Goal: Book appointment/travel/reservation

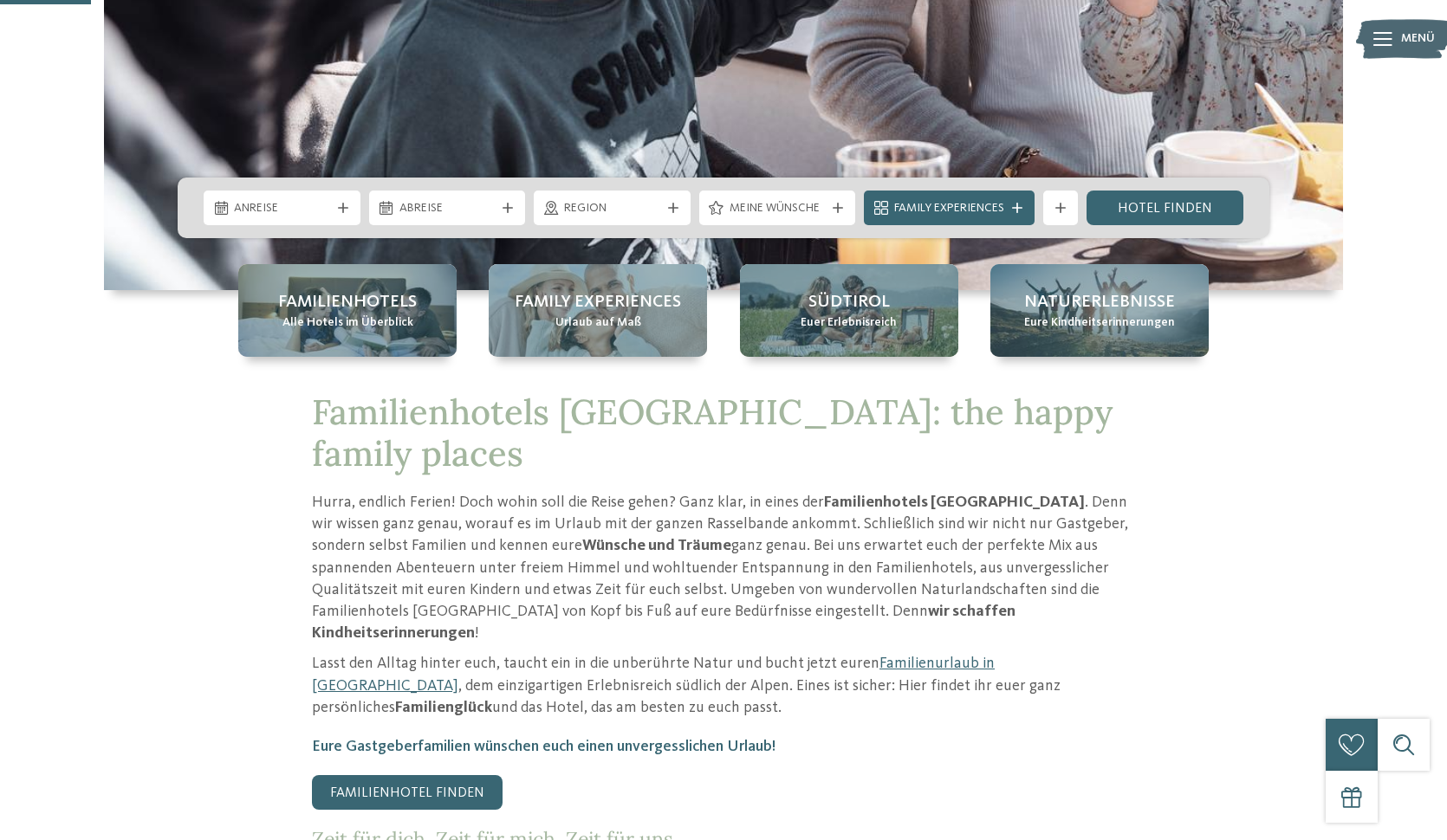
scroll to position [517, 0]
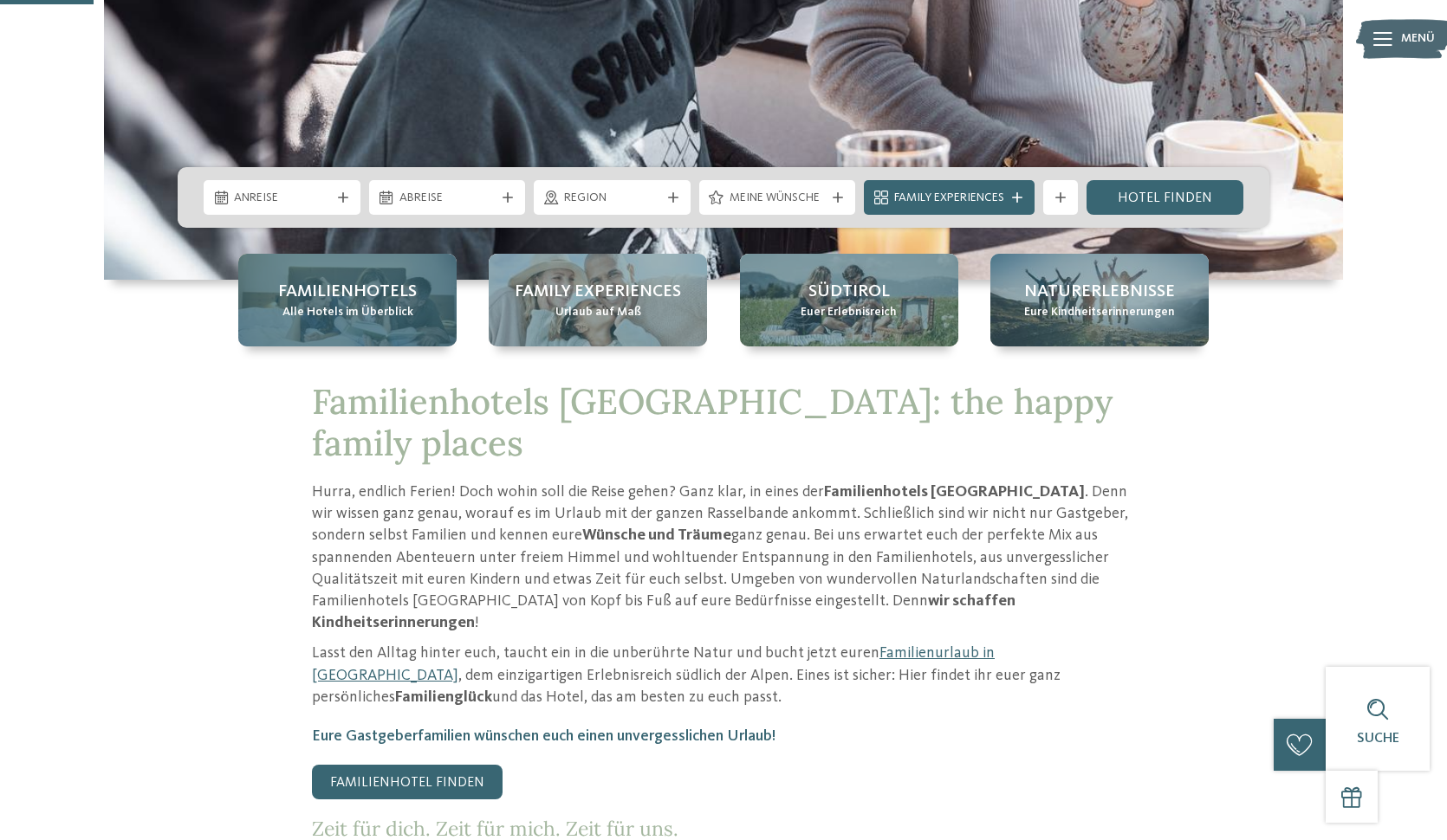
click at [360, 283] on span "Familienhotels" at bounding box center [347, 291] width 139 height 24
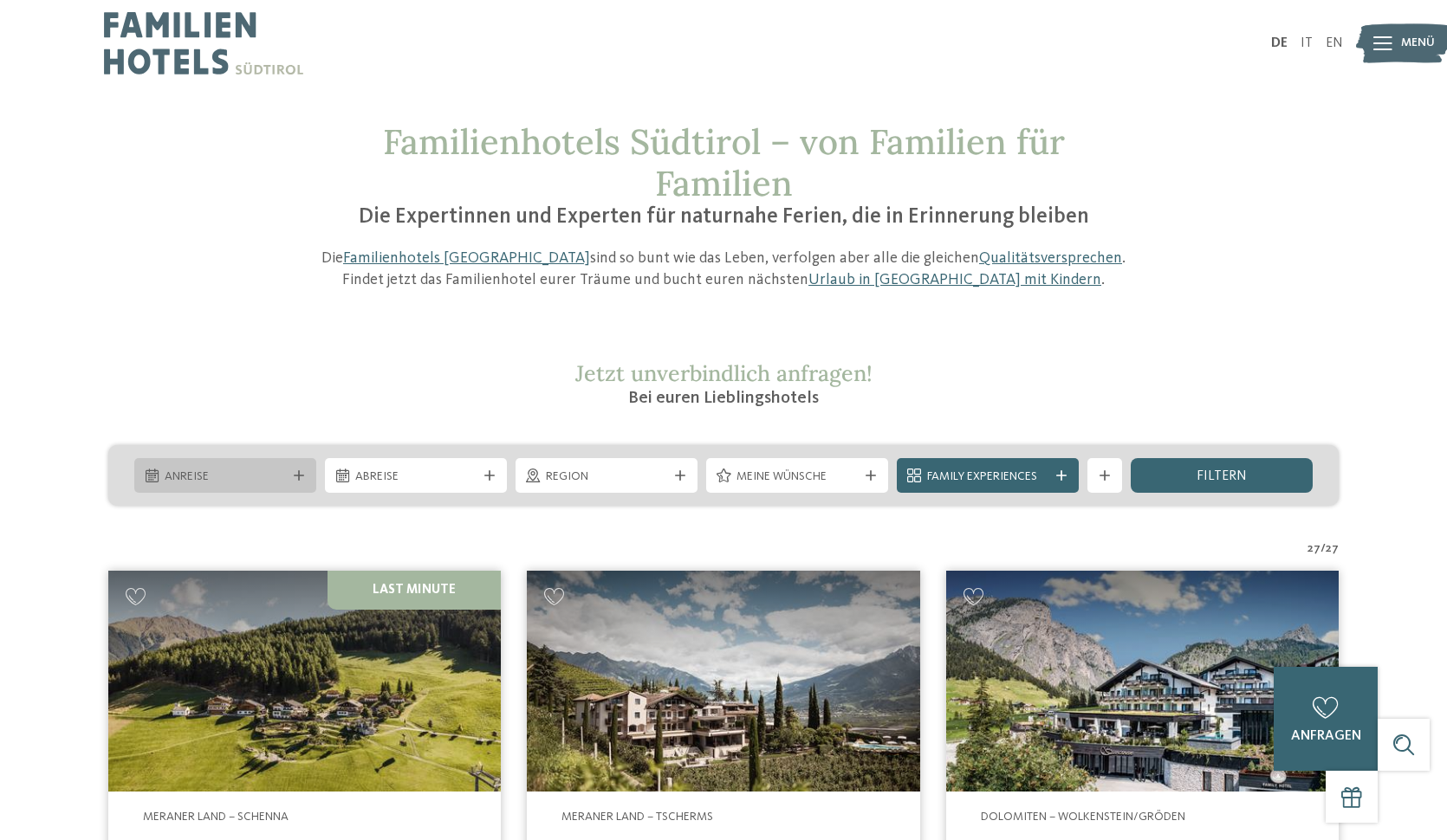
click at [303, 477] on icon at bounding box center [299, 476] width 11 height 11
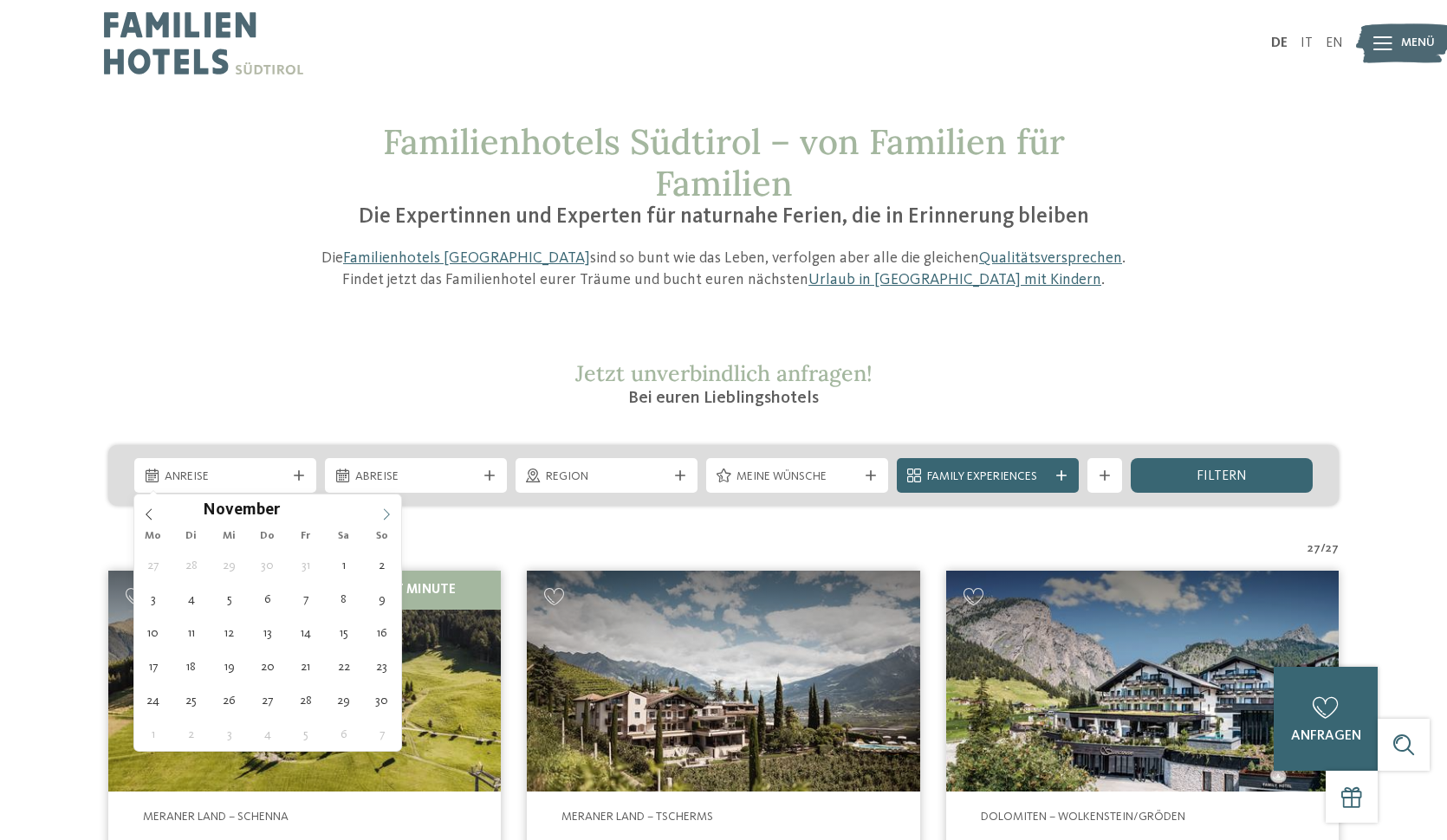
click at [387, 515] on icon at bounding box center [387, 515] width 12 height 12
type input "****"
click at [387, 515] on icon at bounding box center [387, 515] width 12 height 12
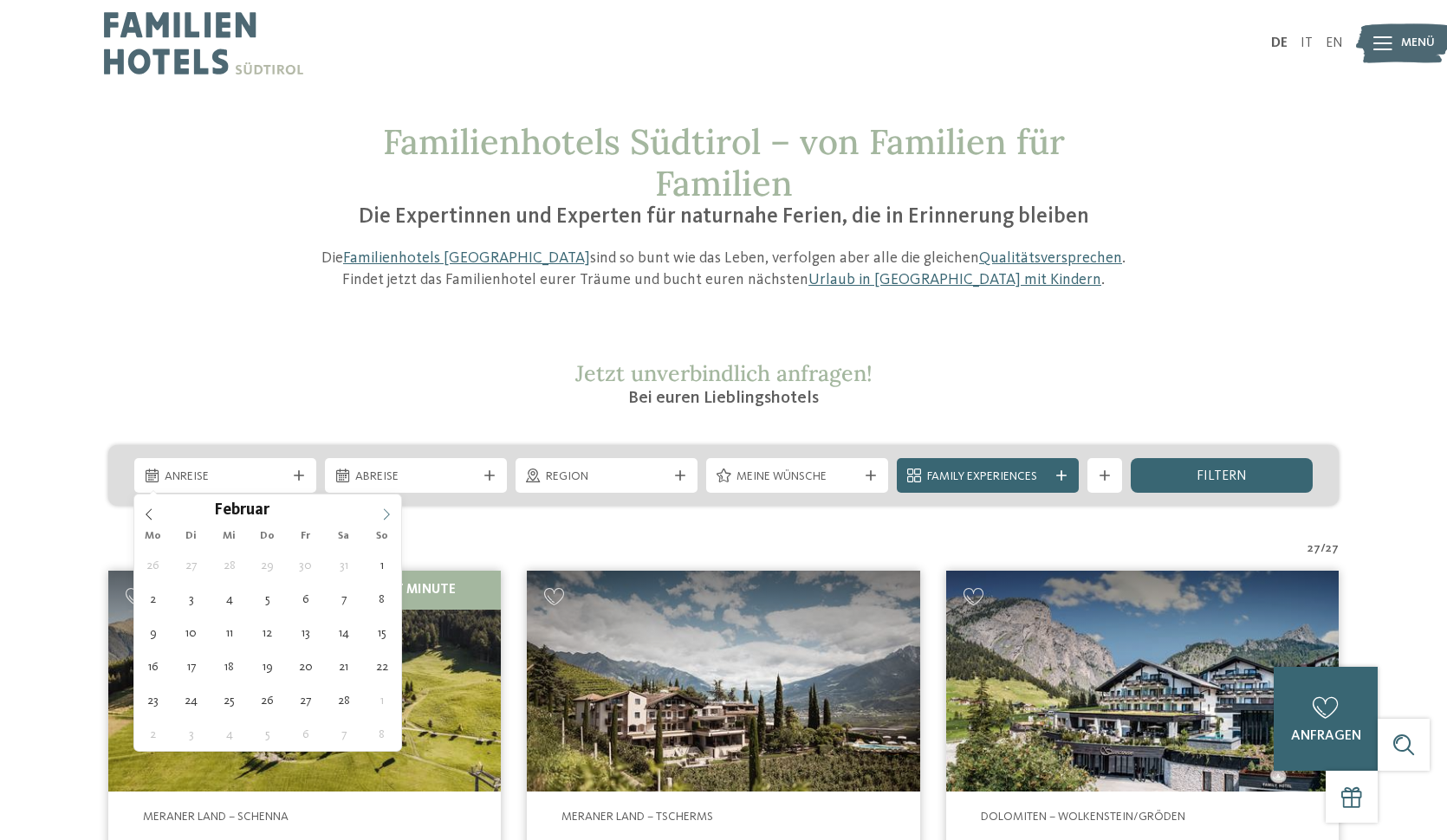
click at [387, 515] on icon at bounding box center [387, 515] width 12 height 12
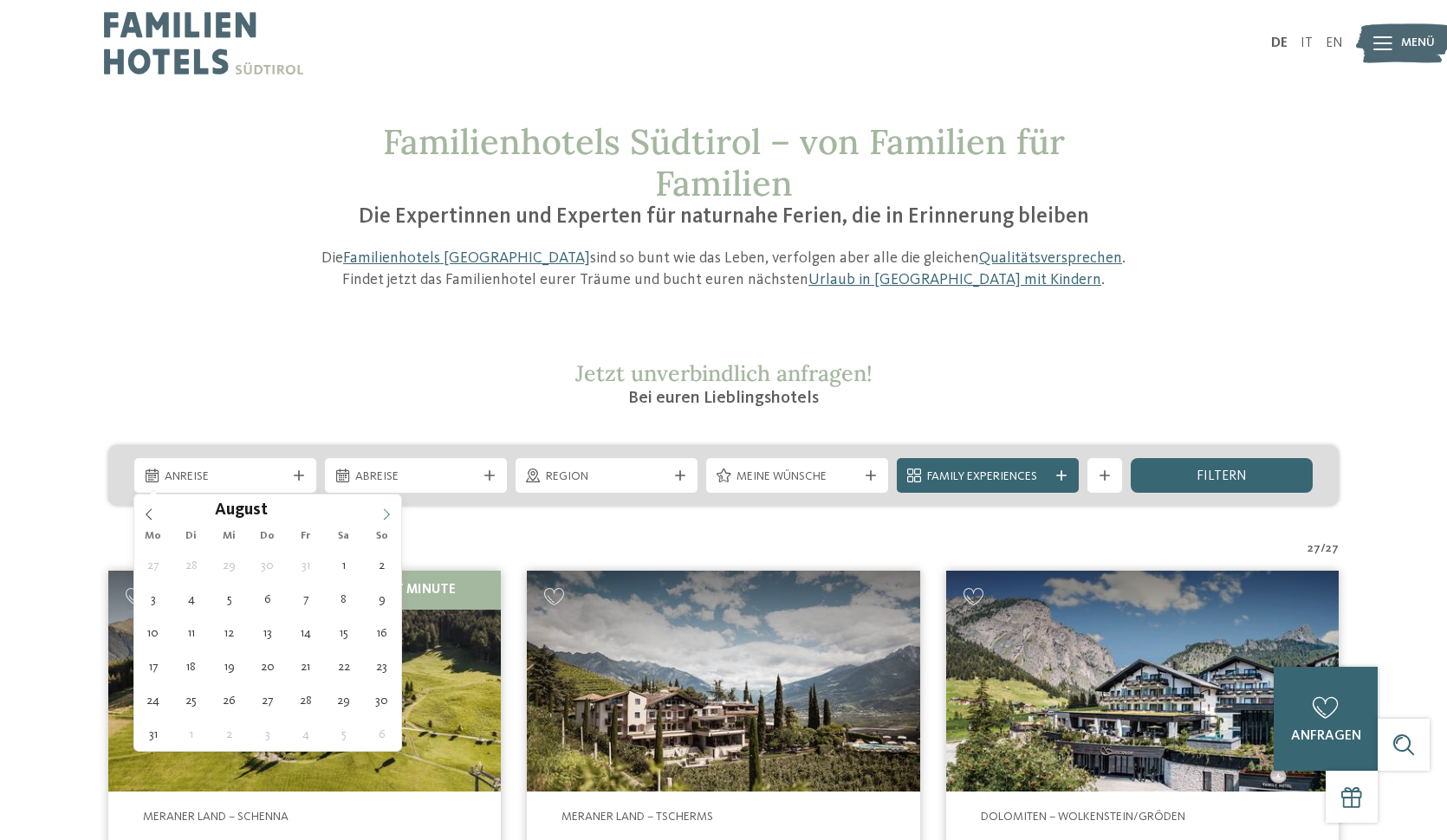
click at [387, 515] on icon at bounding box center [387, 515] width 12 height 12
click at [147, 511] on icon at bounding box center [149, 515] width 12 height 12
type div "20.07.2026"
type input "****"
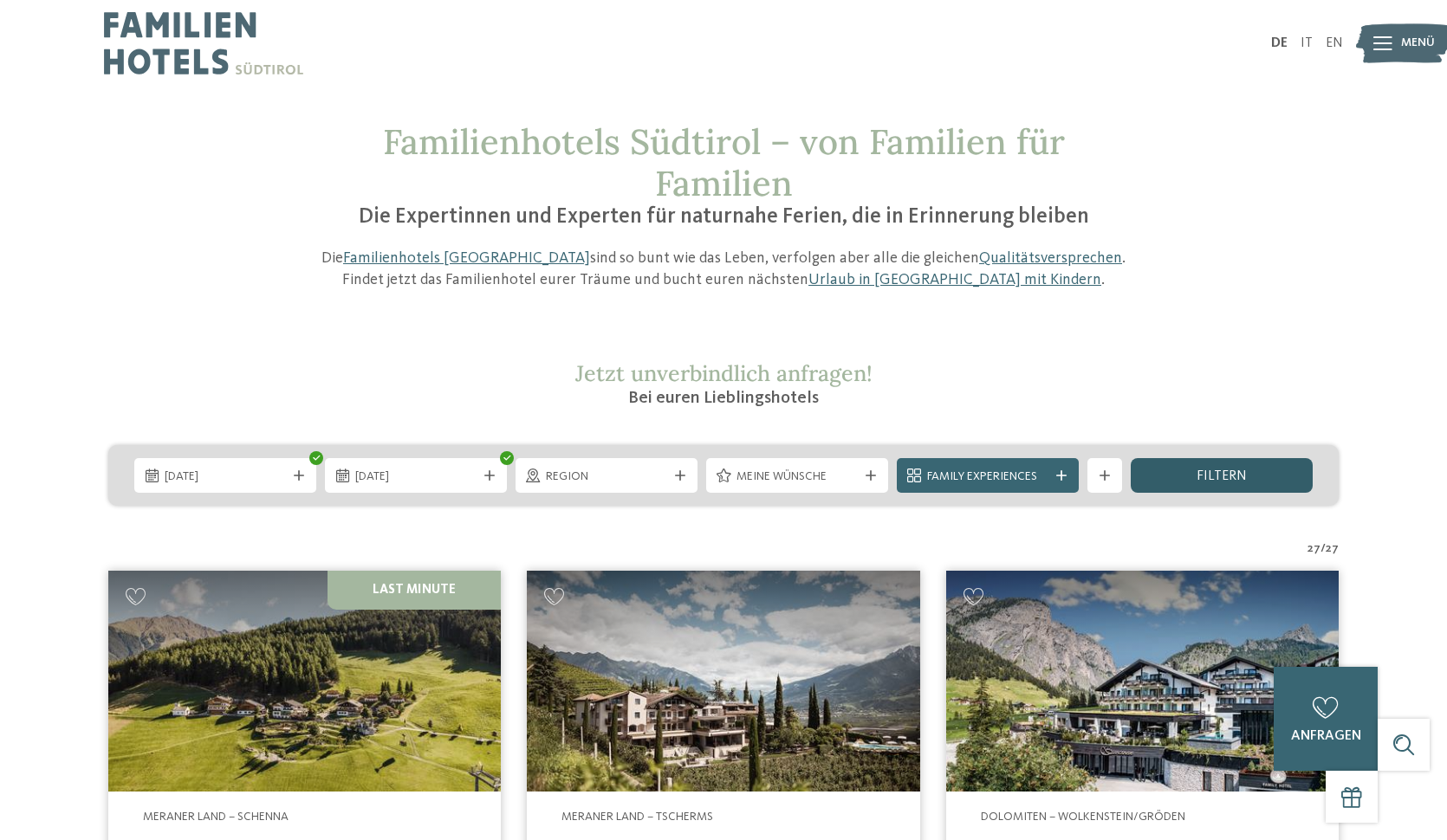
click at [1164, 479] on div "filtern" at bounding box center [1221, 475] width 182 height 34
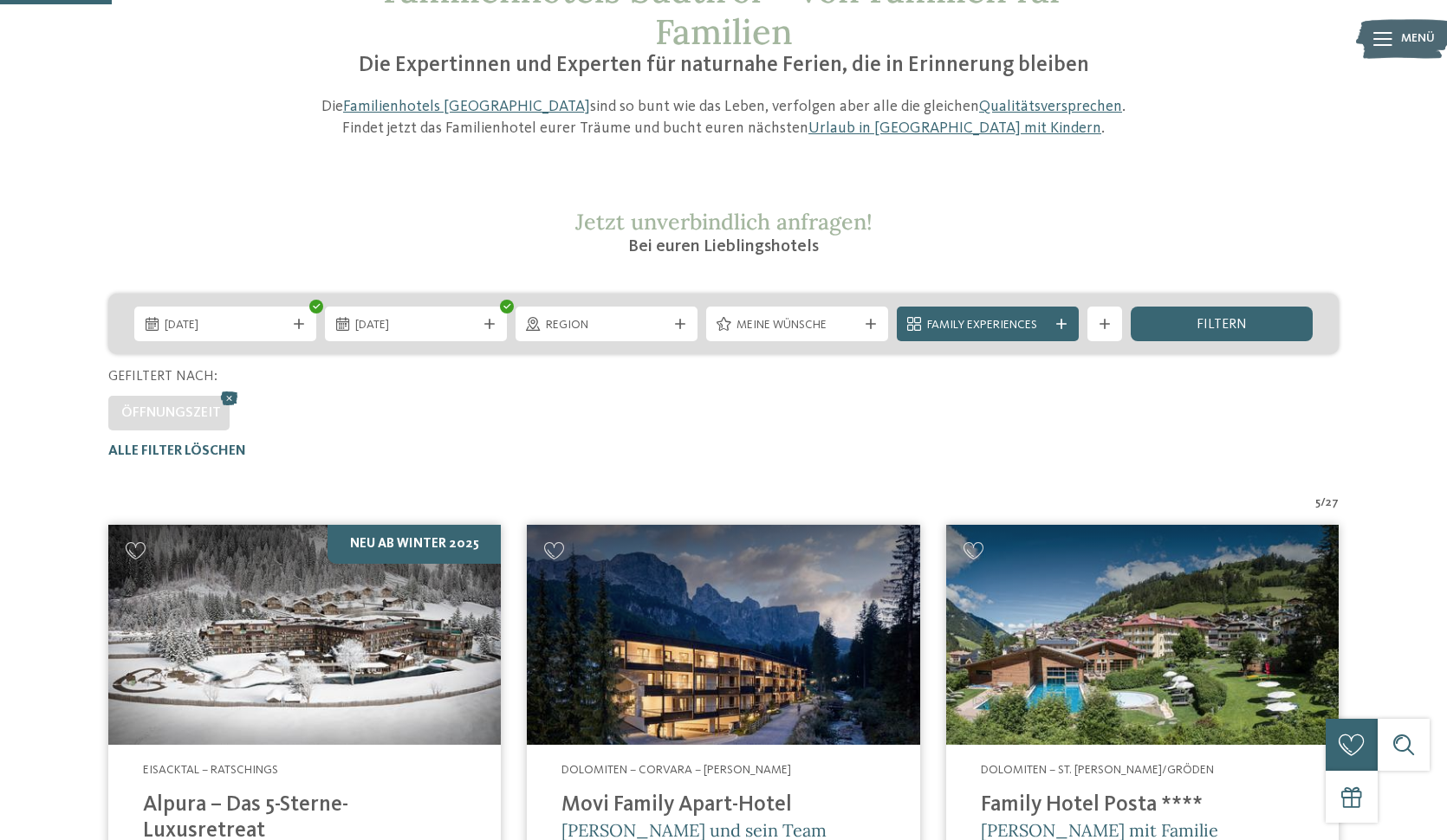
scroll to position [152, 0]
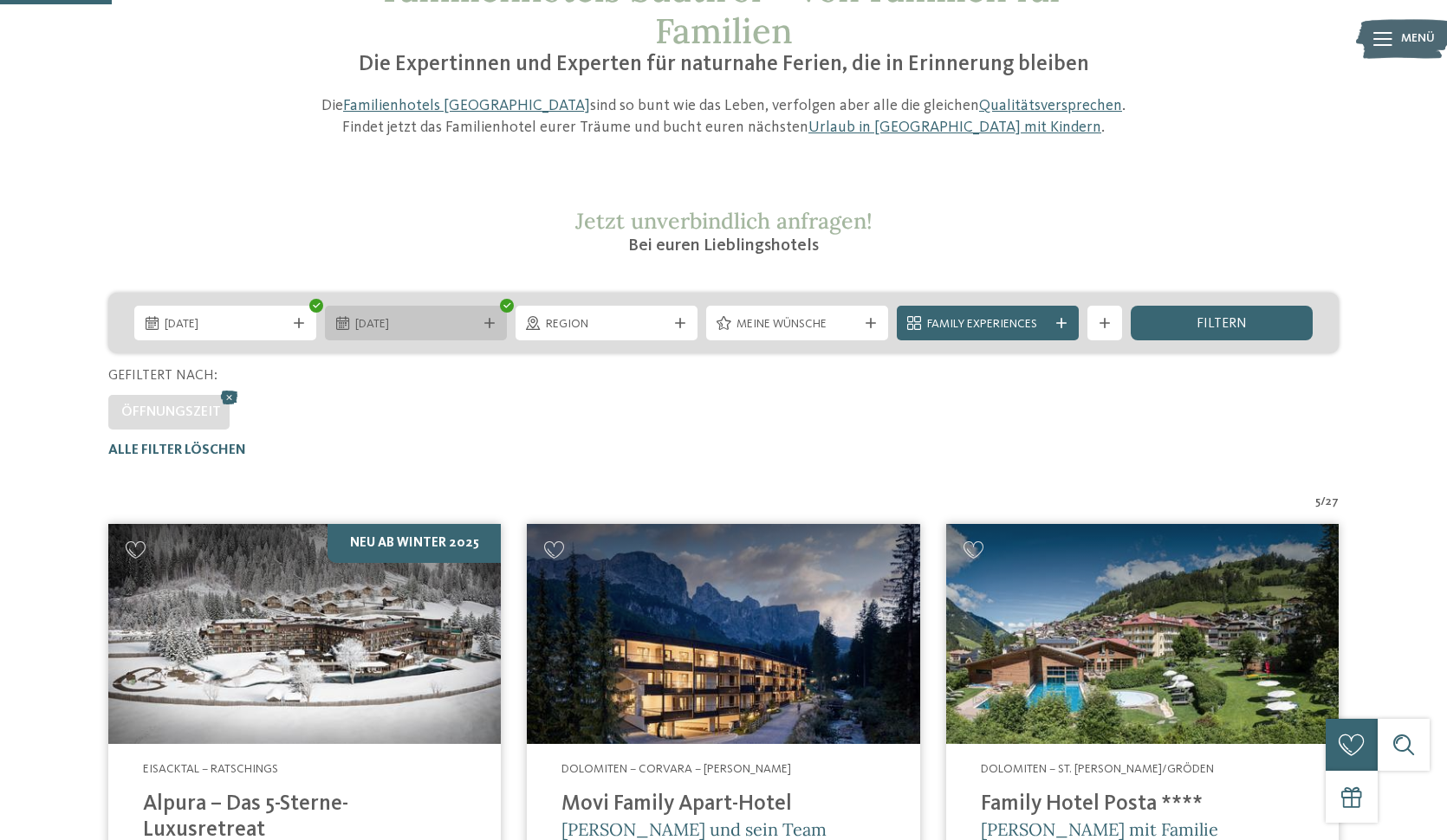
click at [447, 325] on span "24.07.2026" at bounding box center [416, 325] width 121 height 18
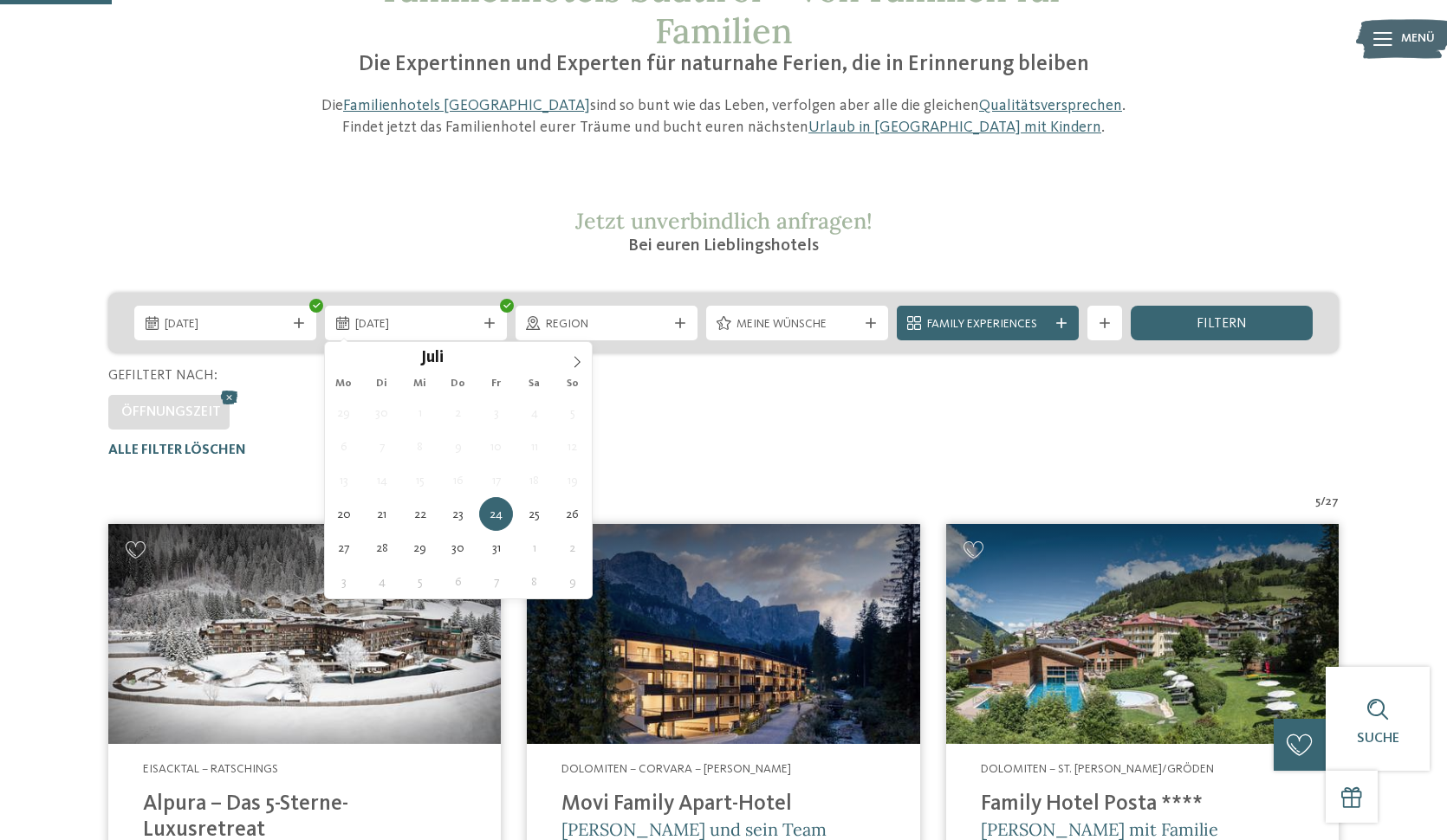
type div "[DATE]"
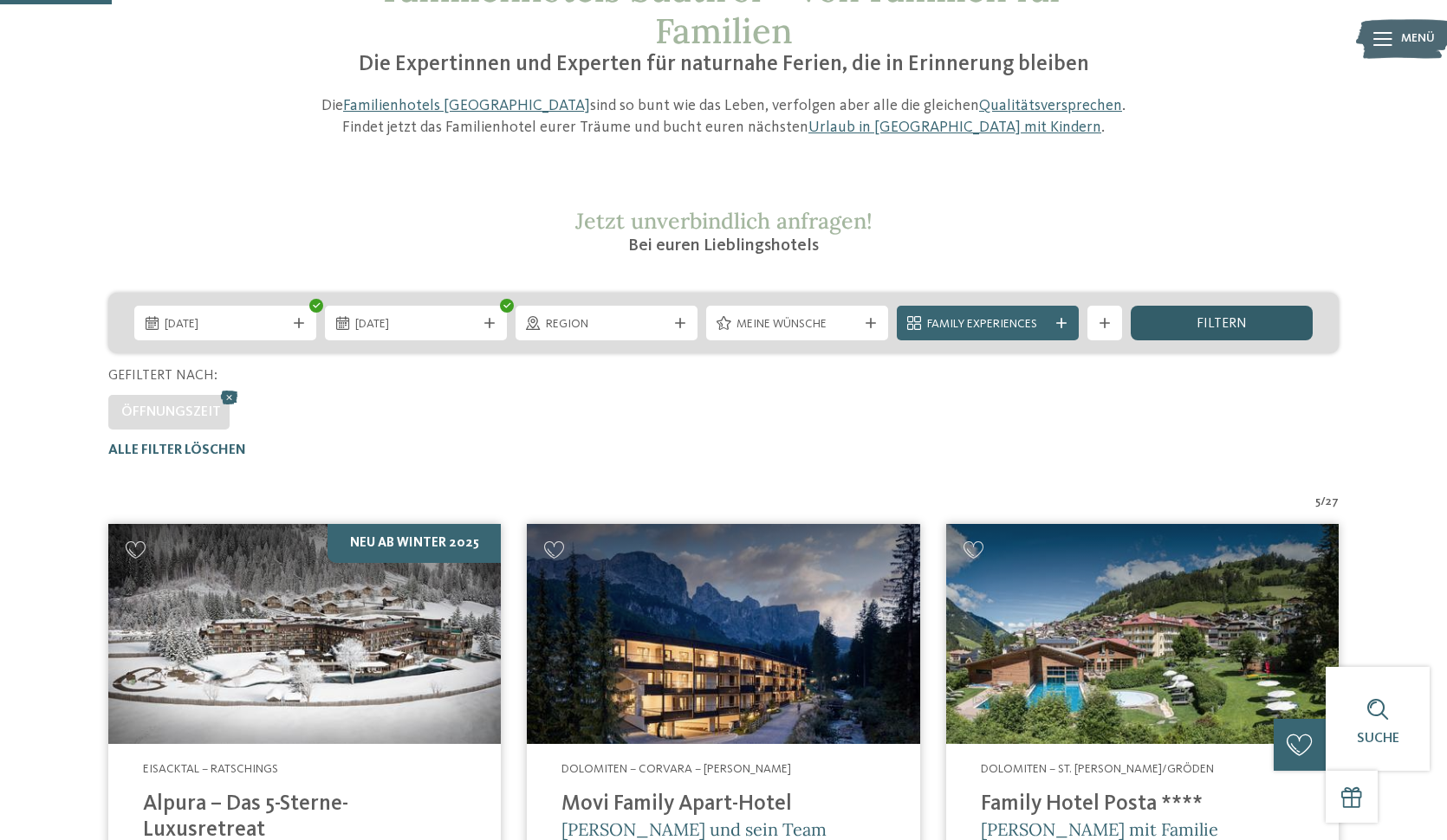
click at [1198, 317] on span "filtern" at bounding box center [1221, 325] width 50 height 14
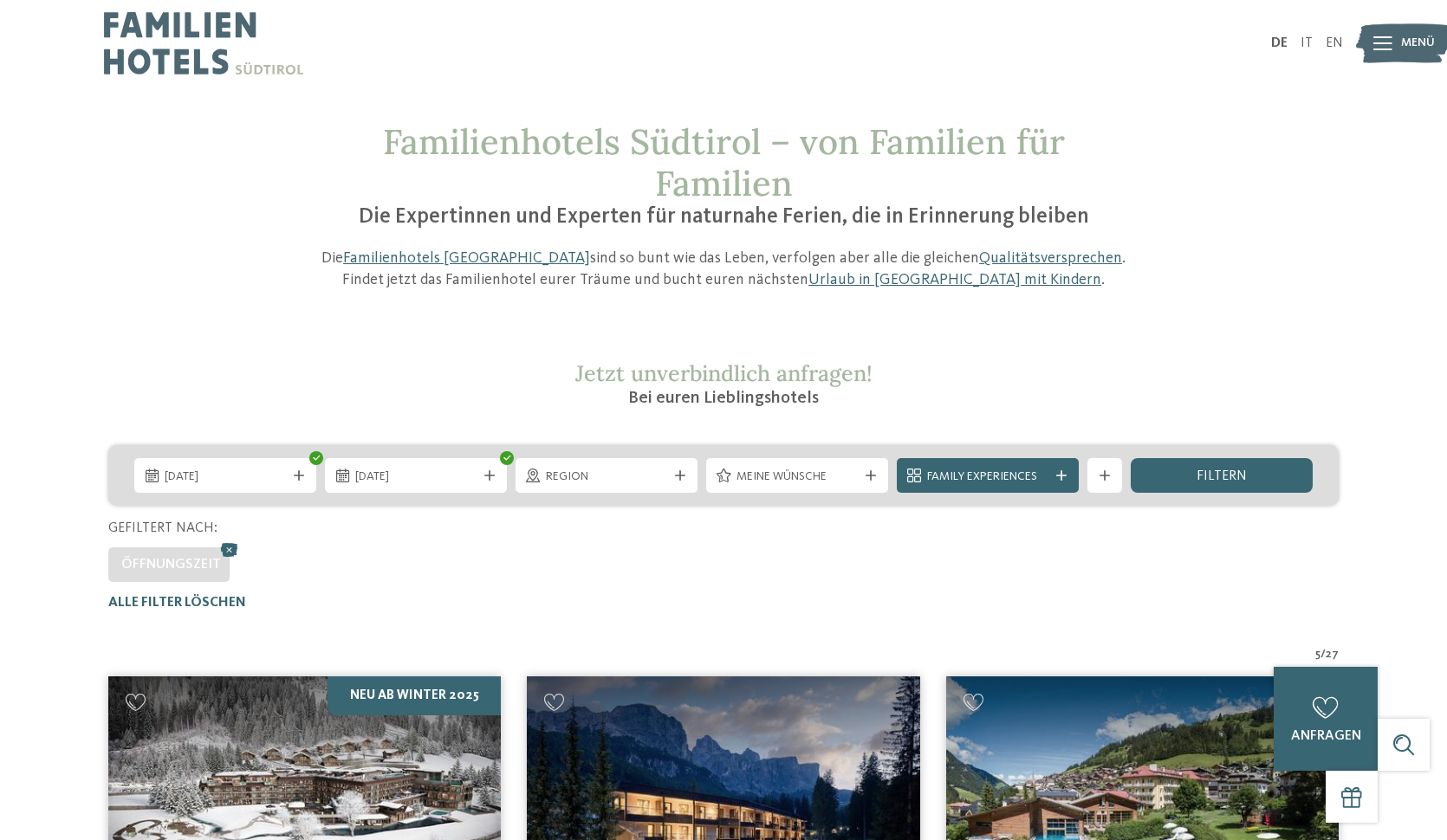
scroll to position [0, 0]
click at [231, 550] on icon at bounding box center [229, 549] width 26 height 22
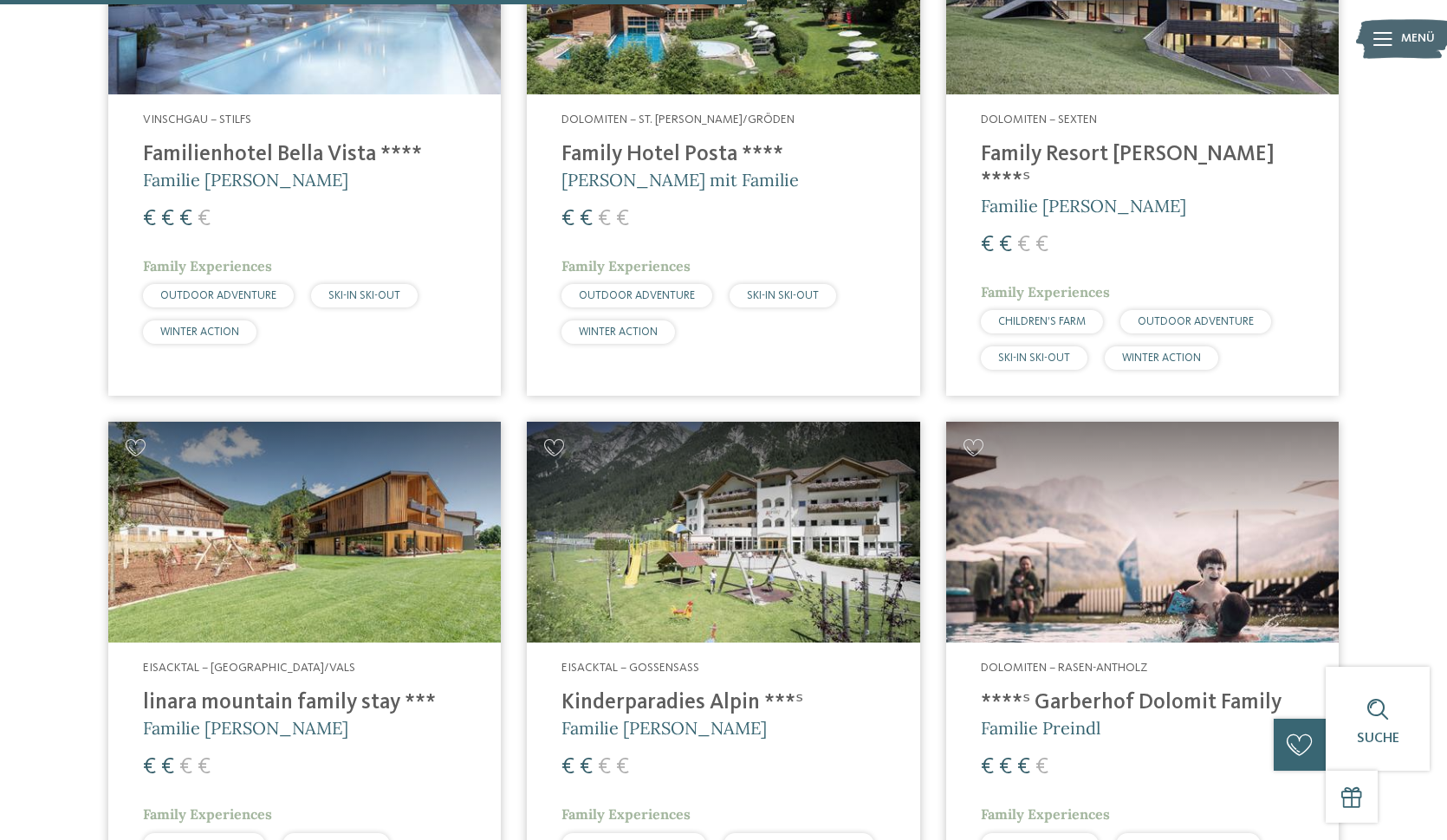
scroll to position [2980, 0]
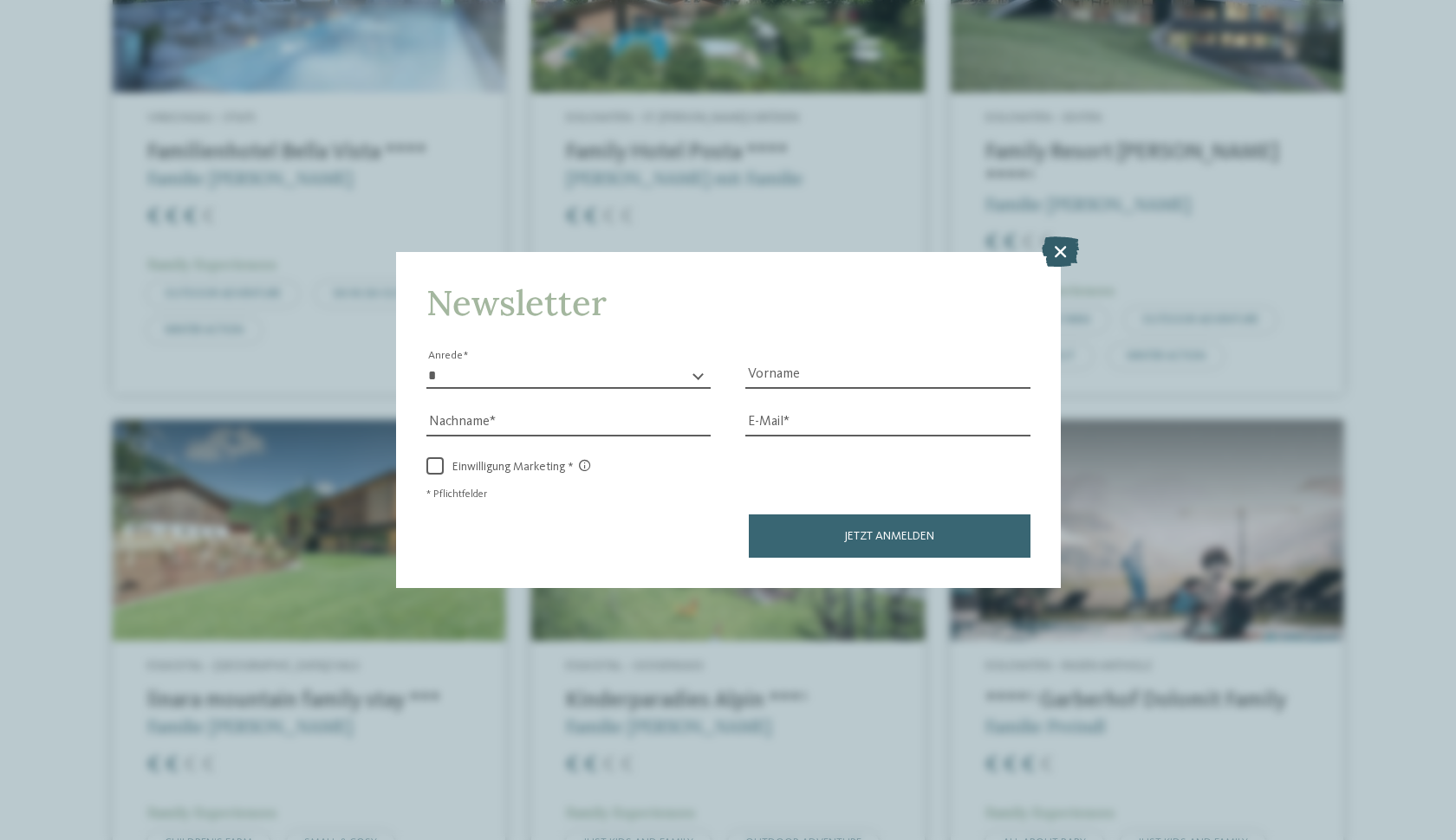
click at [1077, 235] on icon at bounding box center [1060, 250] width 37 height 30
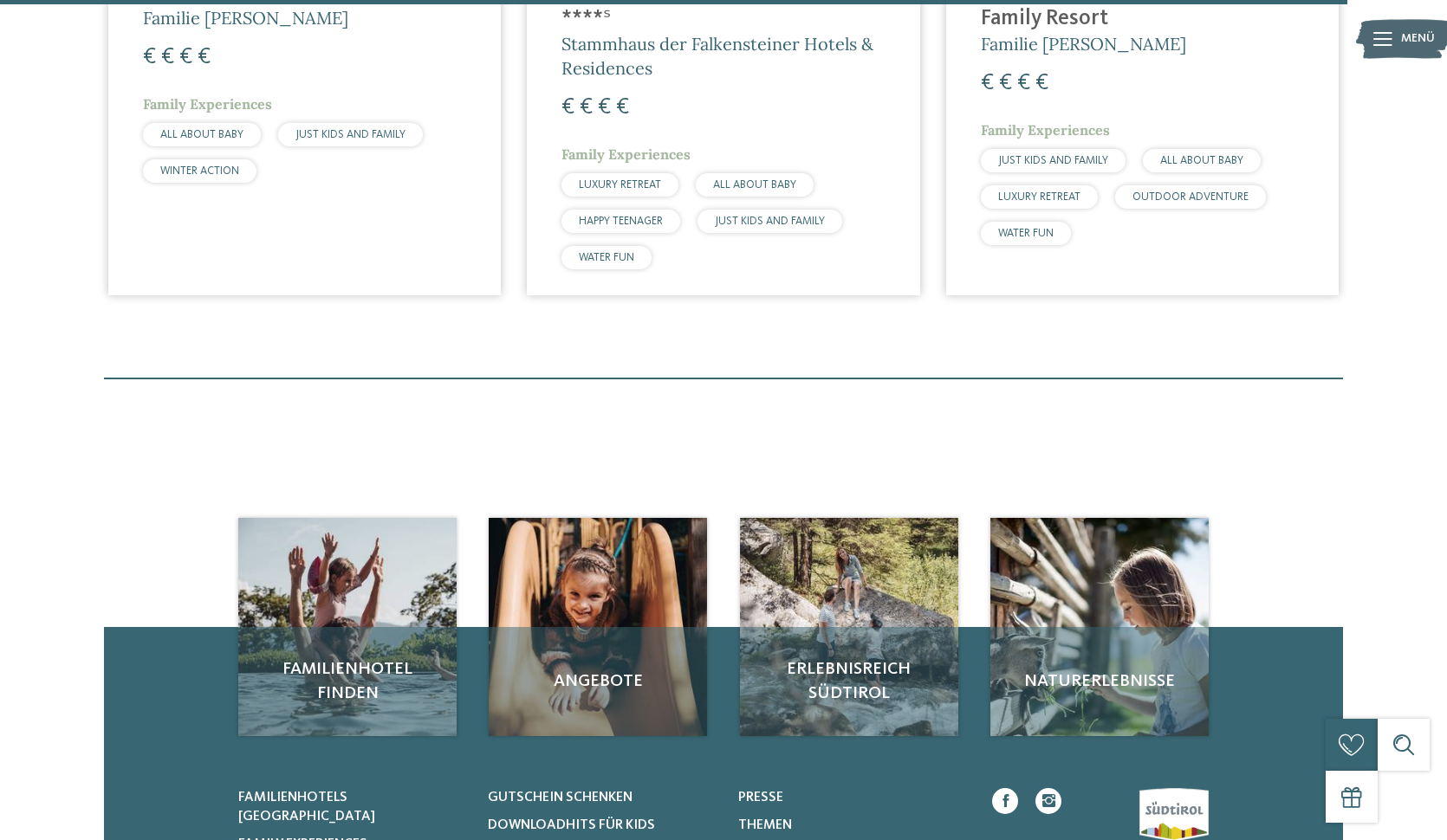
scroll to position [5379, 0]
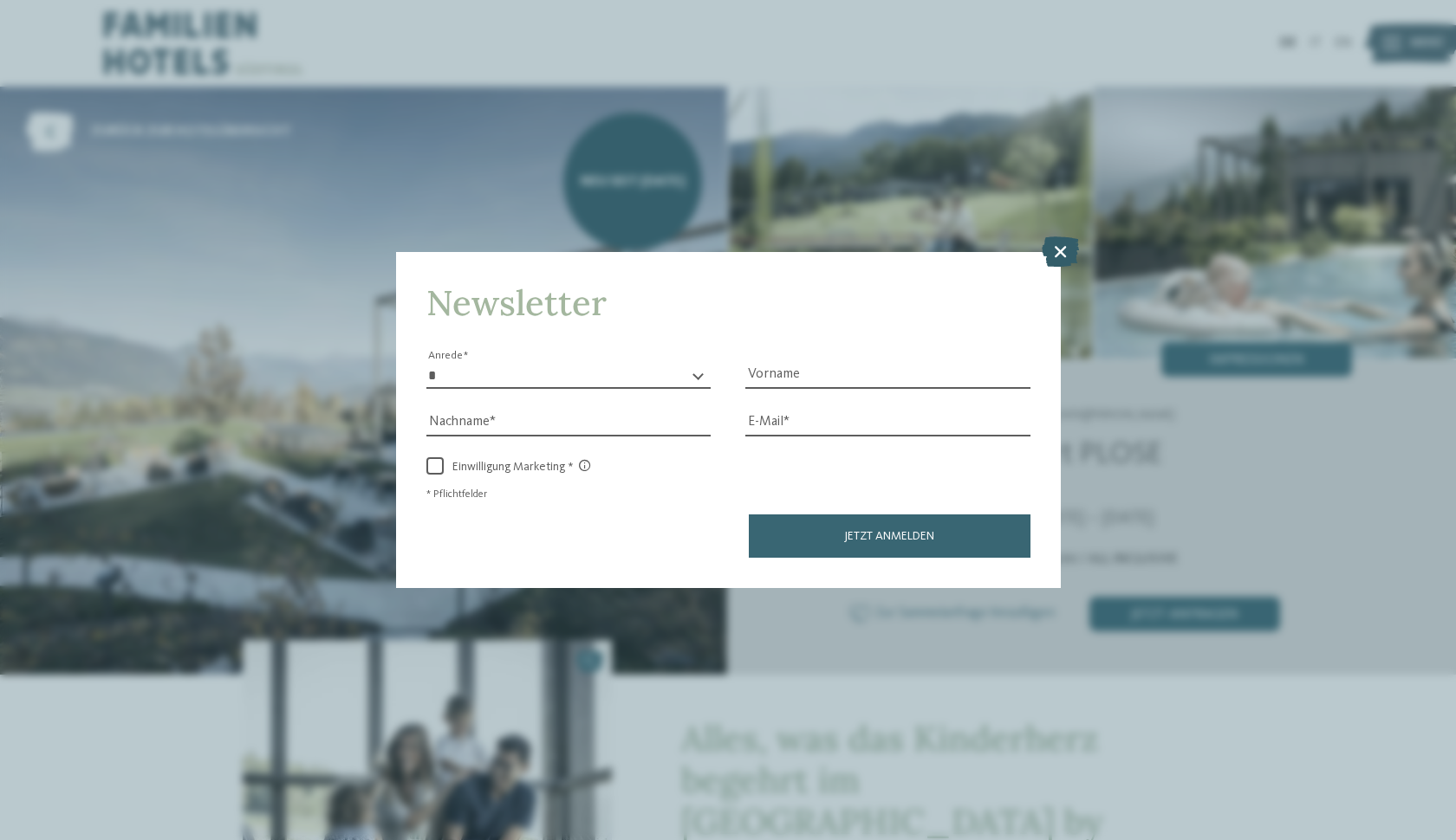
click at [1053, 235] on icon at bounding box center [1060, 250] width 37 height 30
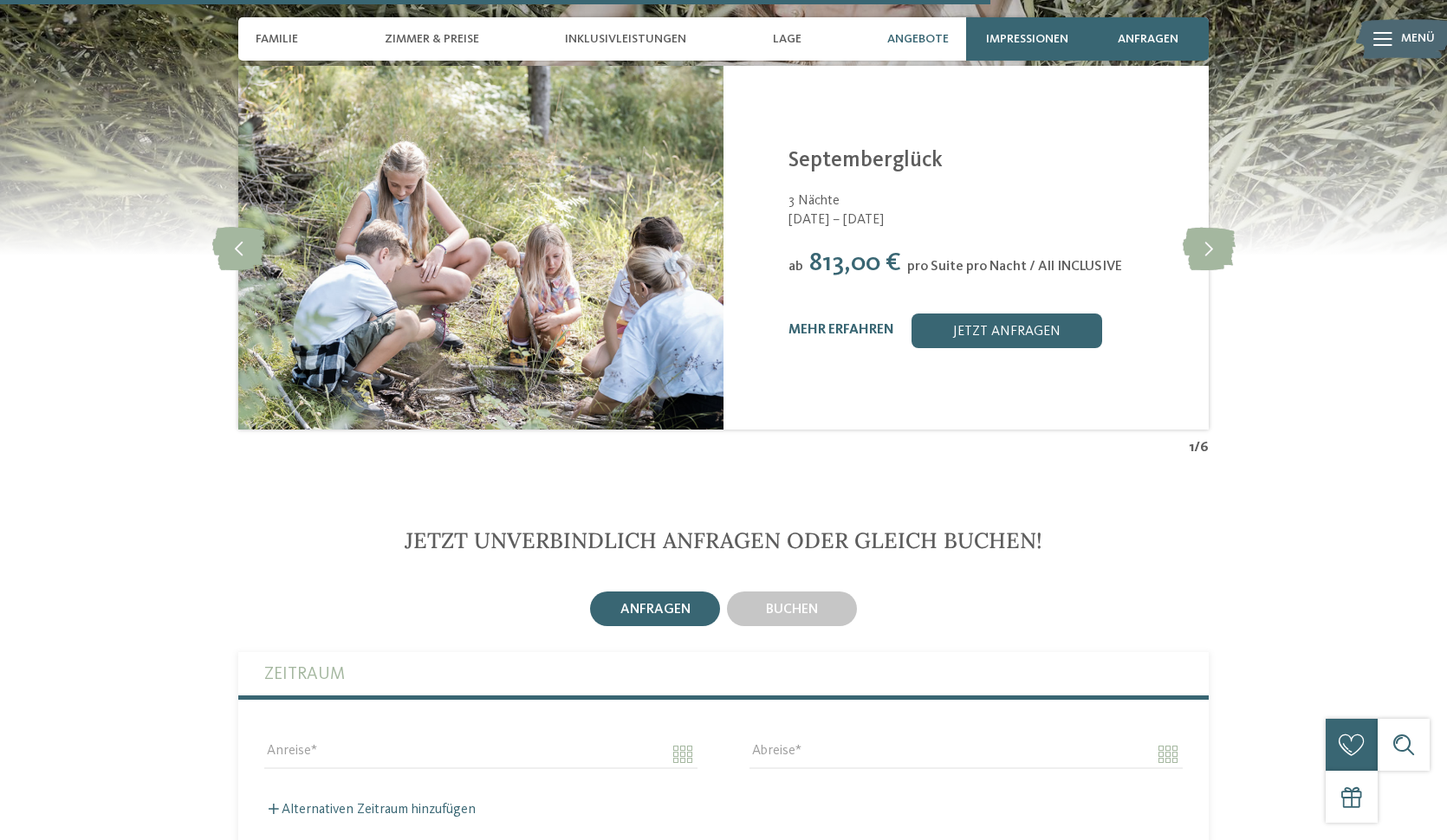
scroll to position [4042, 0]
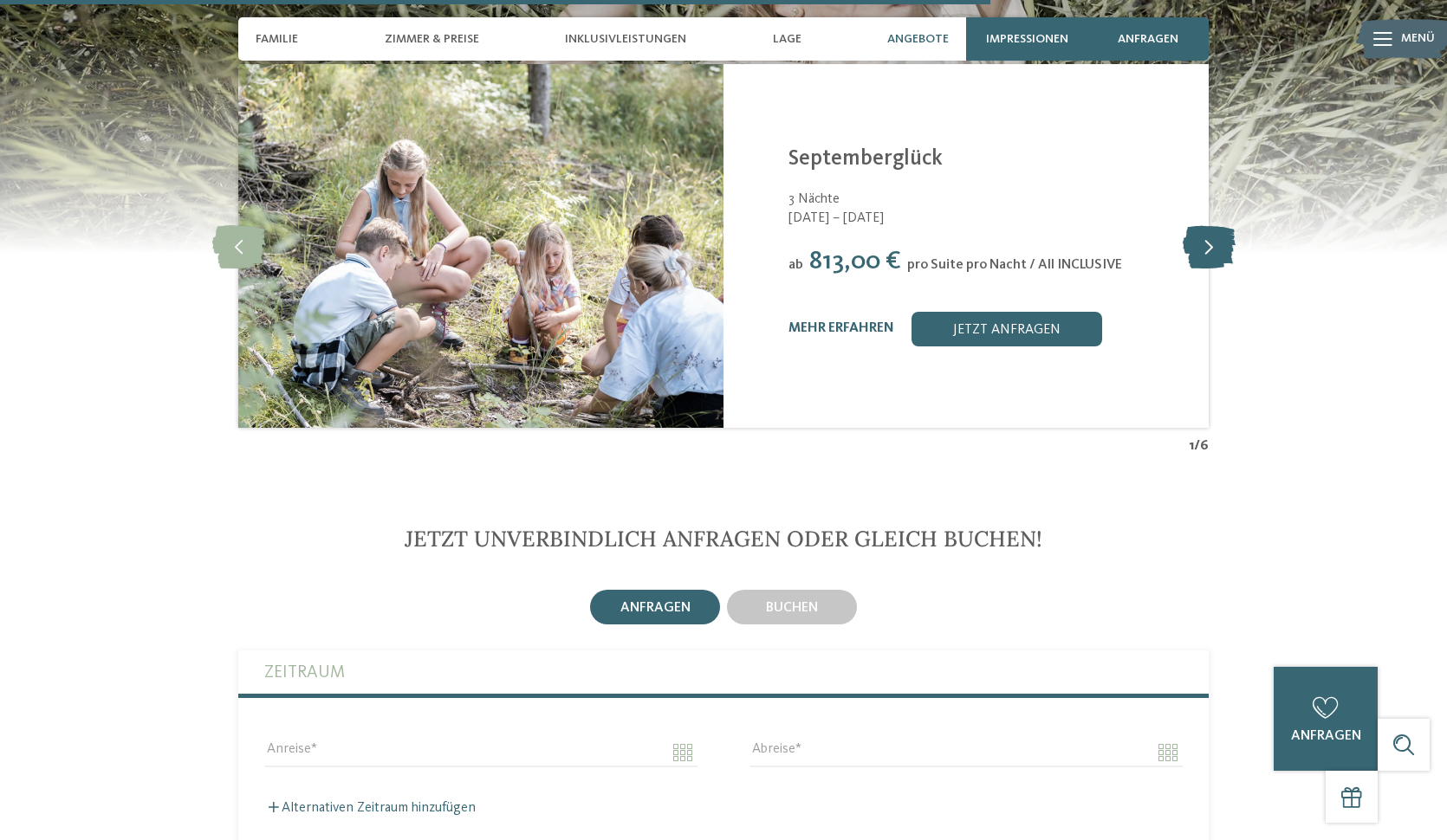
click at [1198, 225] on icon at bounding box center [1209, 246] width 53 height 43
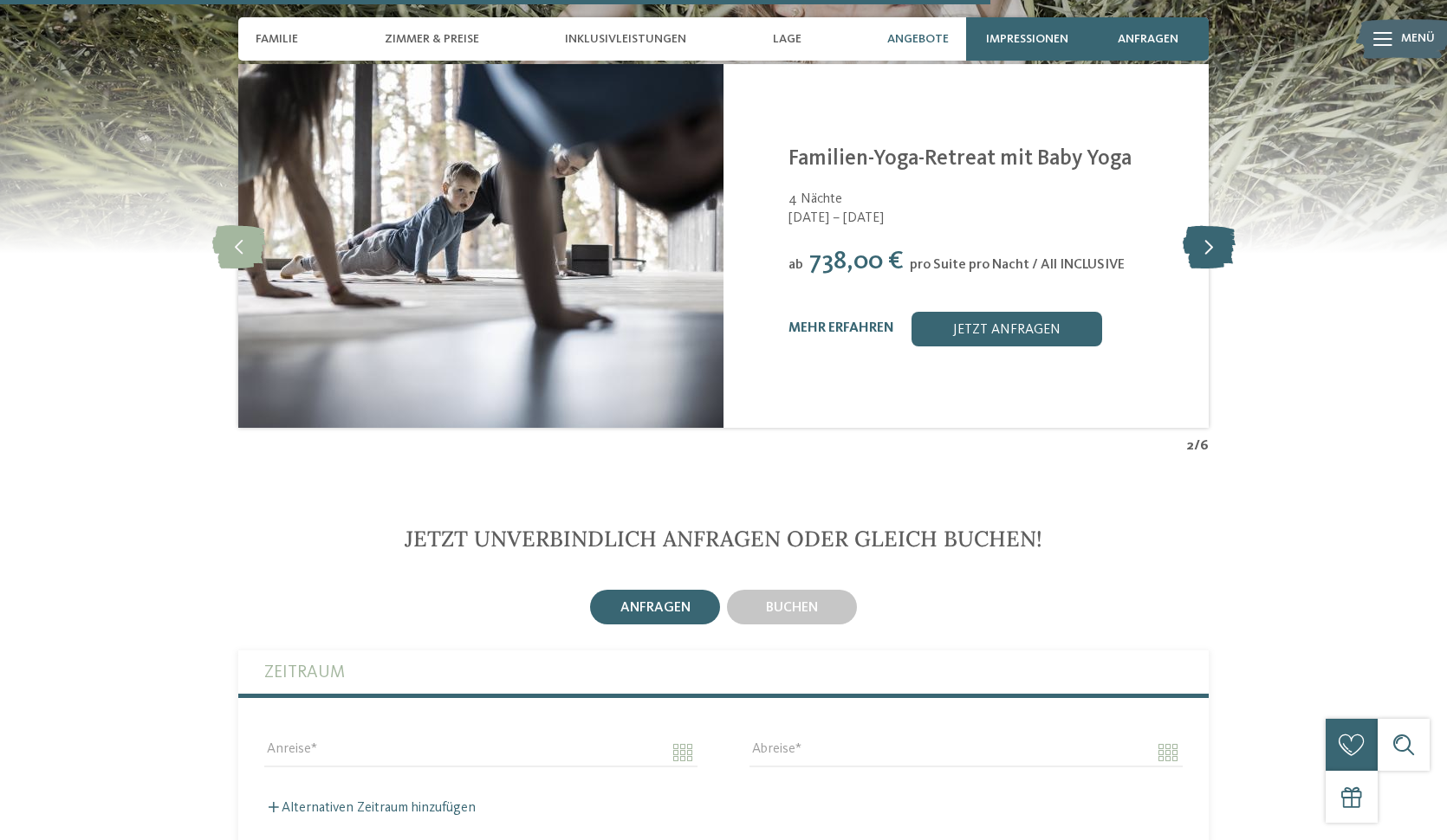
click at [1198, 225] on icon at bounding box center [1209, 246] width 53 height 43
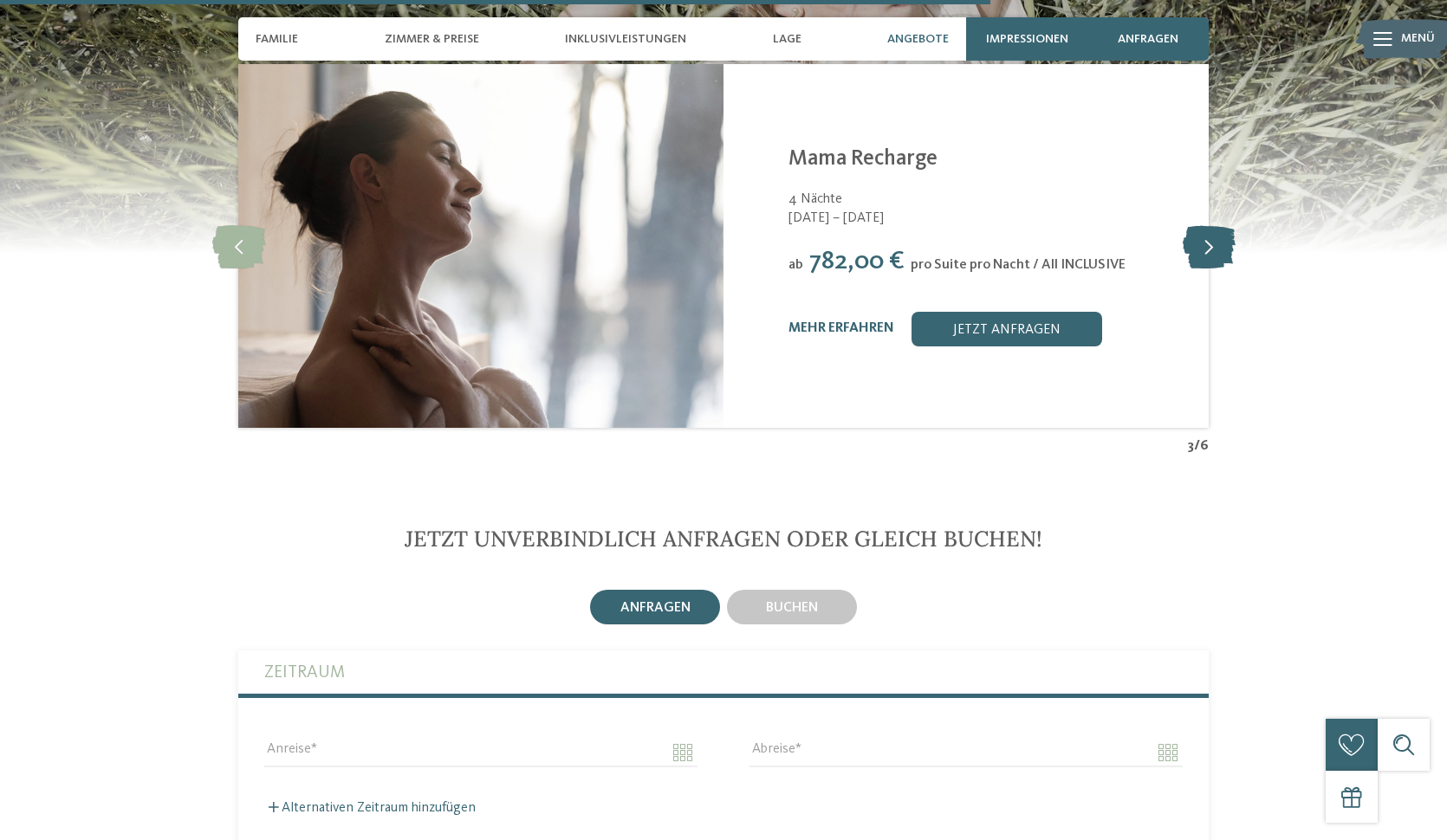
click at [1198, 225] on icon at bounding box center [1209, 246] width 53 height 43
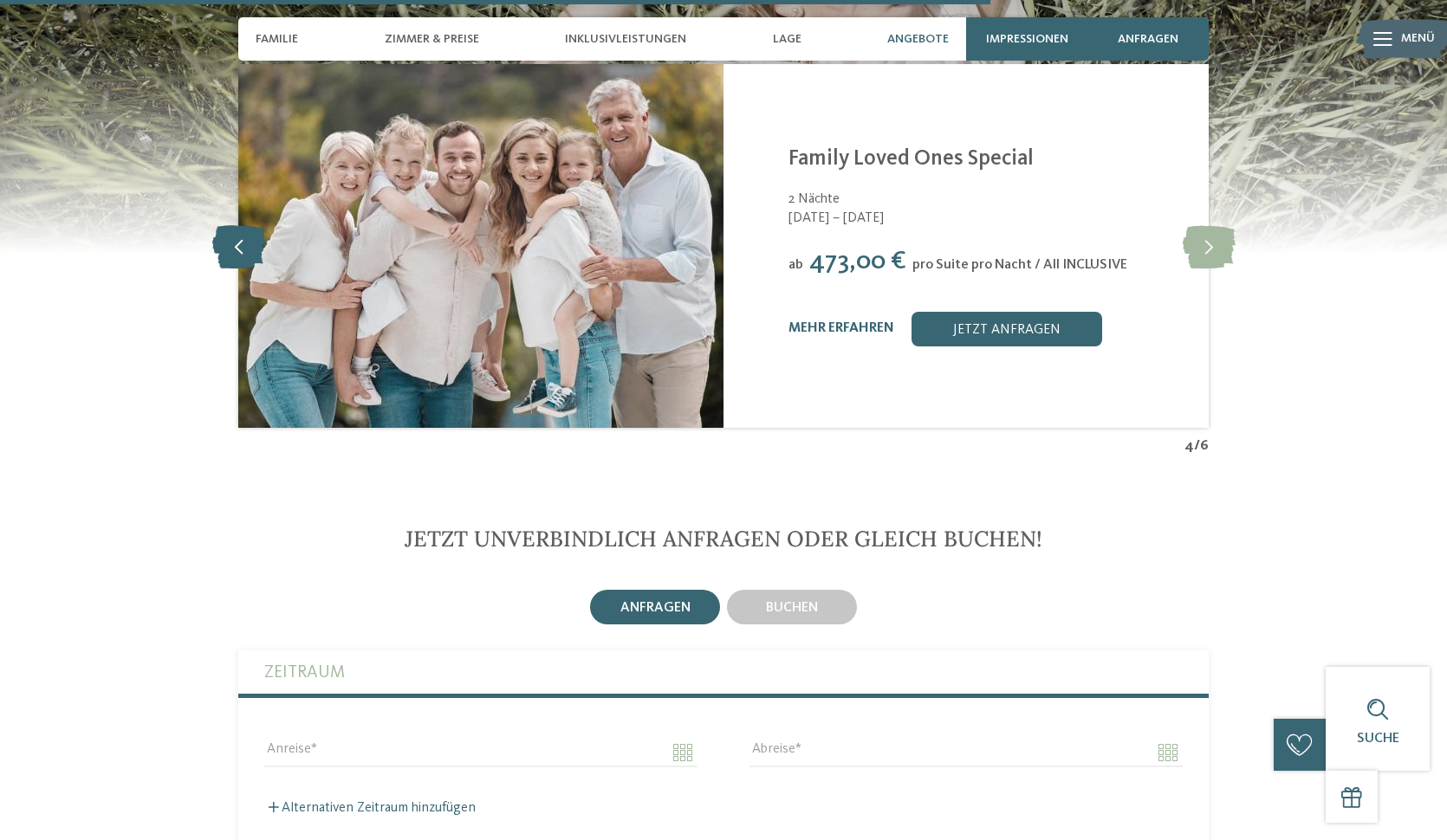
click at [250, 225] on icon at bounding box center [239, 246] width 53 height 43
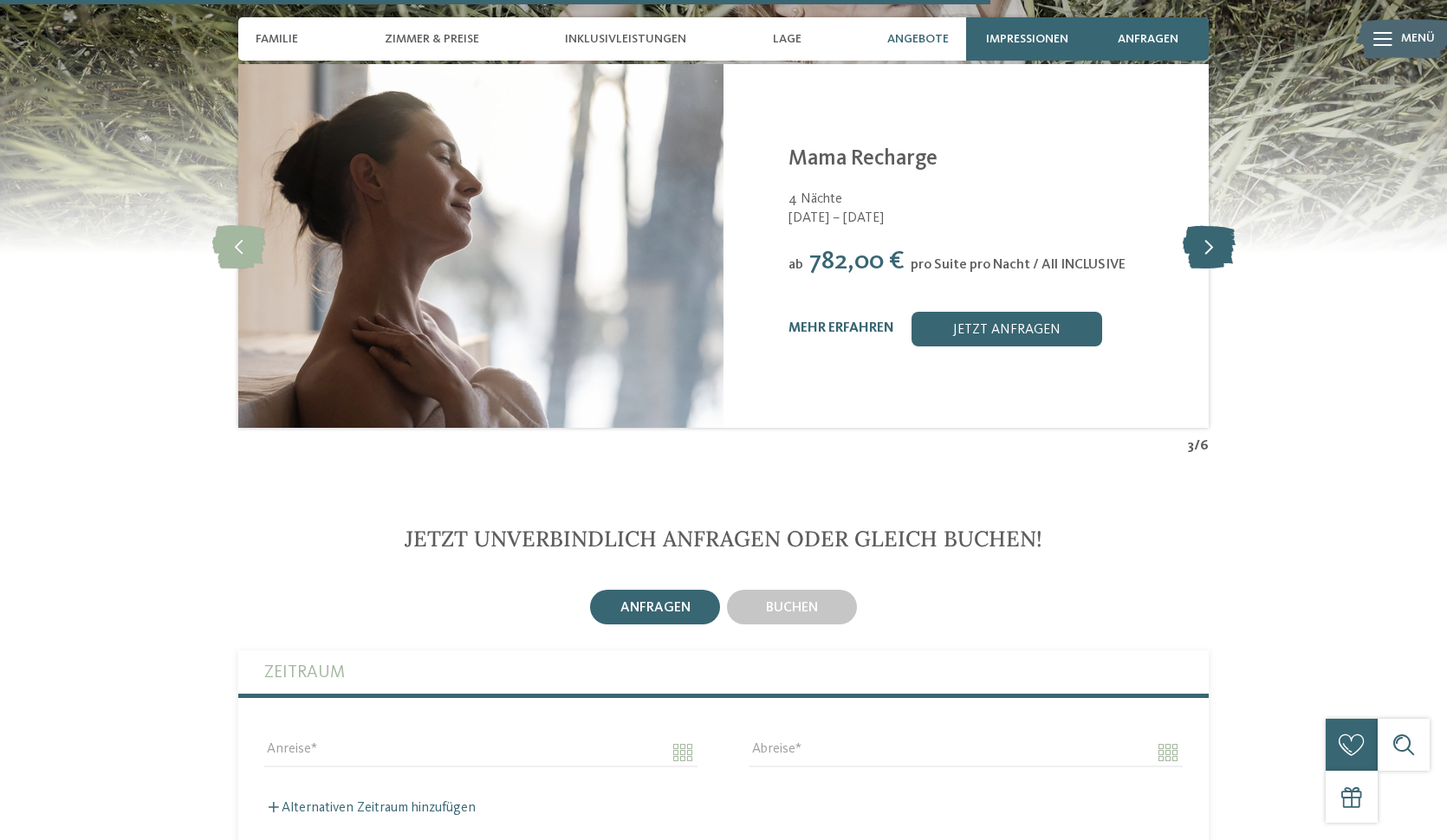
click at [1209, 227] on icon at bounding box center [1209, 246] width 53 height 43
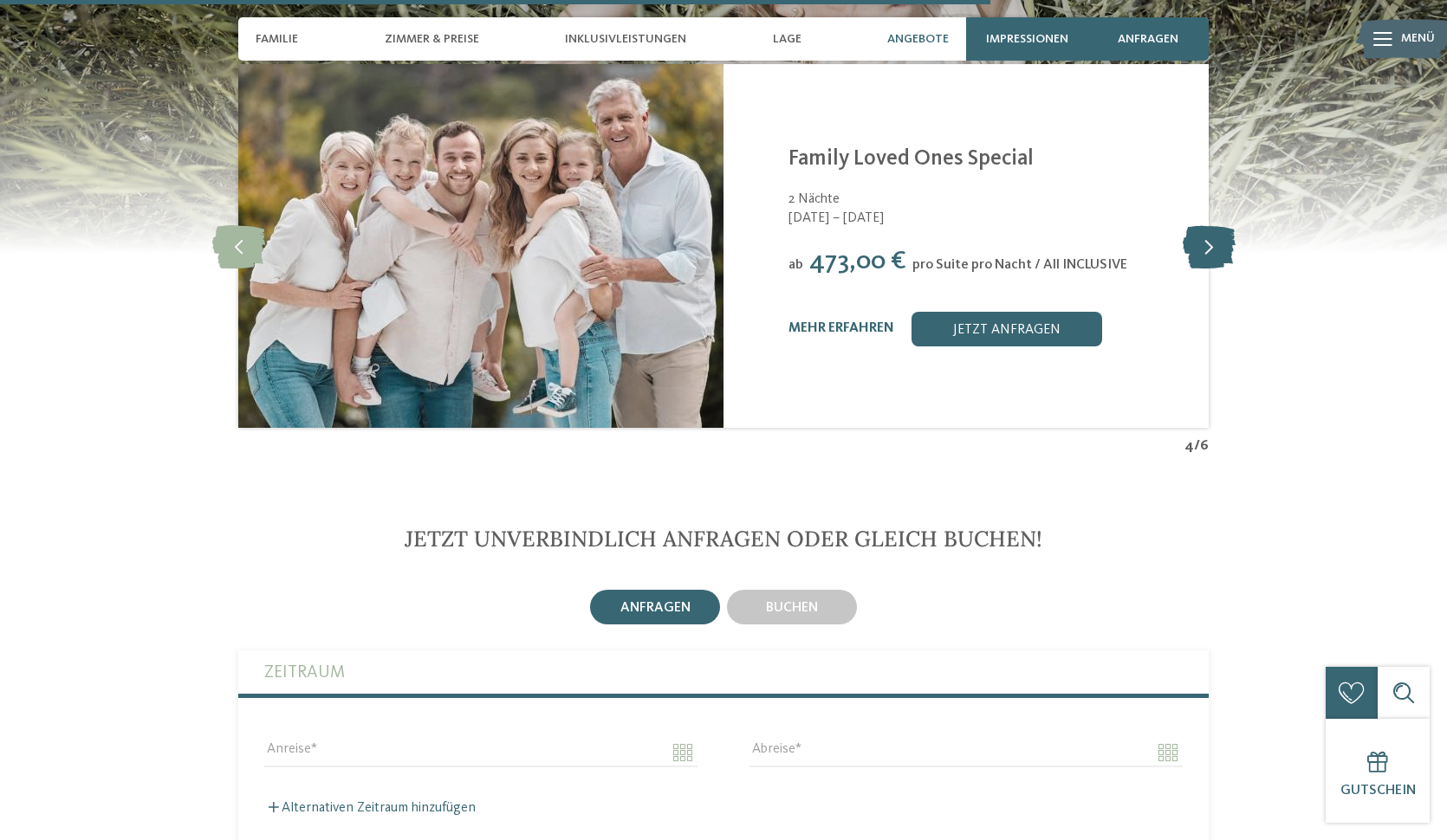
click at [1209, 227] on icon at bounding box center [1209, 246] width 53 height 43
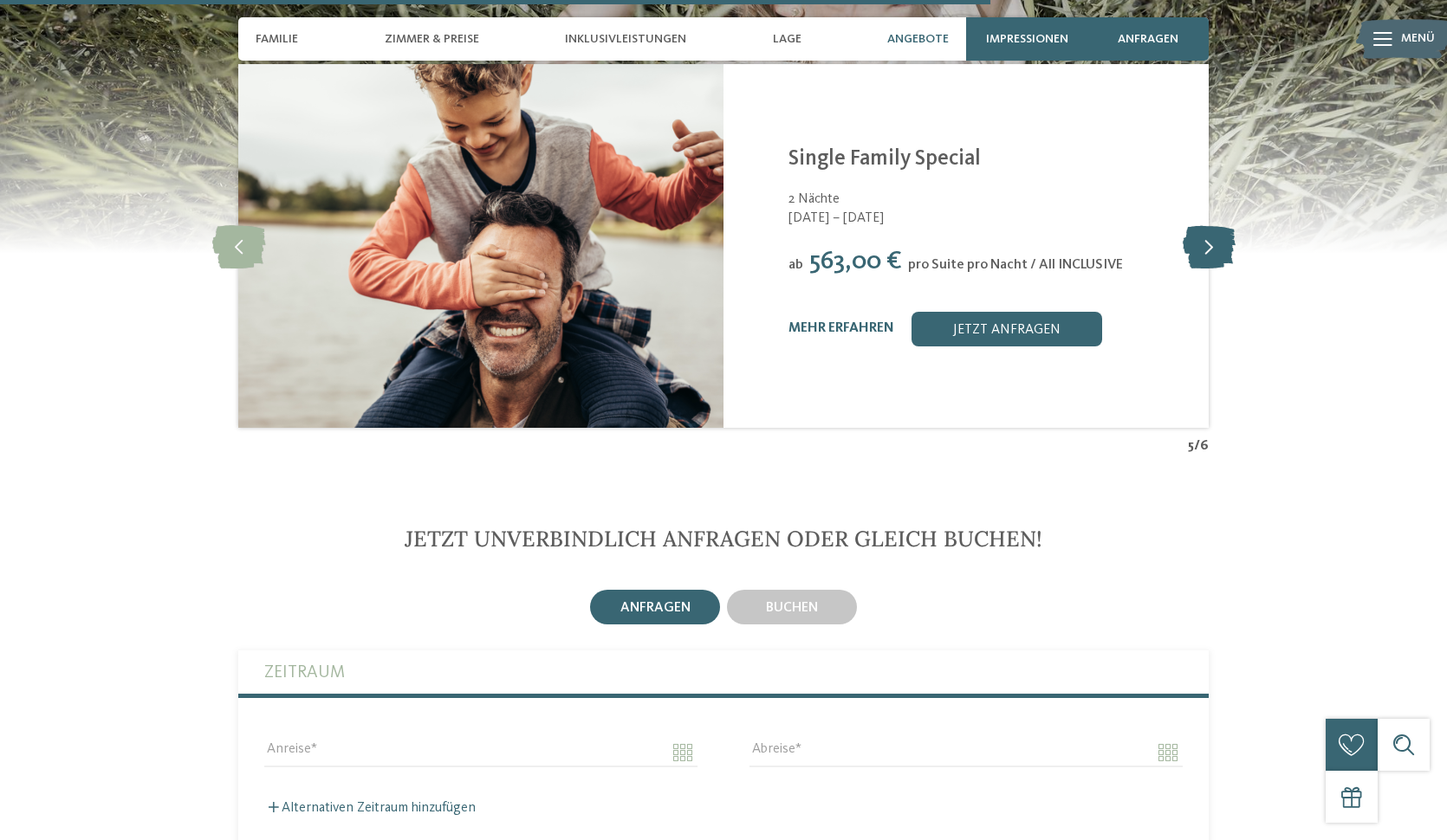
click at [1209, 227] on icon at bounding box center [1209, 246] width 53 height 43
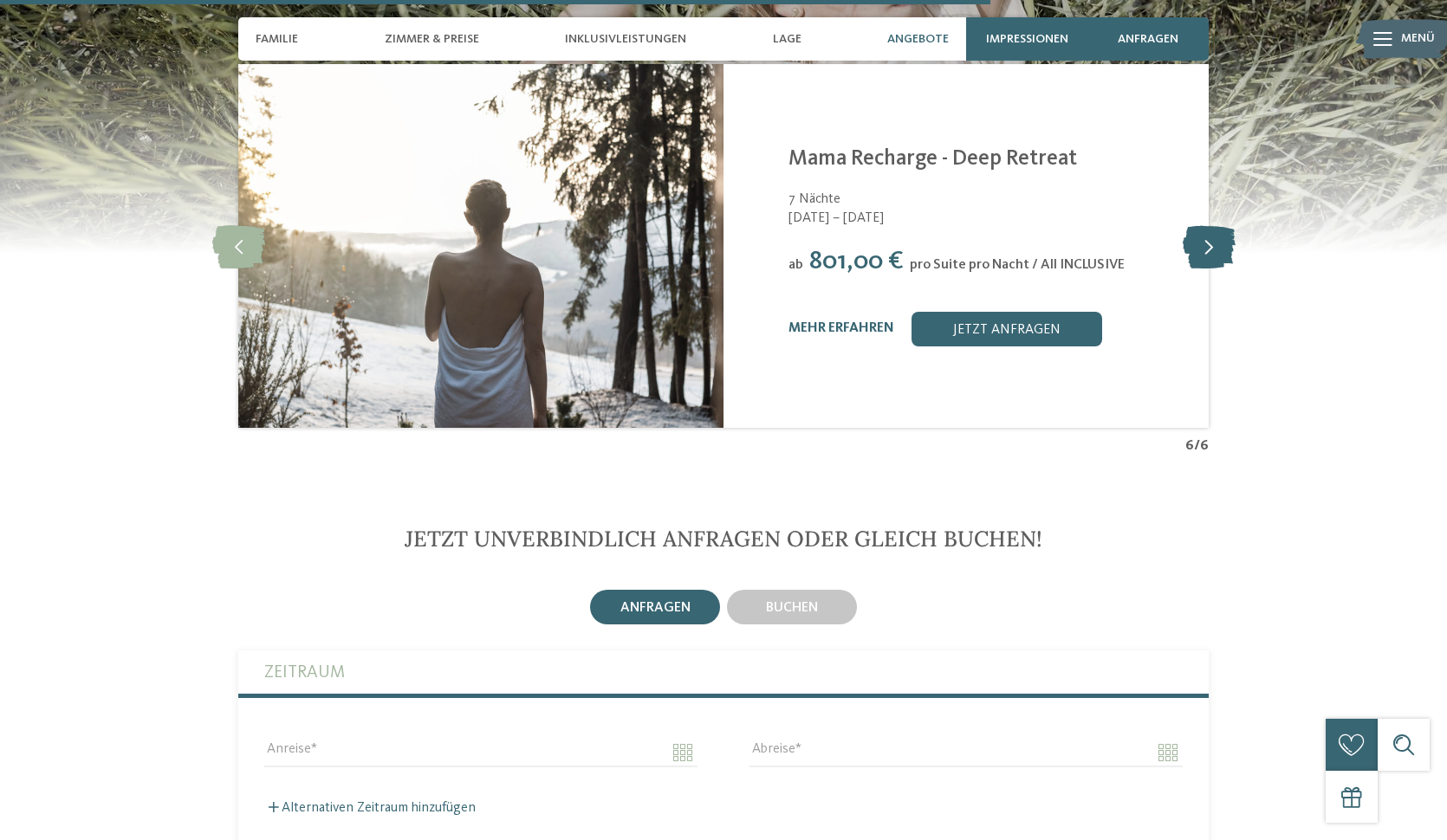
click at [1209, 227] on icon at bounding box center [1209, 246] width 53 height 43
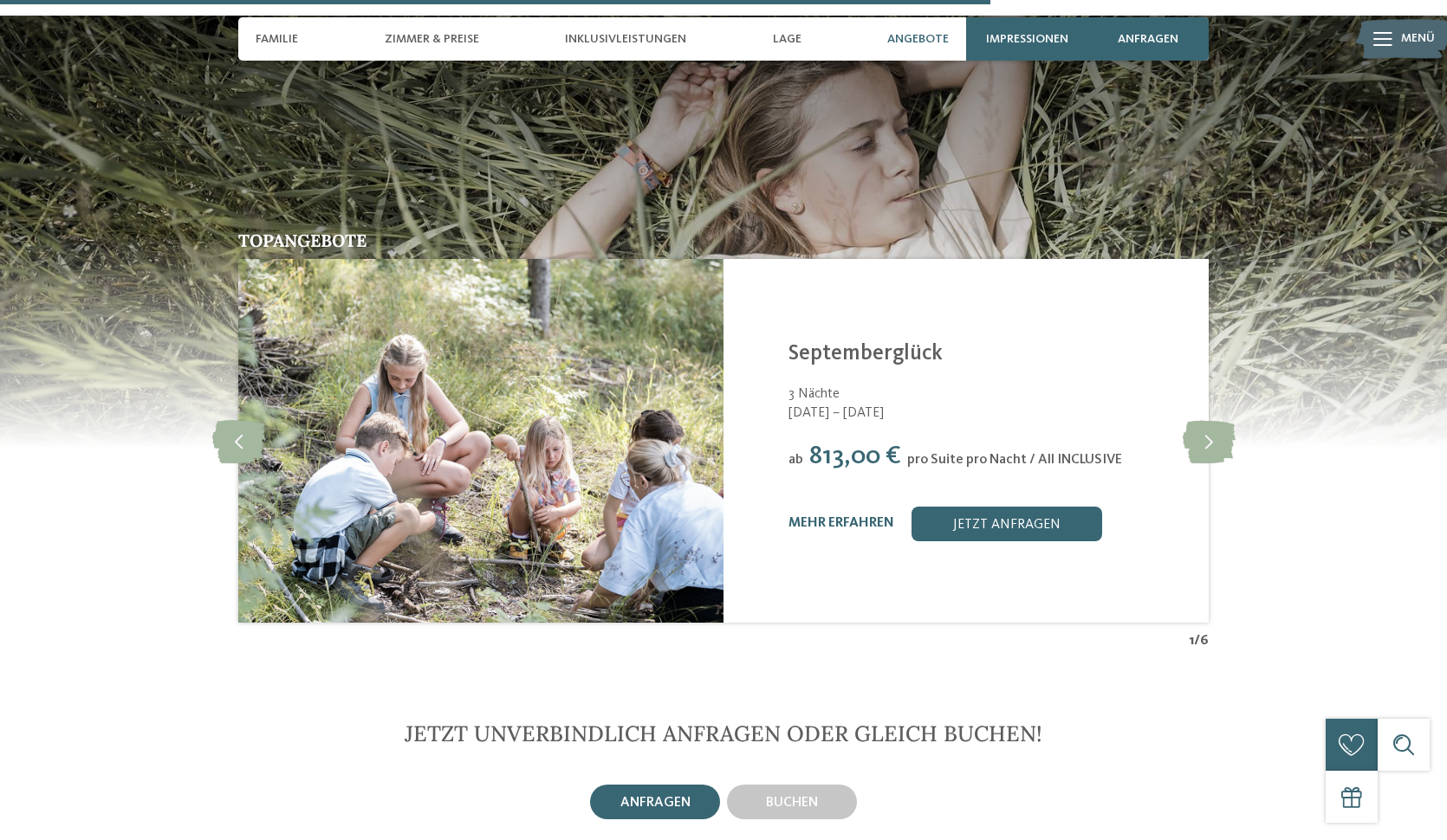
scroll to position [3812, 0]
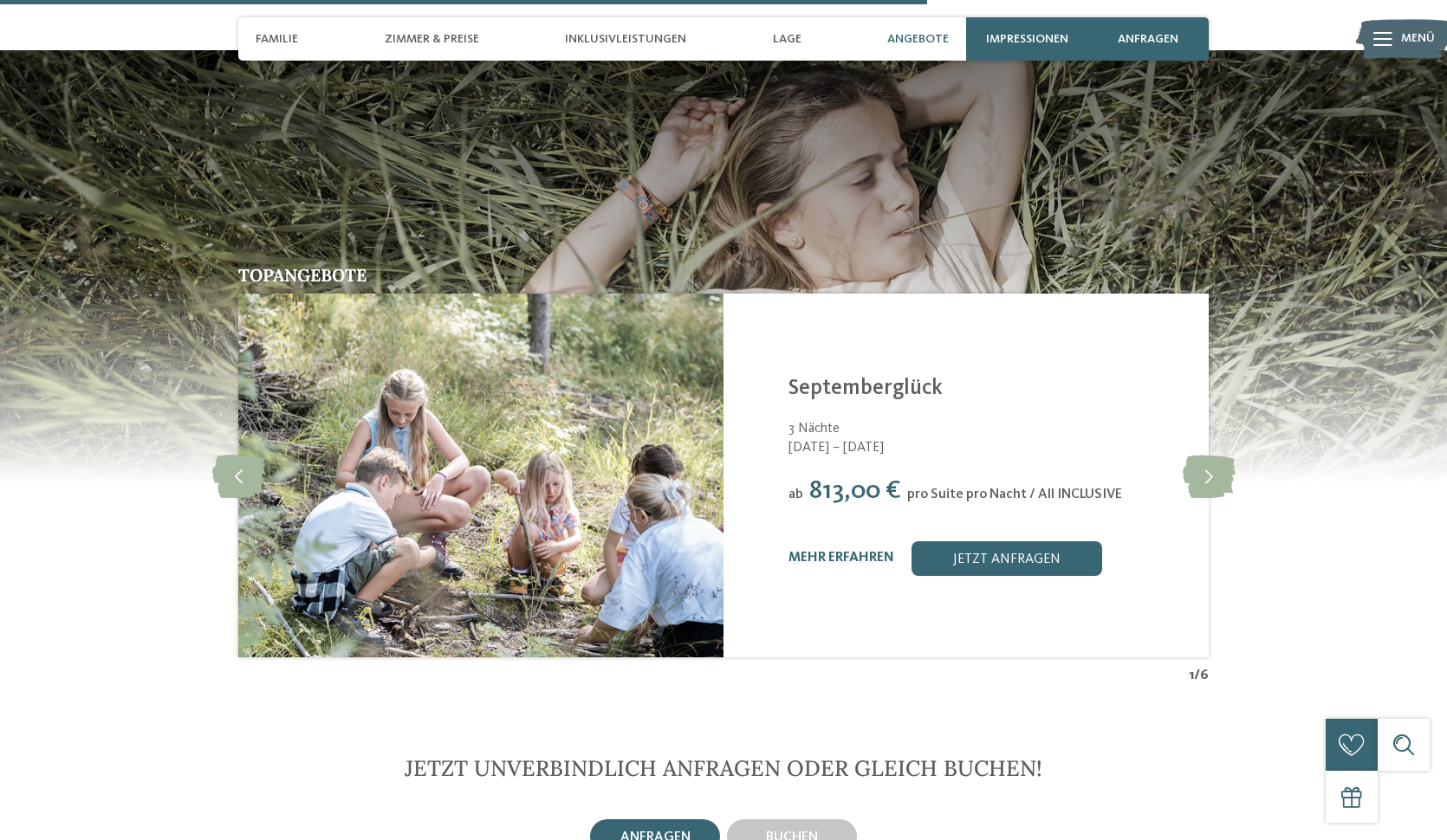
click at [904, 34] on span "Angebote" at bounding box center [918, 39] width 62 height 15
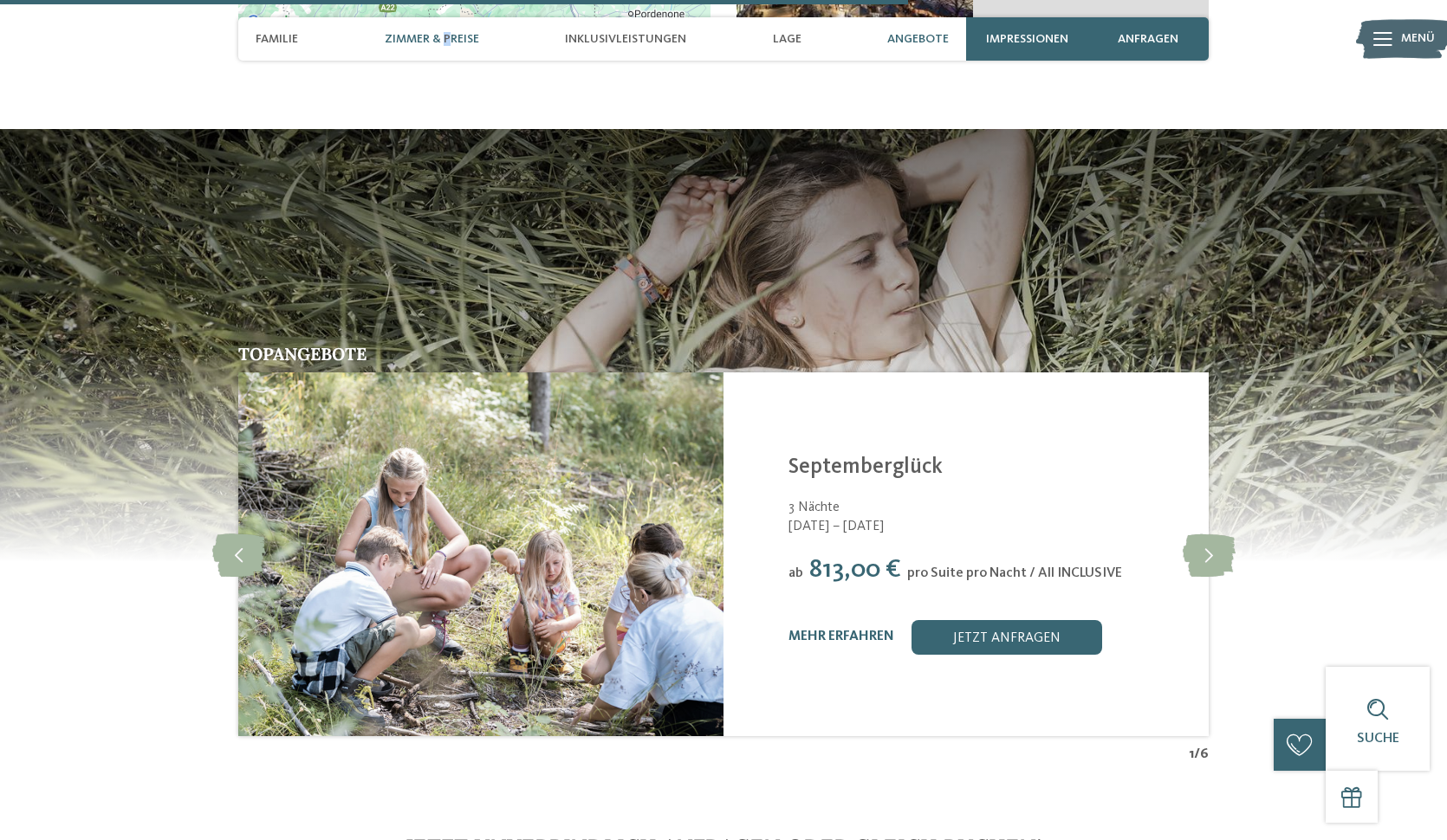
click at [447, 44] on span "Zimmer & Preise" at bounding box center [432, 39] width 95 height 15
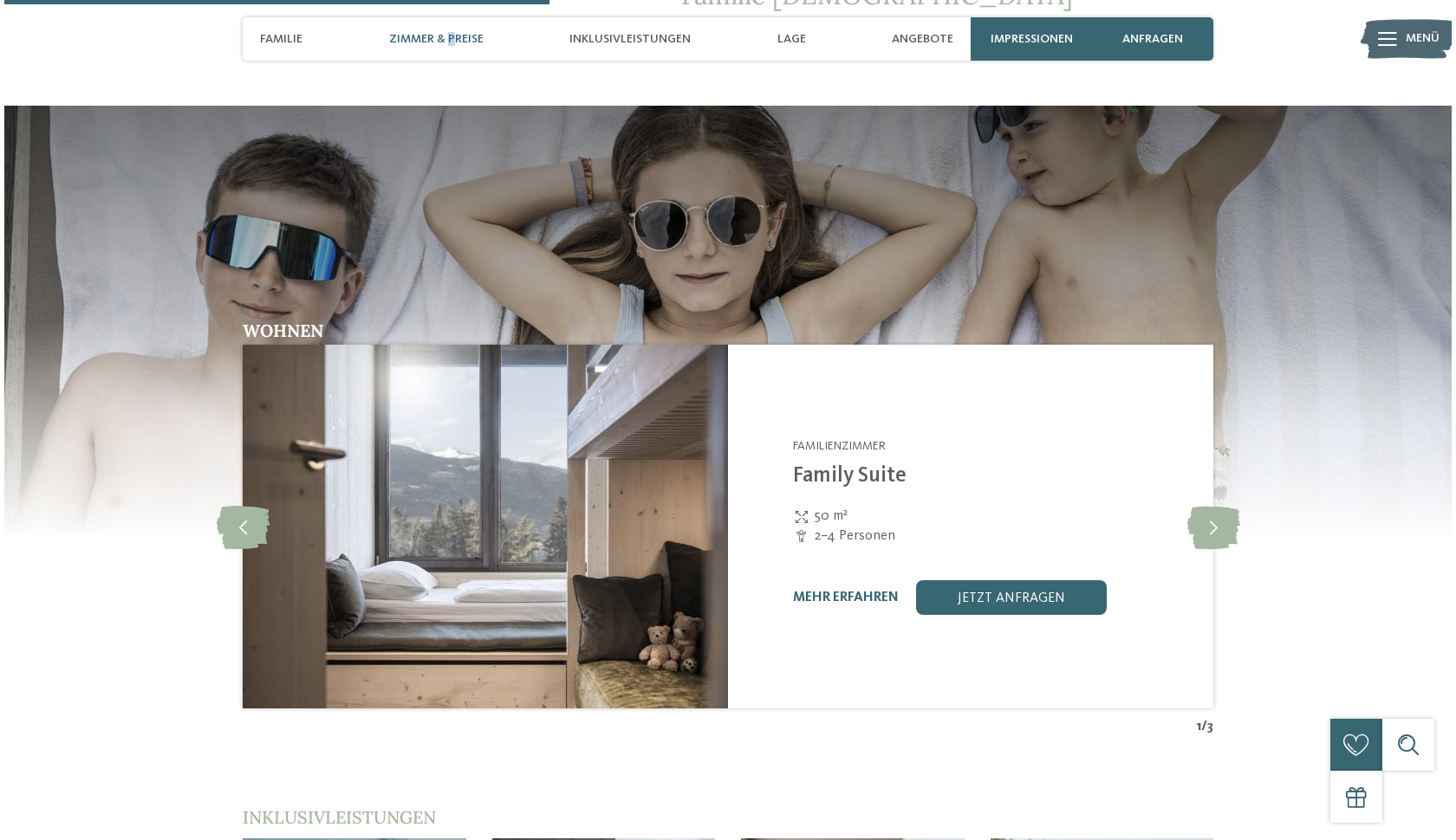
scroll to position [2020, 0]
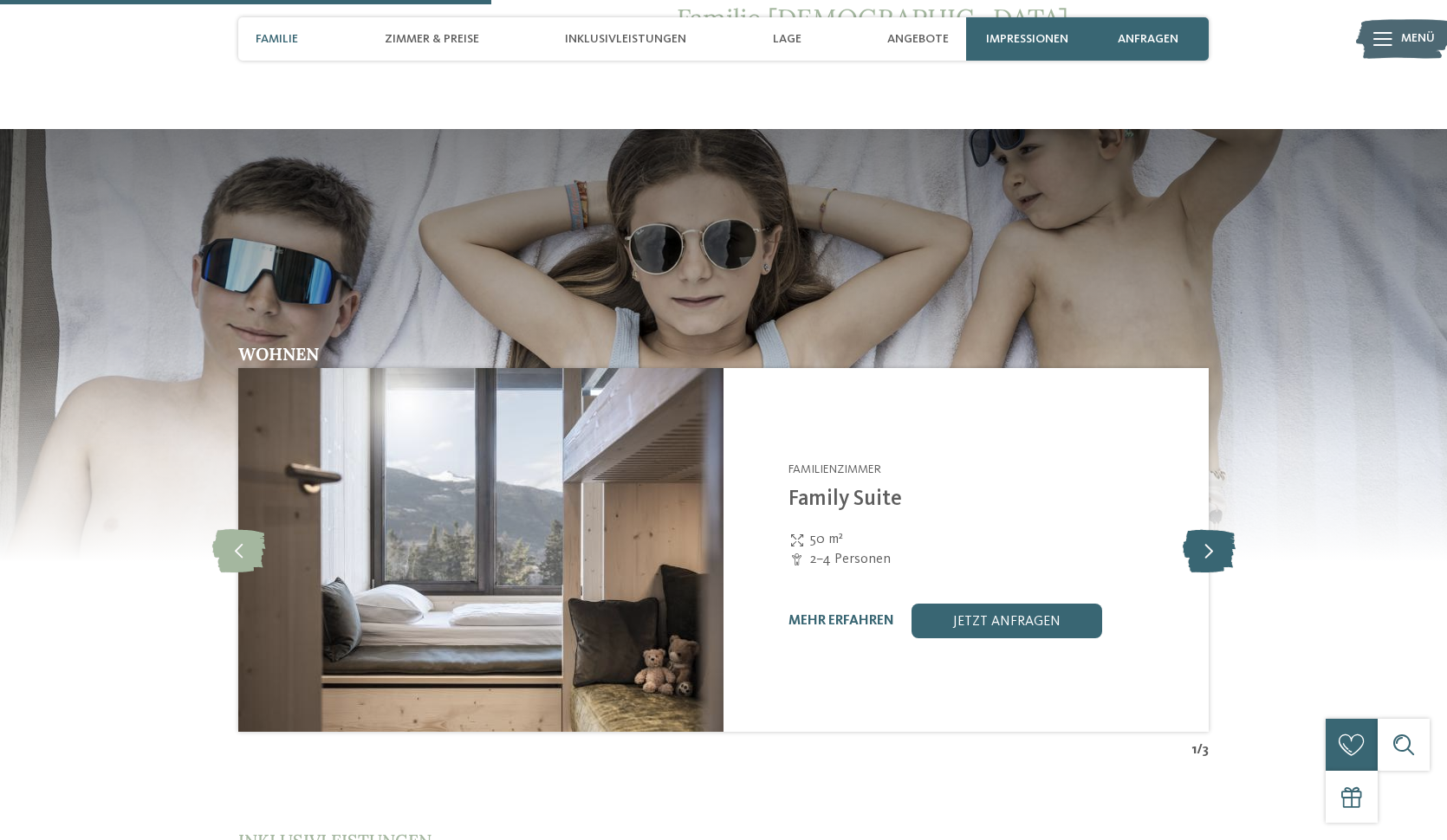
click at [1219, 529] on icon at bounding box center [1209, 550] width 53 height 43
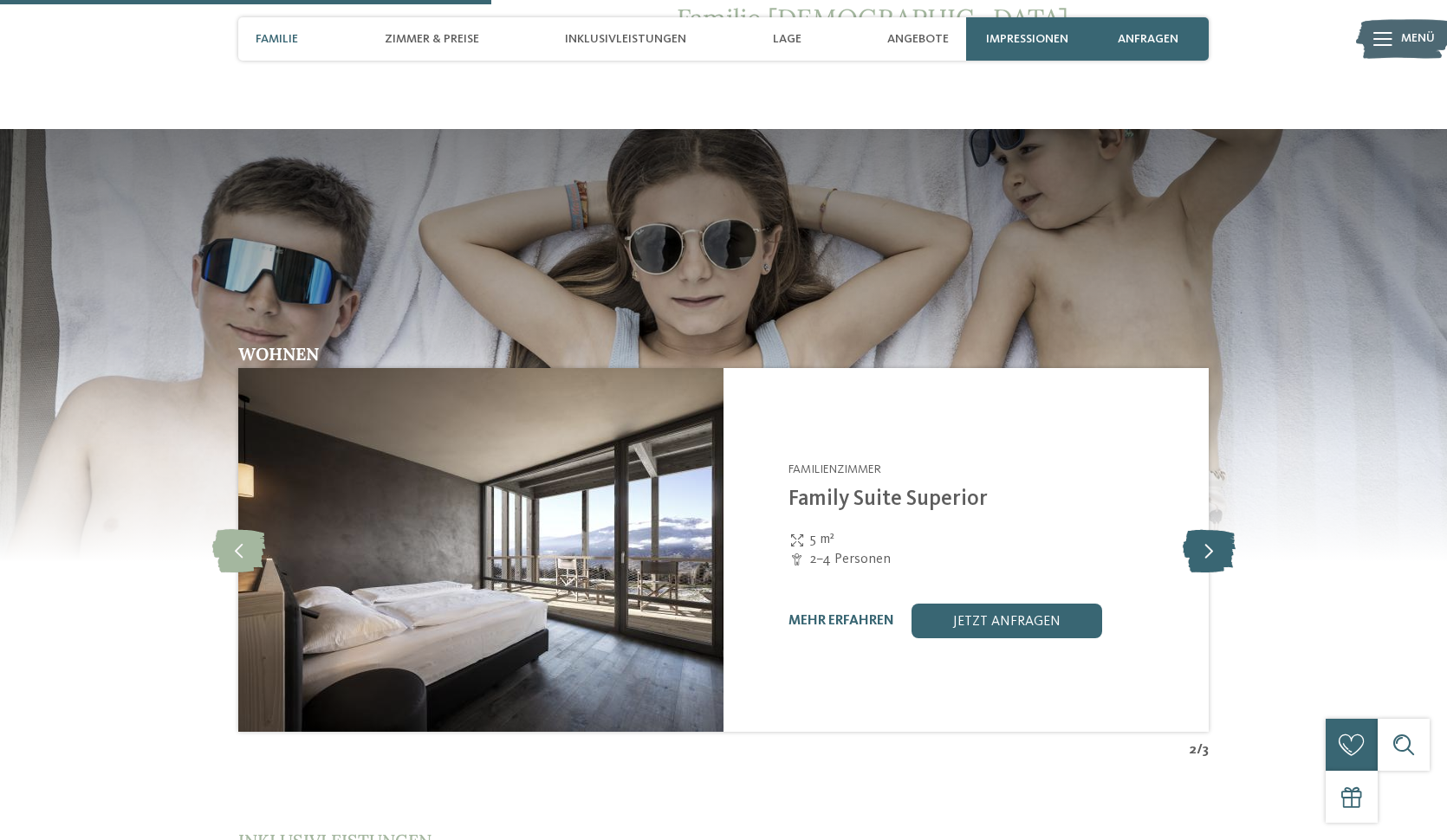
click at [1219, 529] on icon at bounding box center [1209, 550] width 53 height 43
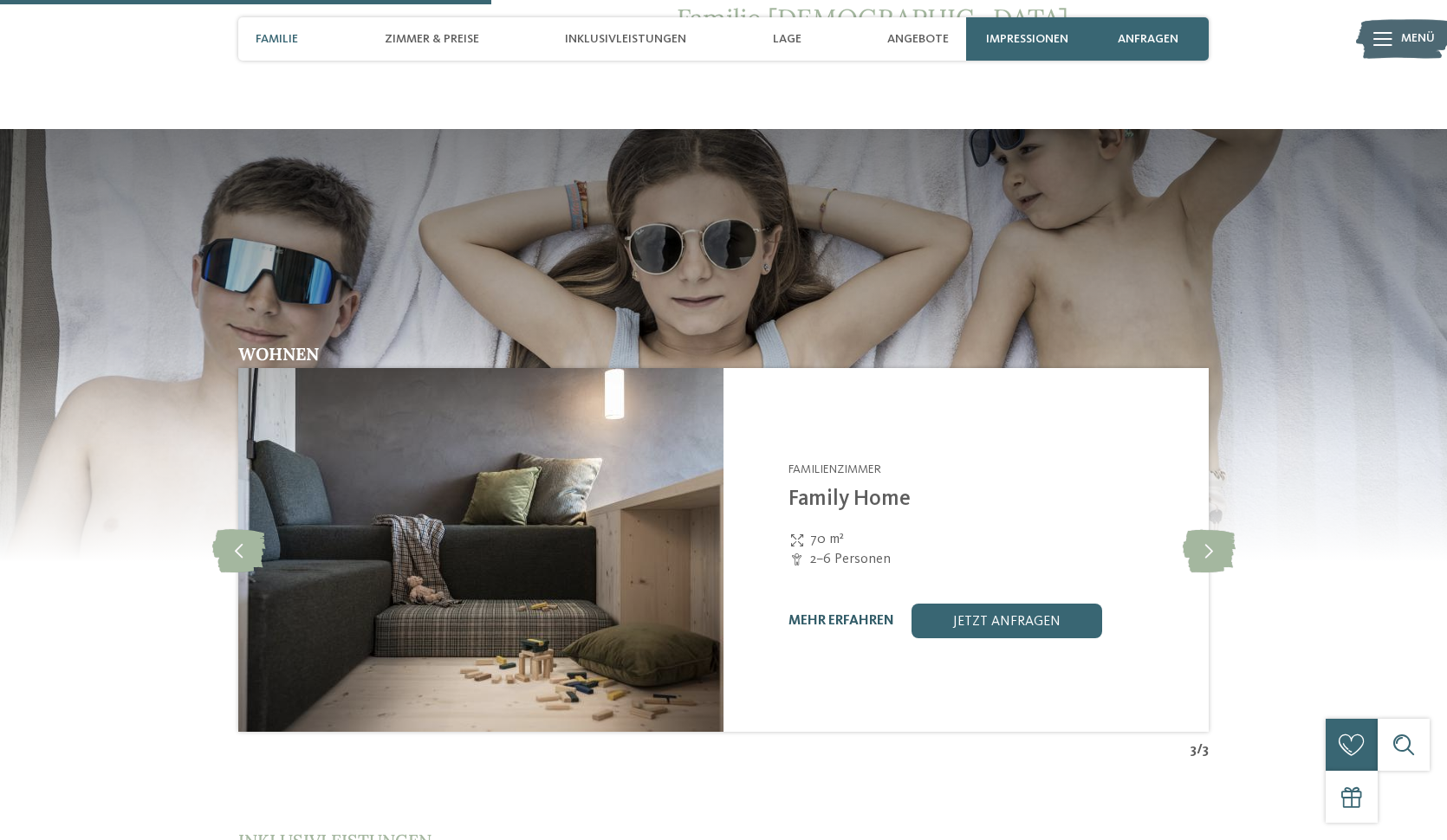
click at [872, 615] on link "mehr erfahren" at bounding box center [841, 622] width 106 height 14
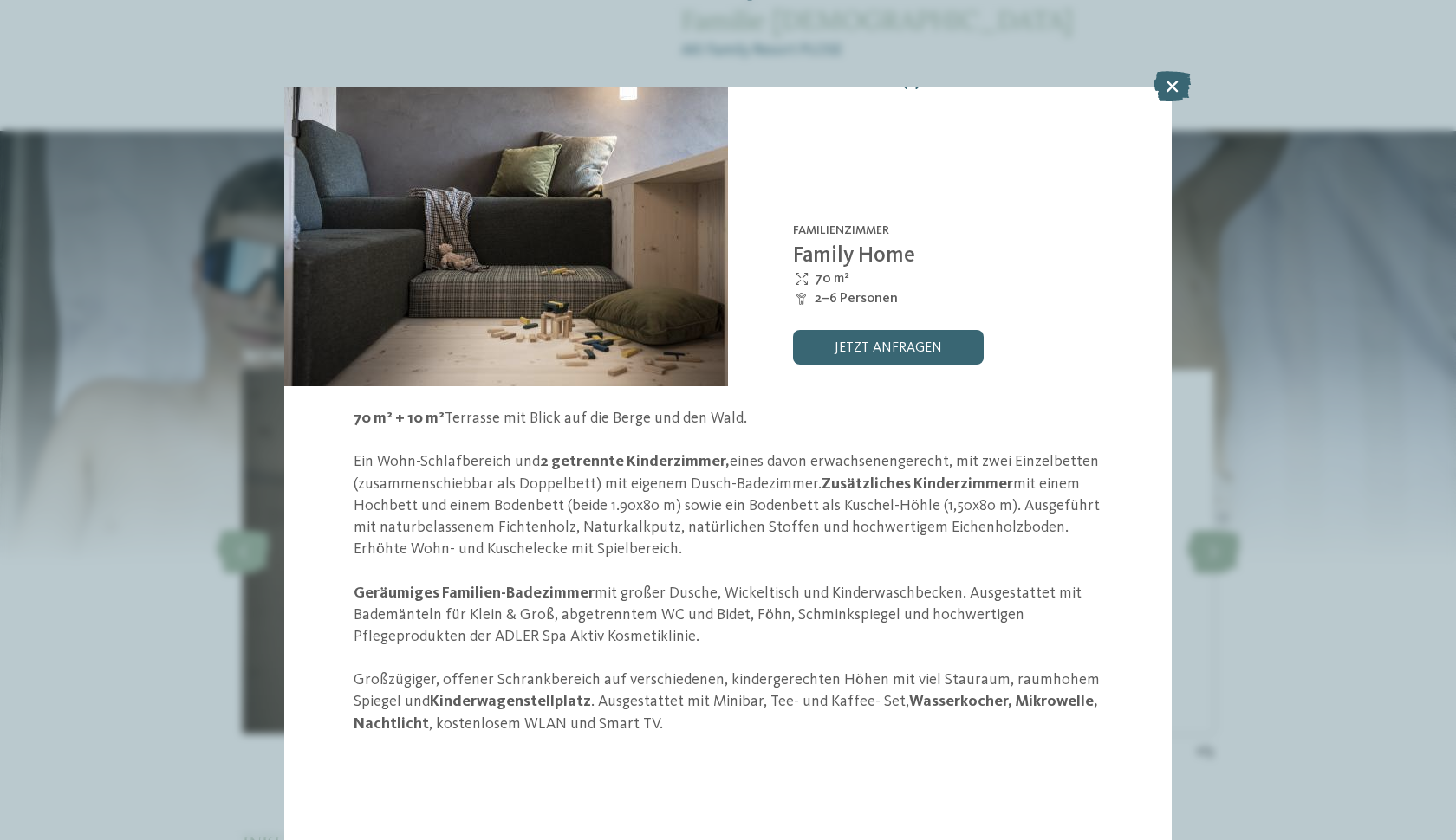
scroll to position [119, 0]
click at [883, 330] on link "jetzt anfragen" at bounding box center [888, 347] width 191 height 34
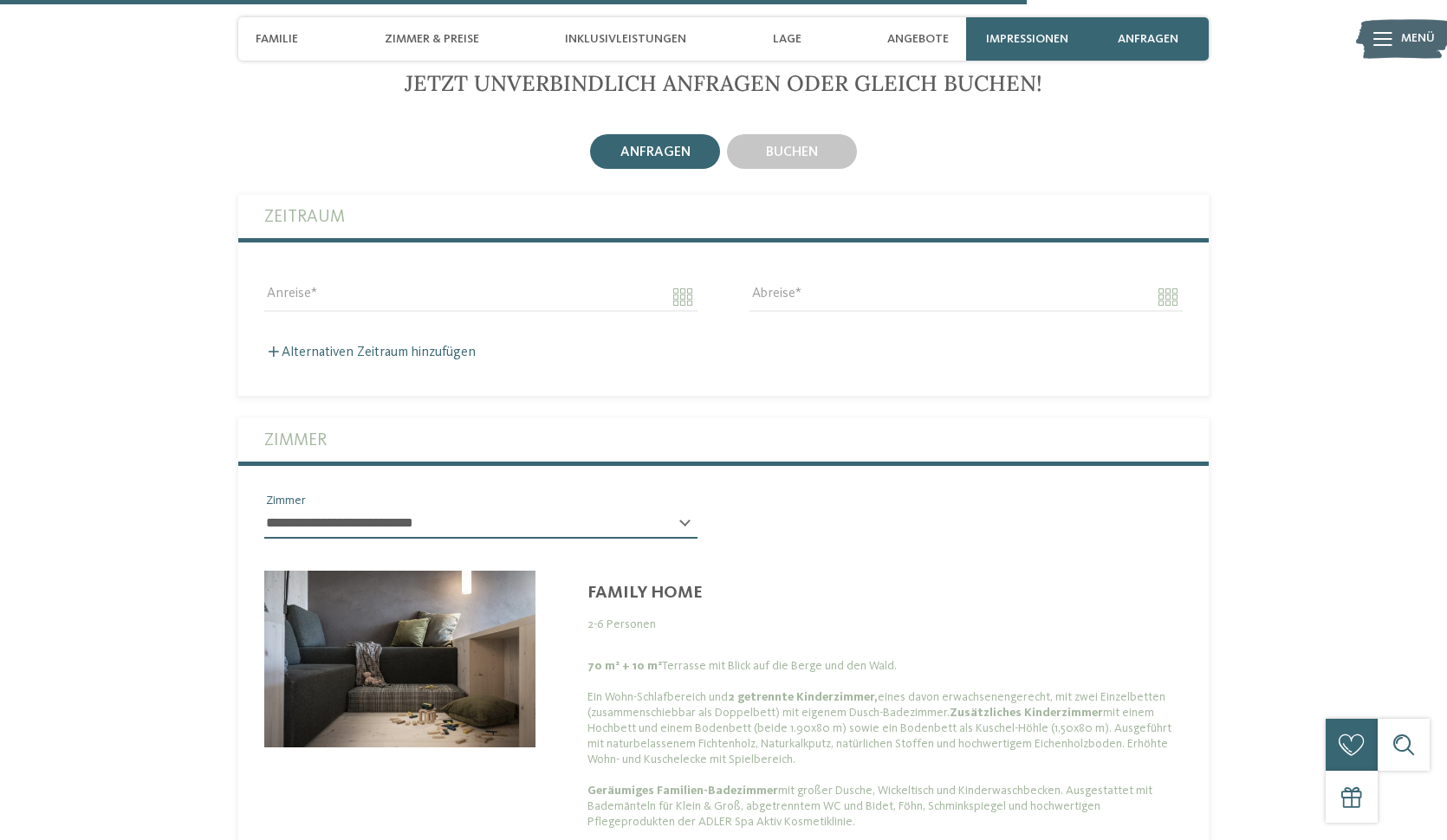
scroll to position [4498, 0]
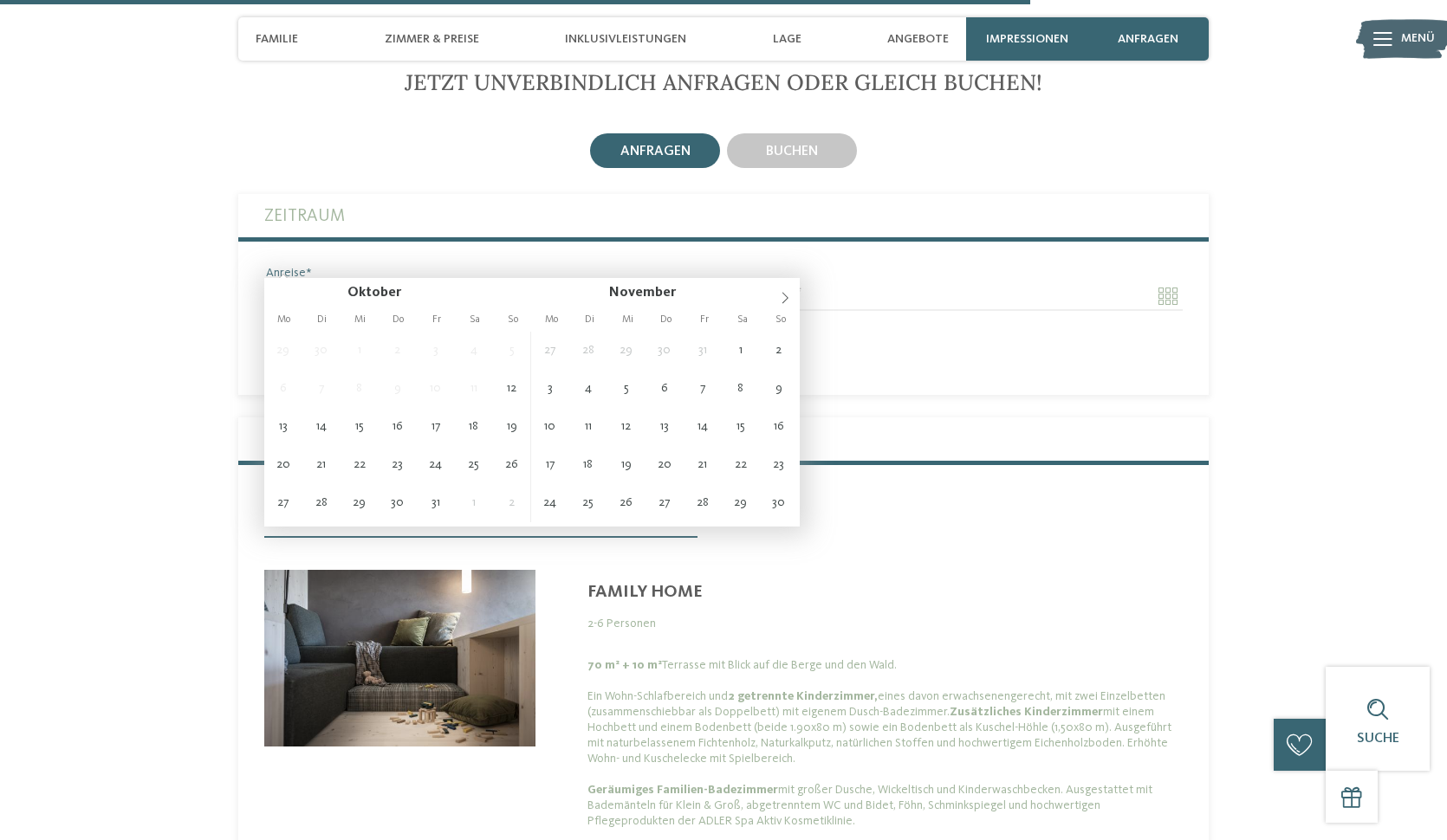
click at [645, 281] on input "Anreise" at bounding box center [481, 295] width 433 height 29
click at [777, 300] on span at bounding box center [785, 292] width 29 height 29
type input "****"
click at [777, 300] on span at bounding box center [785, 292] width 29 height 29
type input "****"
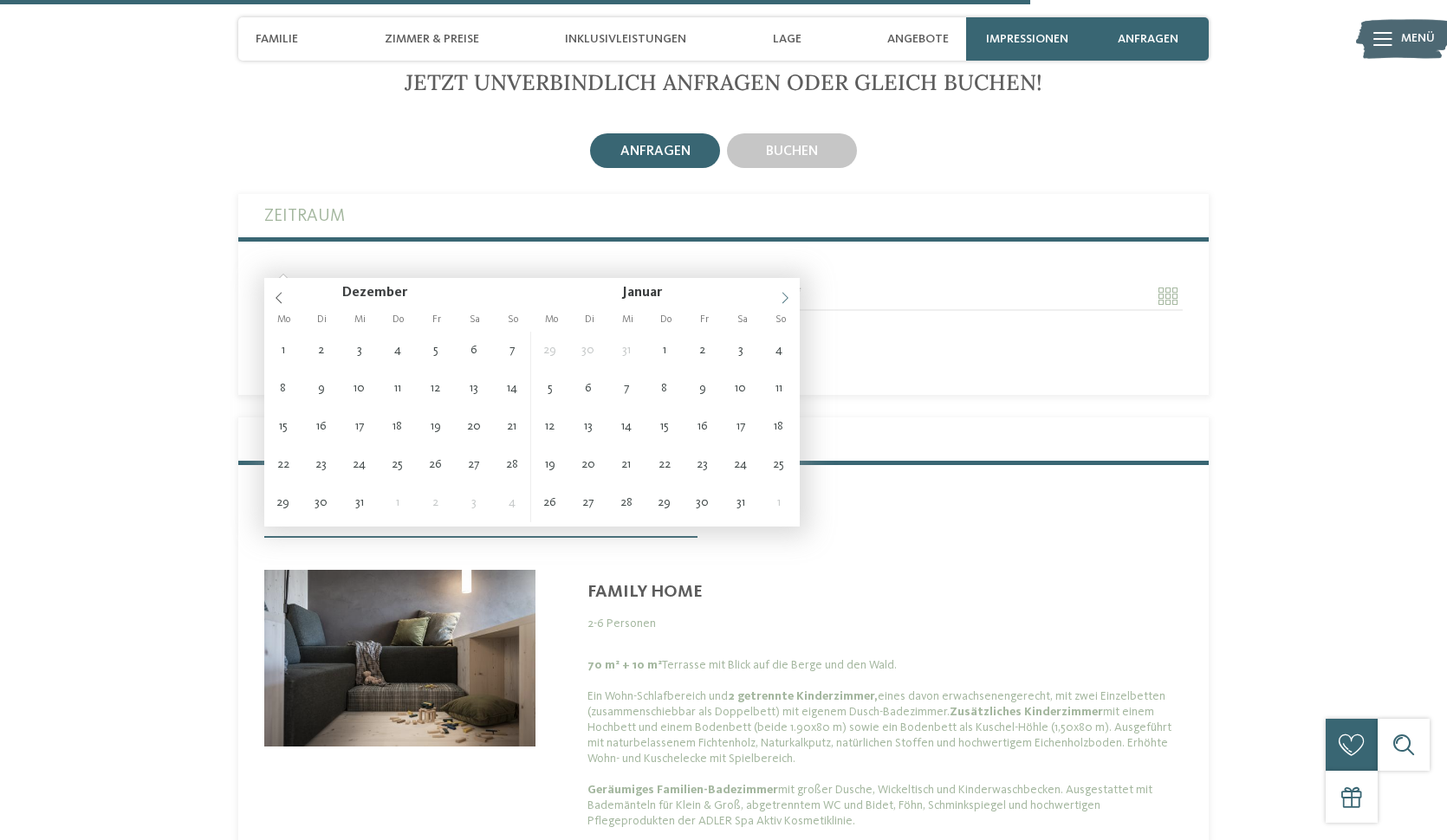
click at [777, 300] on span at bounding box center [785, 292] width 29 height 29
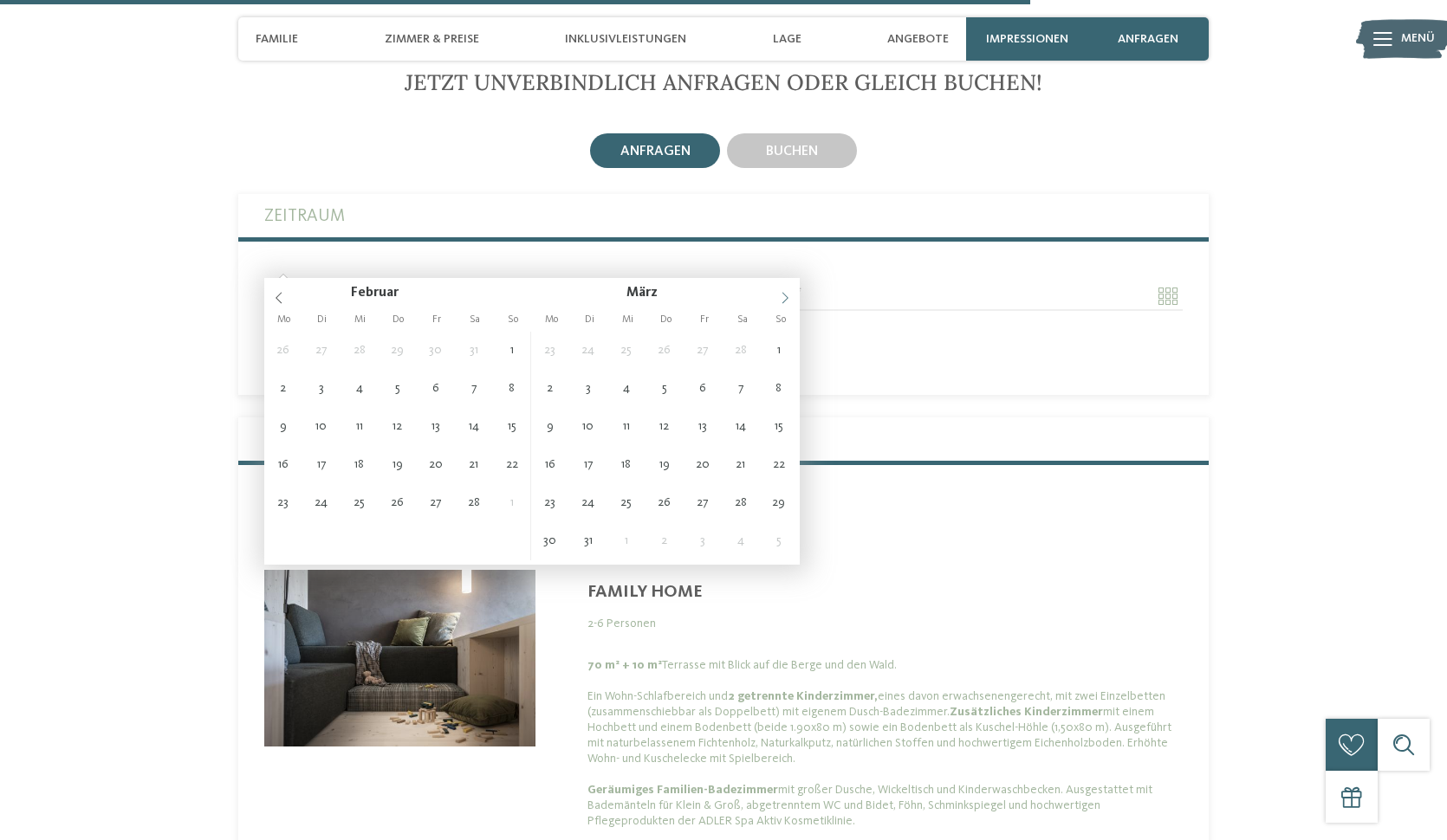
click at [777, 300] on span at bounding box center [785, 292] width 29 height 29
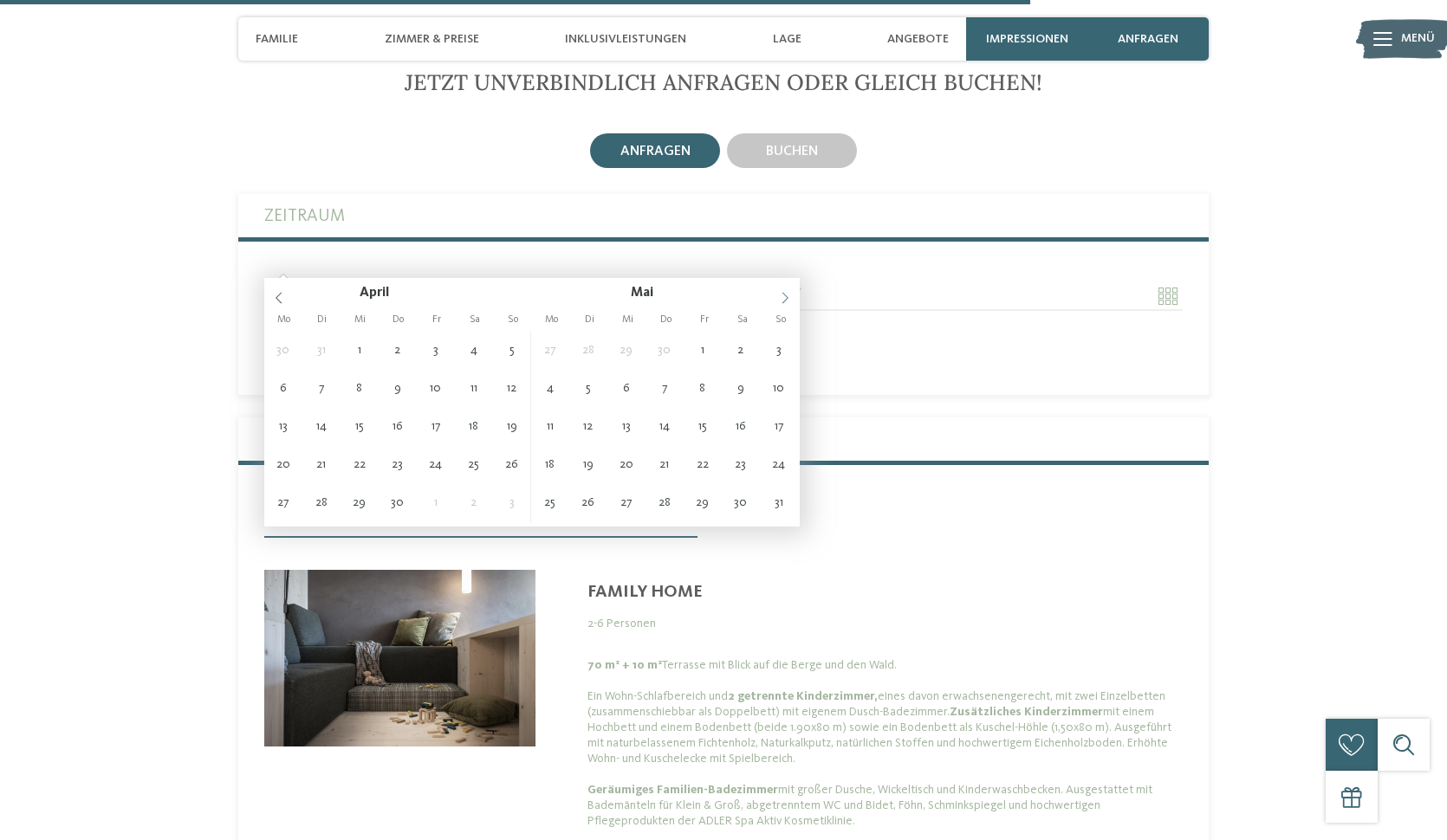
click at [777, 300] on span at bounding box center [785, 292] width 29 height 29
click at [785, 294] on icon at bounding box center [785, 298] width 12 height 12
click at [783, 294] on icon at bounding box center [785, 298] width 12 height 12
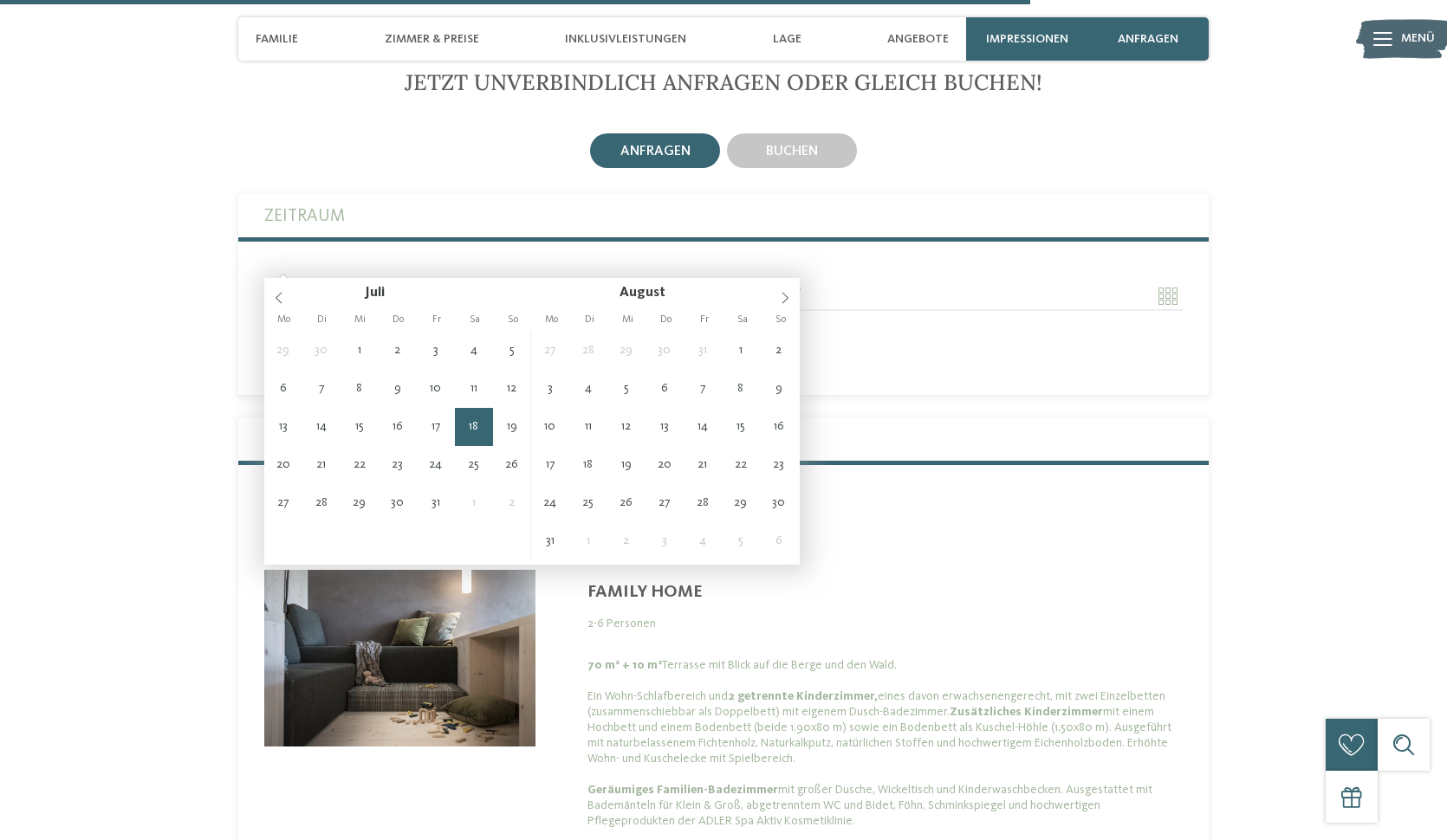
type input "**********"
type input "****"
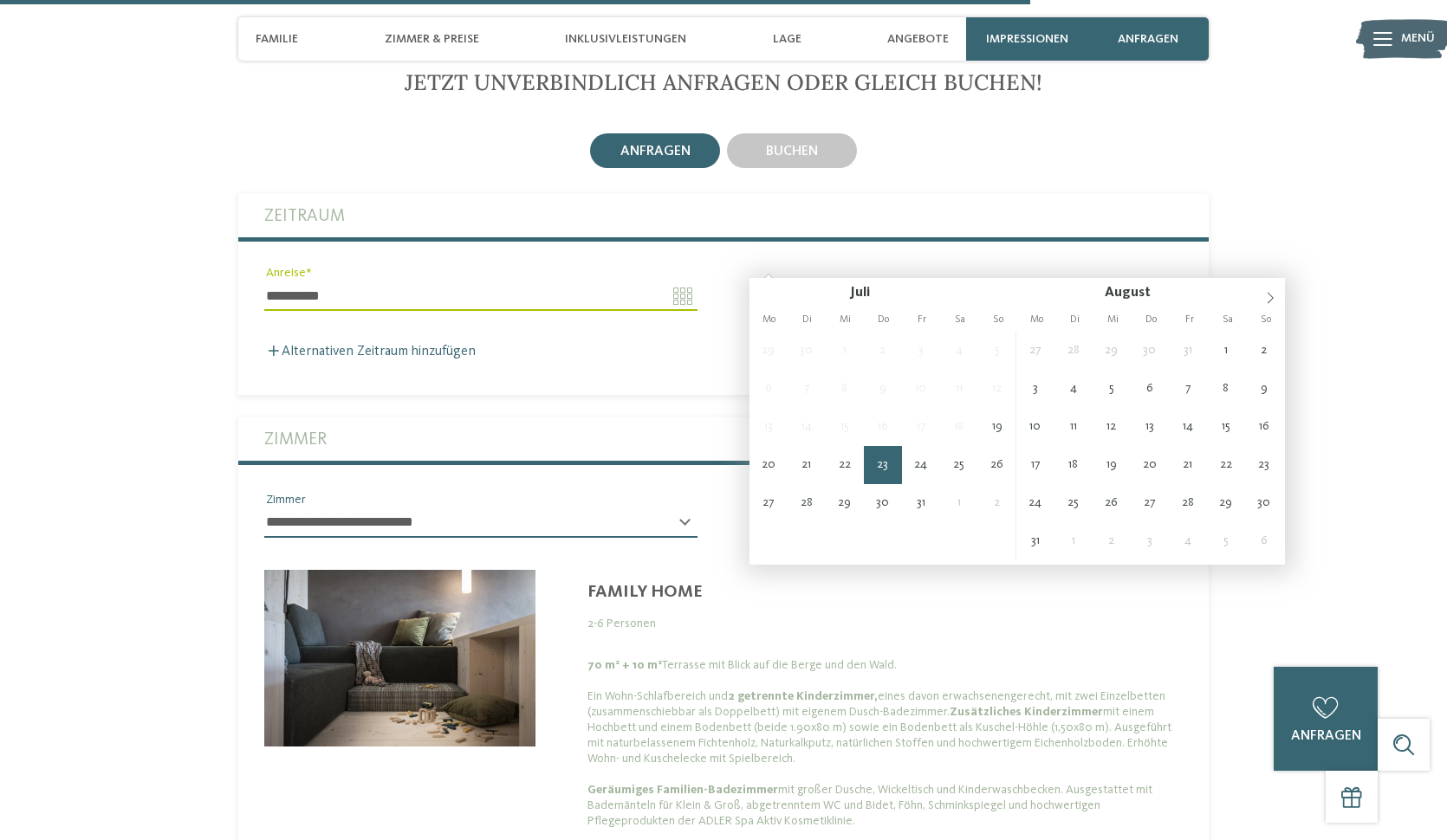
type input "**********"
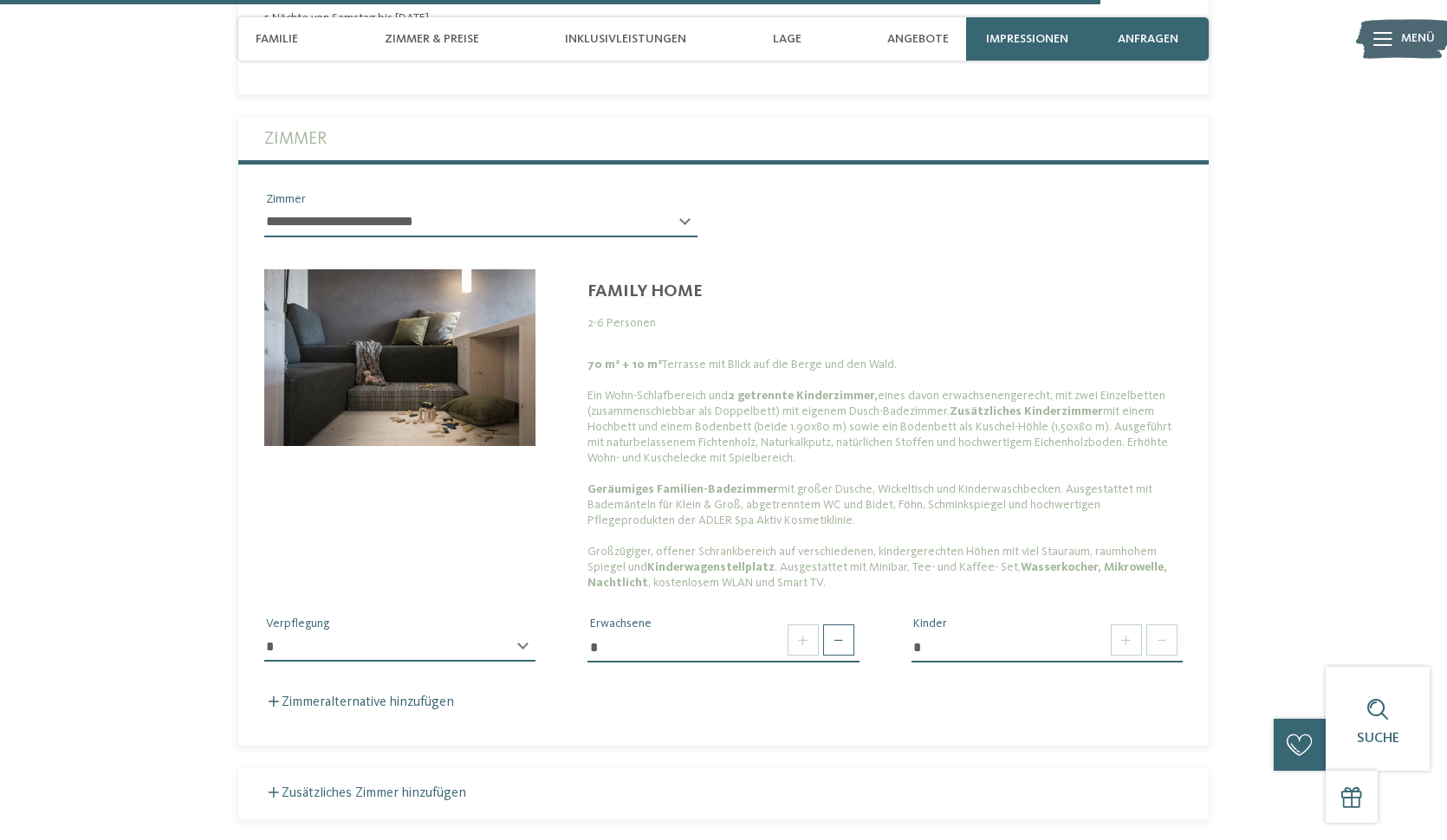
scroll to position [4823, 0]
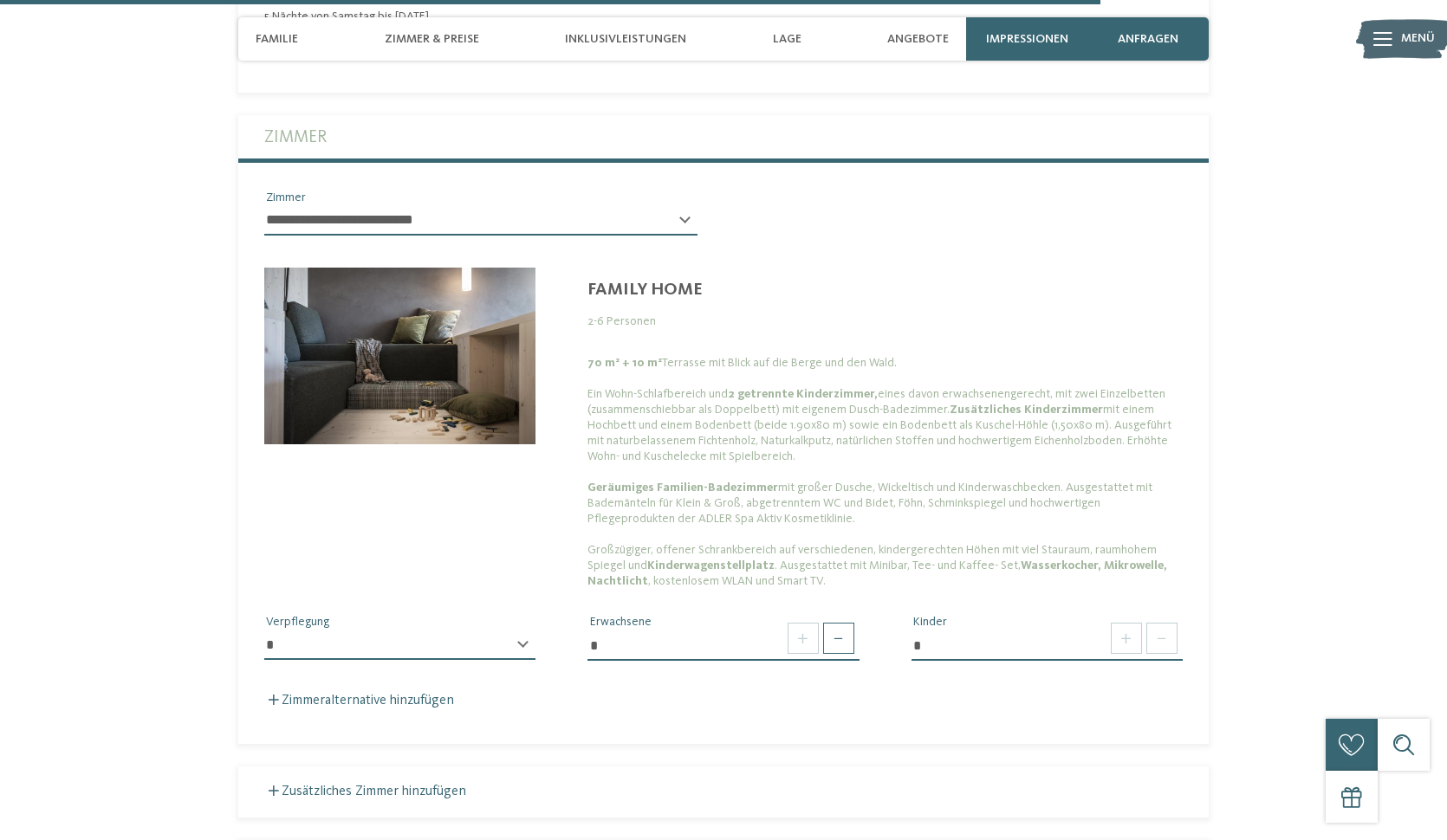
click at [524, 630] on div "**********" at bounding box center [400, 653] width 272 height 44
select select "*"
click at [832, 622] on span at bounding box center [838, 638] width 31 height 31
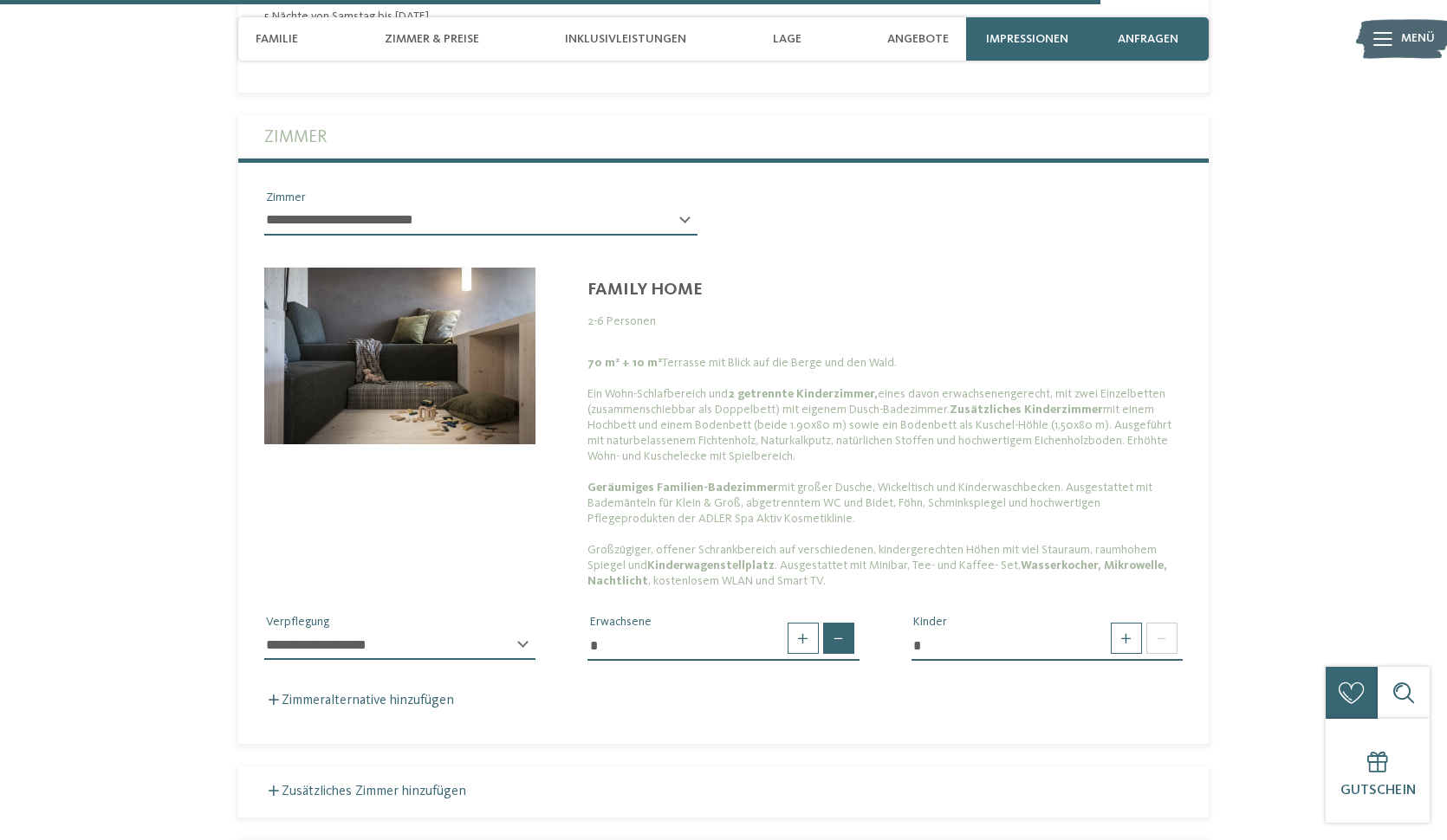
click at [832, 622] on span at bounding box center [838, 638] width 31 height 31
type input "*"
click at [1127, 622] on span at bounding box center [1126, 638] width 31 height 31
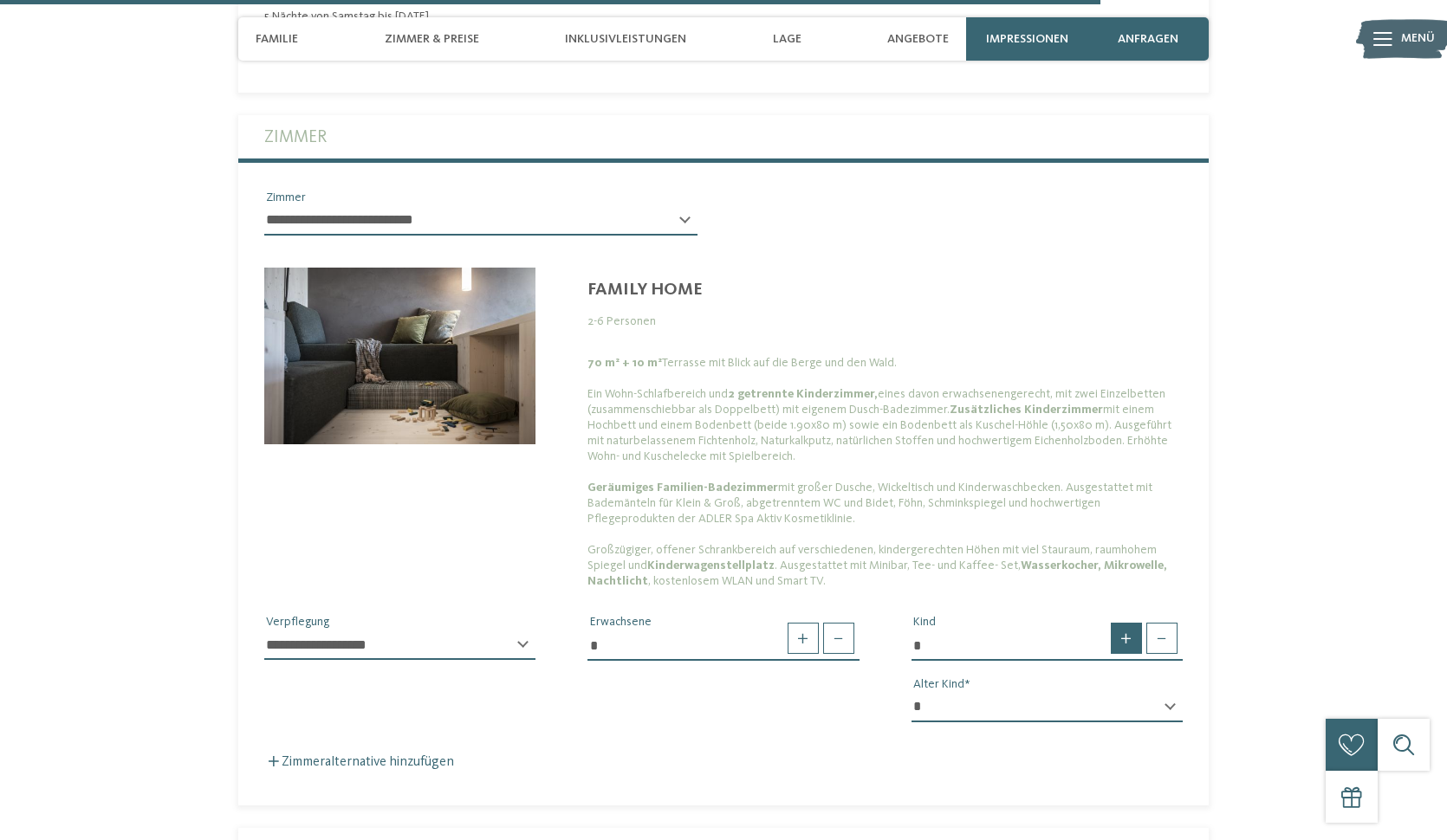
click at [1127, 622] on span at bounding box center [1126, 638] width 31 height 31
type input "*"
select select "*"
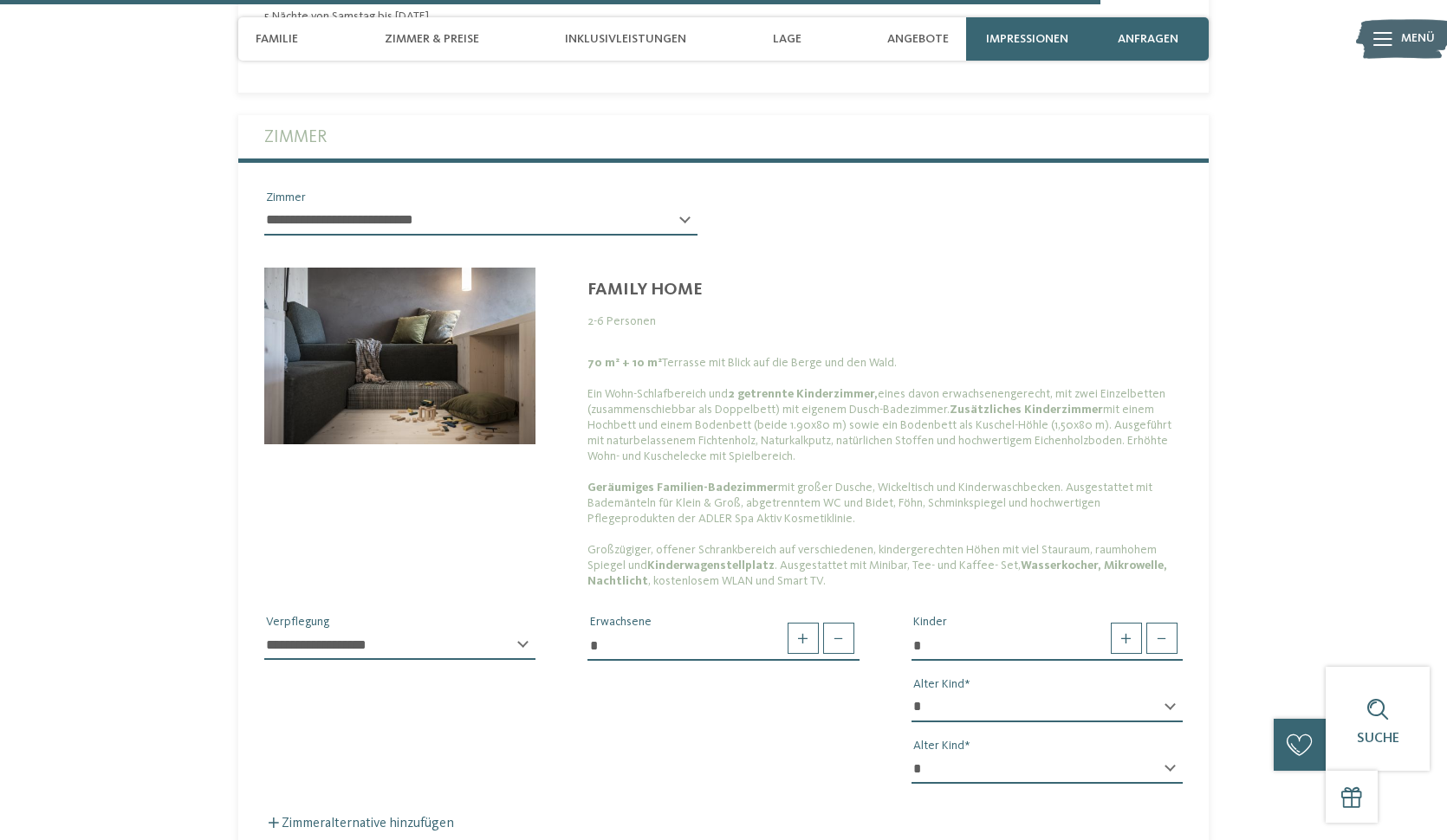
select select "*"
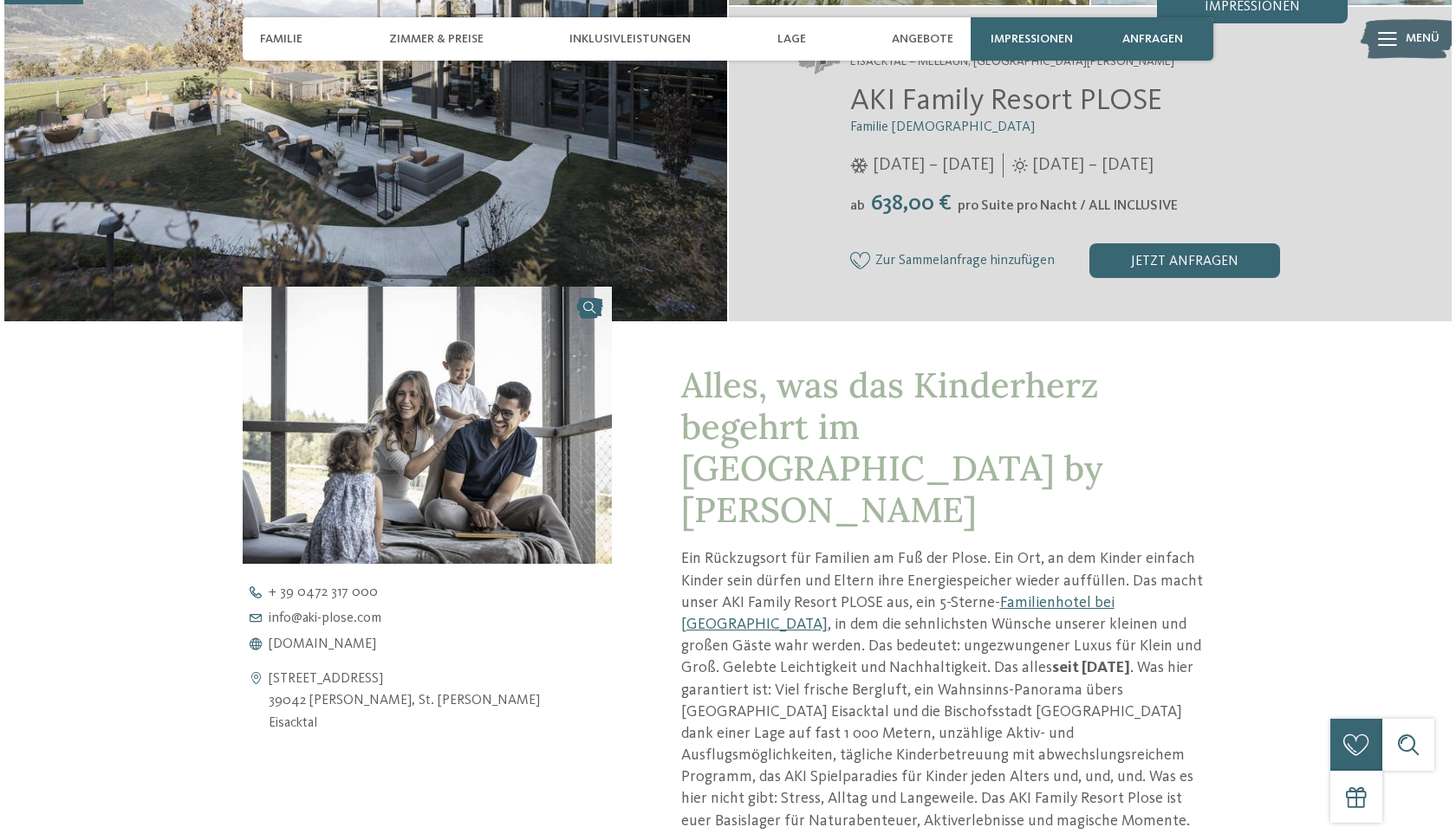
scroll to position [353, 0]
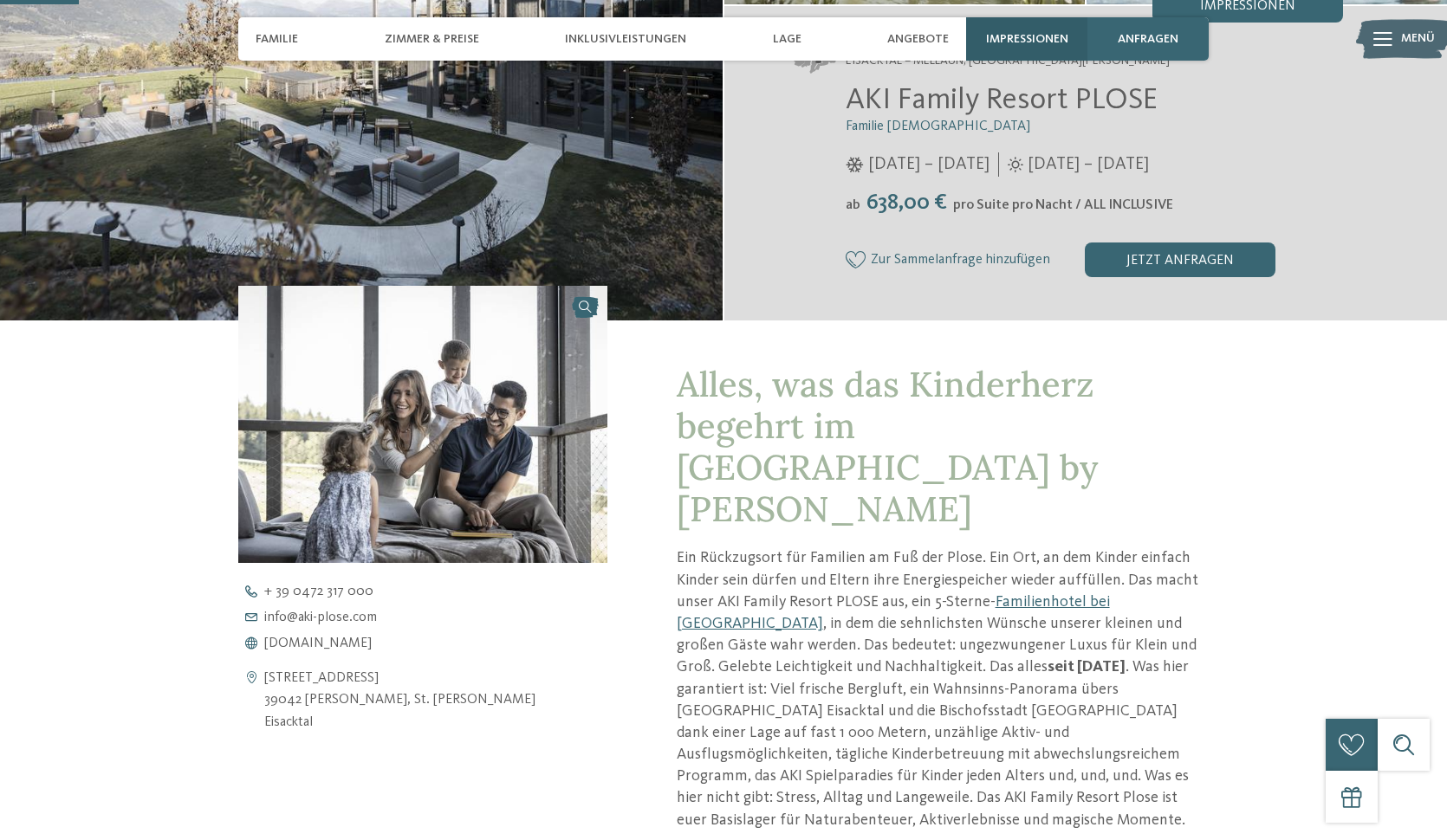
click at [998, 31] on div "Impressionen" at bounding box center [1026, 39] width 121 height 43
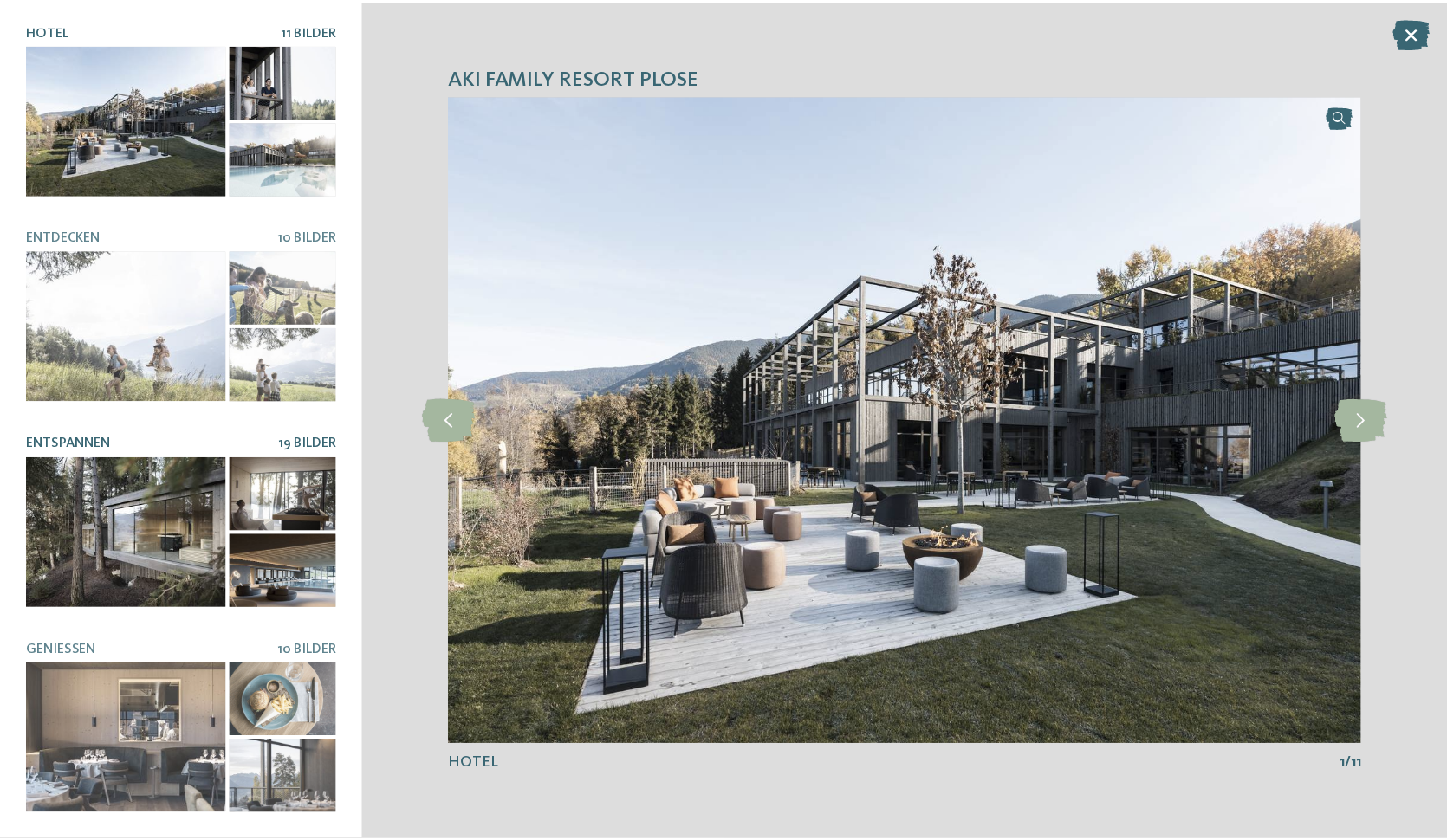
scroll to position [2, 0]
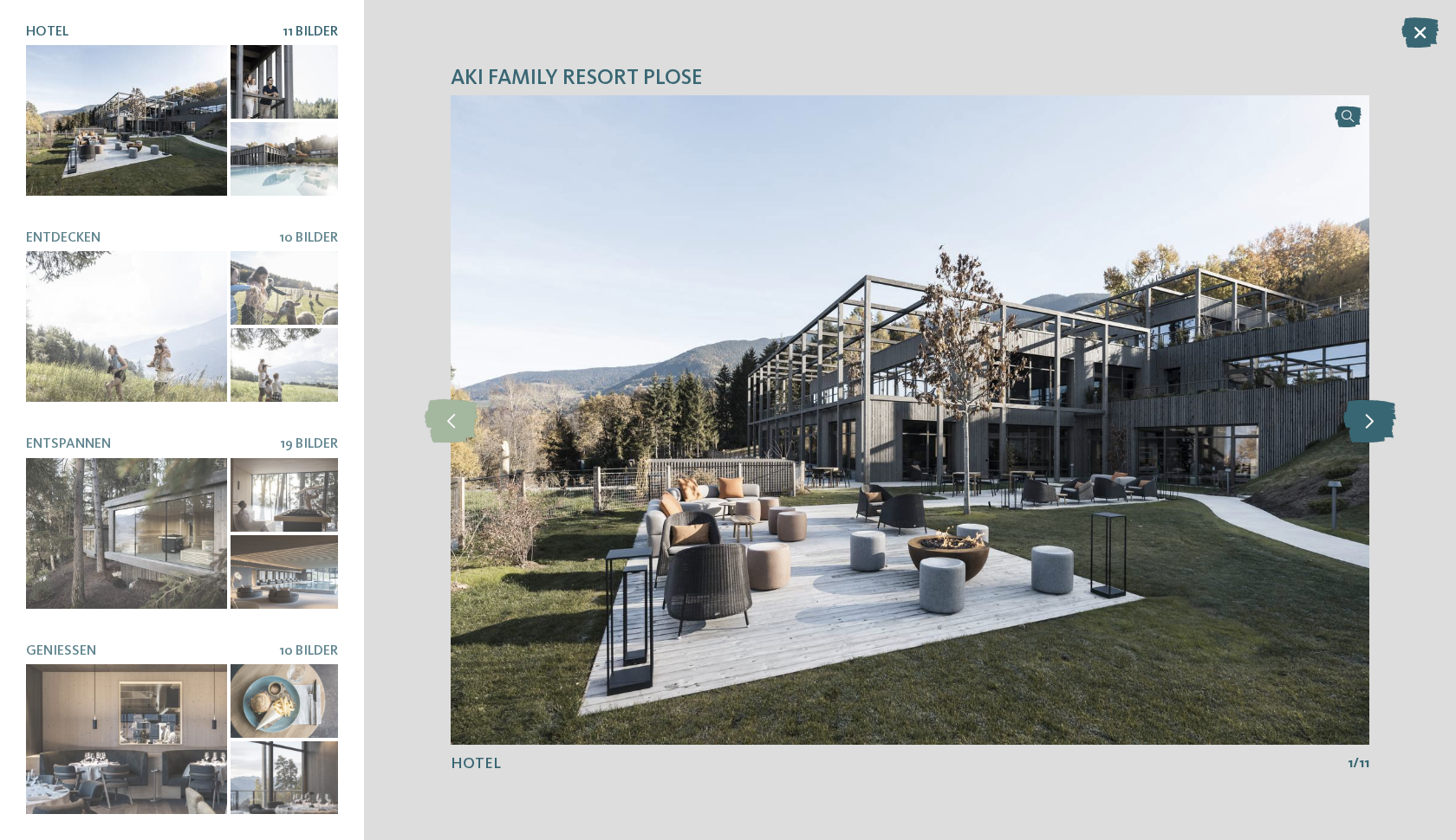
click at [1364, 424] on icon at bounding box center [1369, 420] width 53 height 43
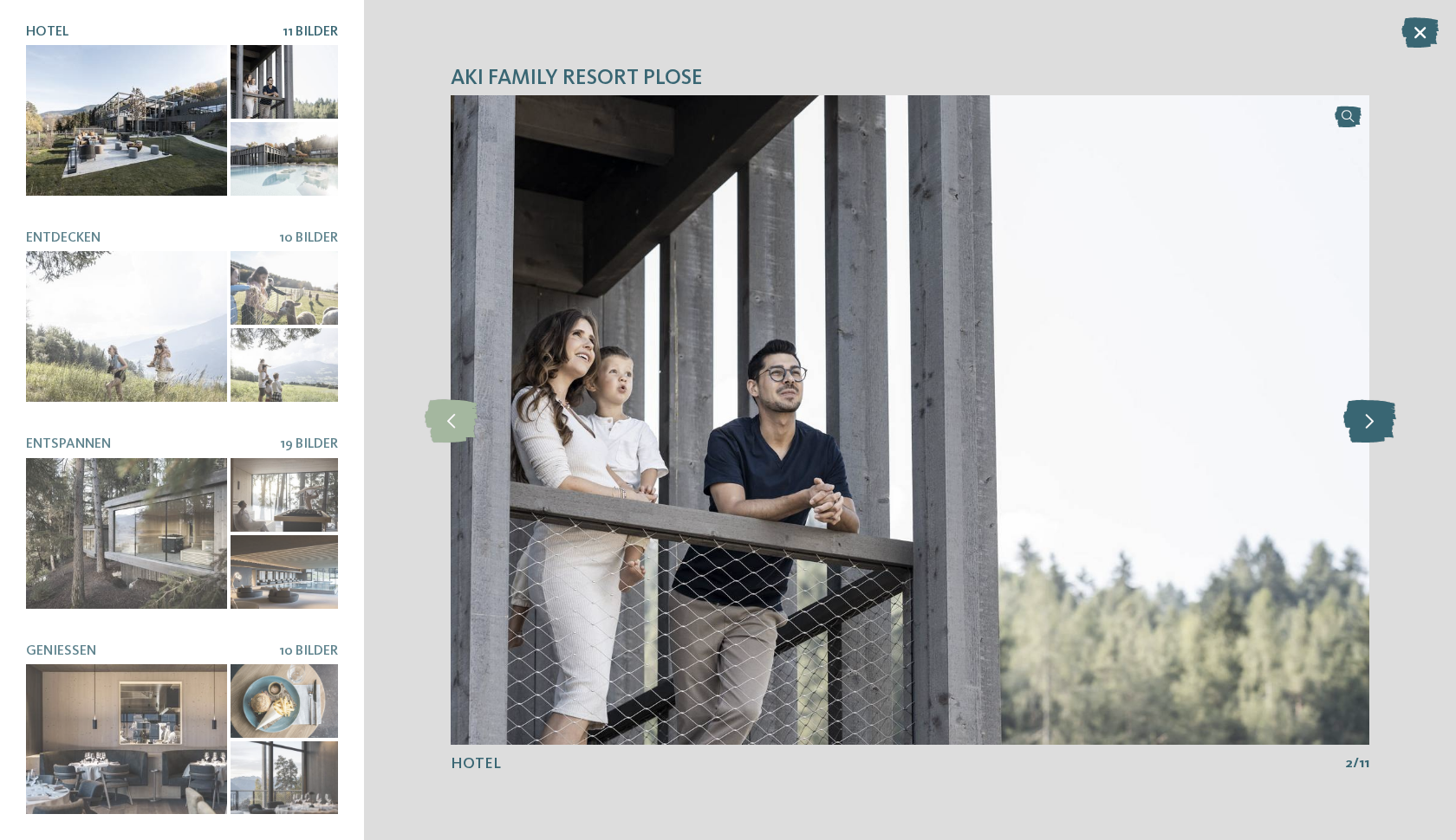
click at [1364, 424] on icon at bounding box center [1369, 420] width 53 height 43
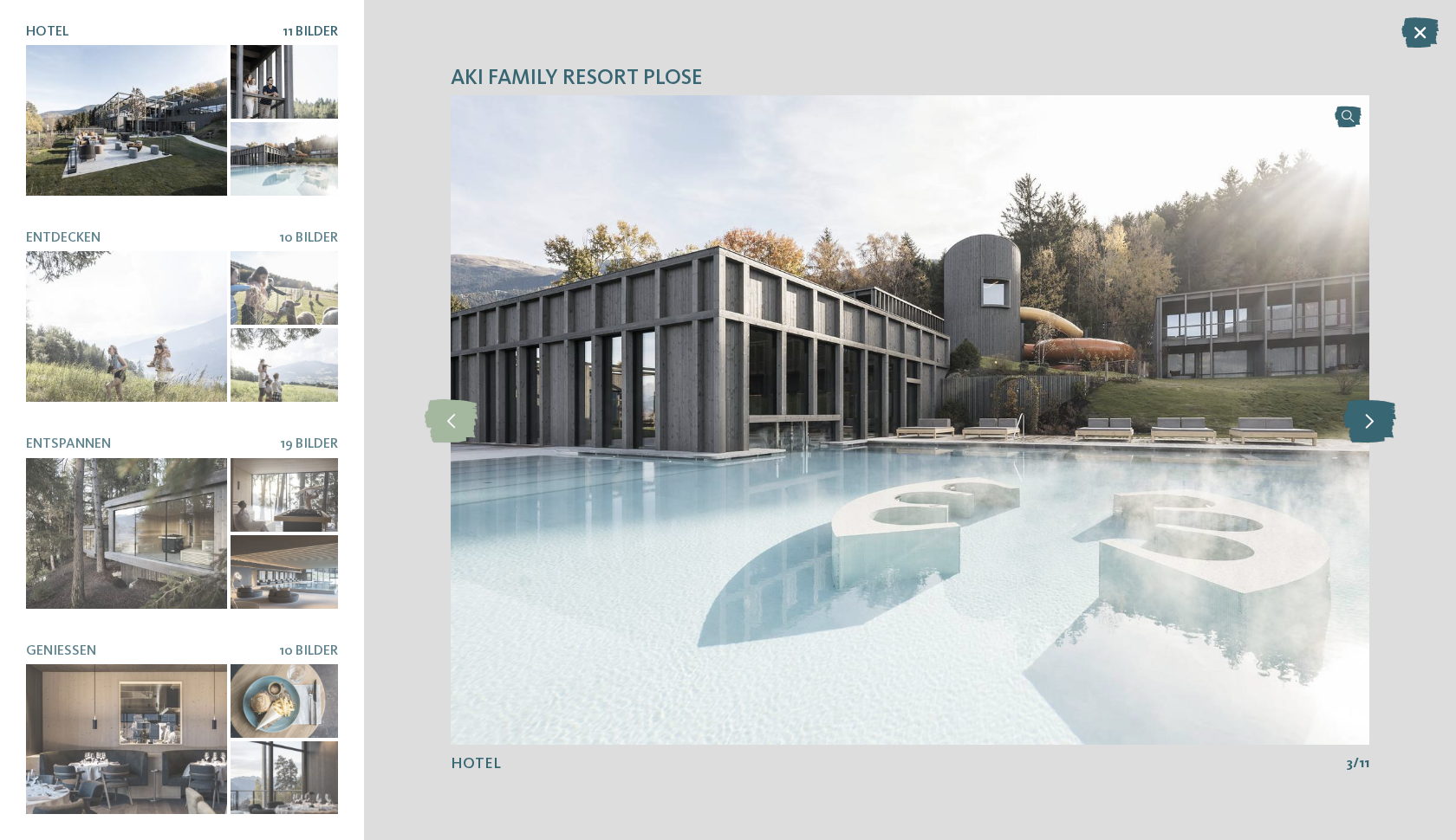
click at [1364, 424] on icon at bounding box center [1369, 420] width 53 height 43
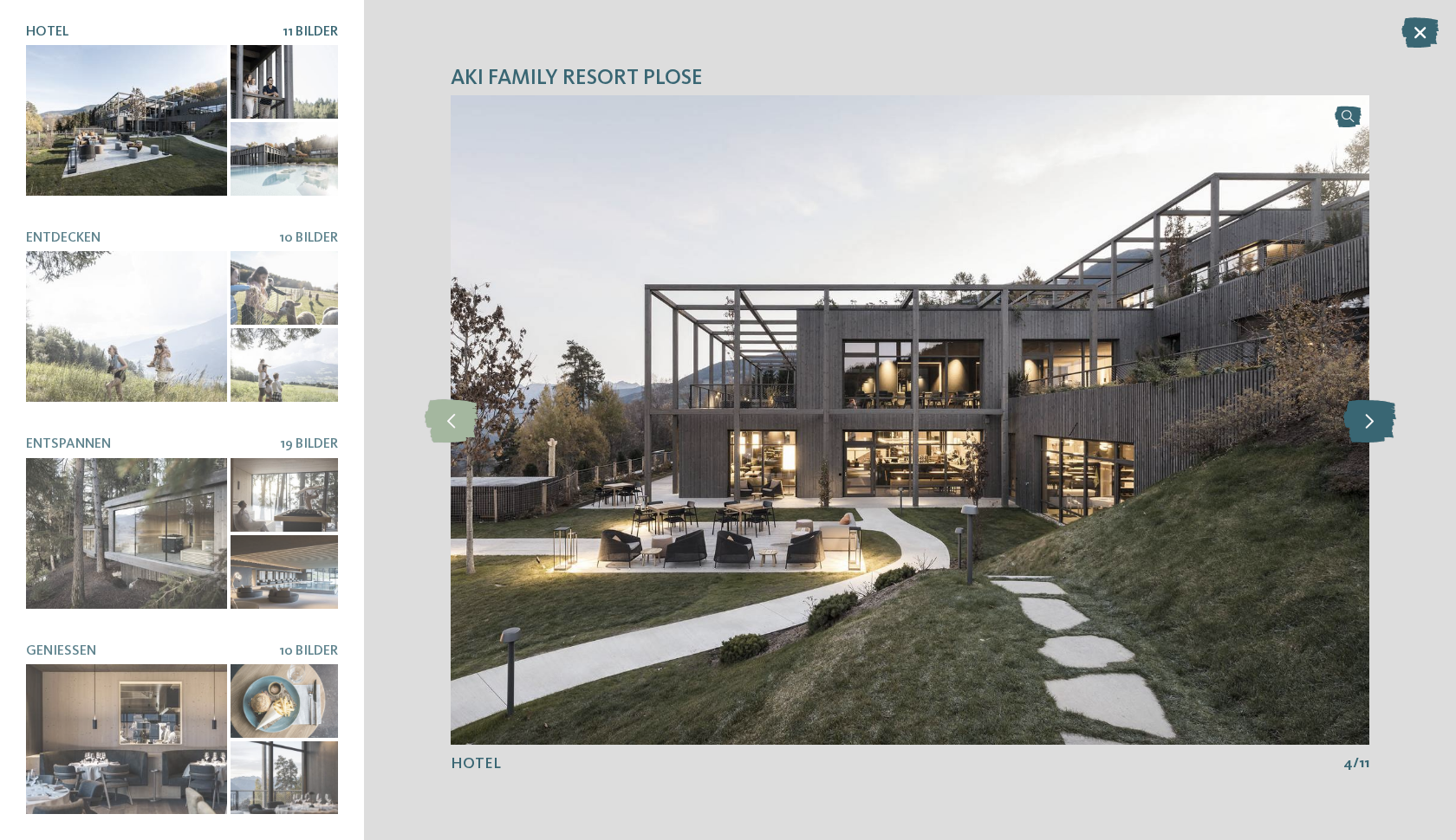
click at [1364, 424] on icon at bounding box center [1369, 420] width 53 height 43
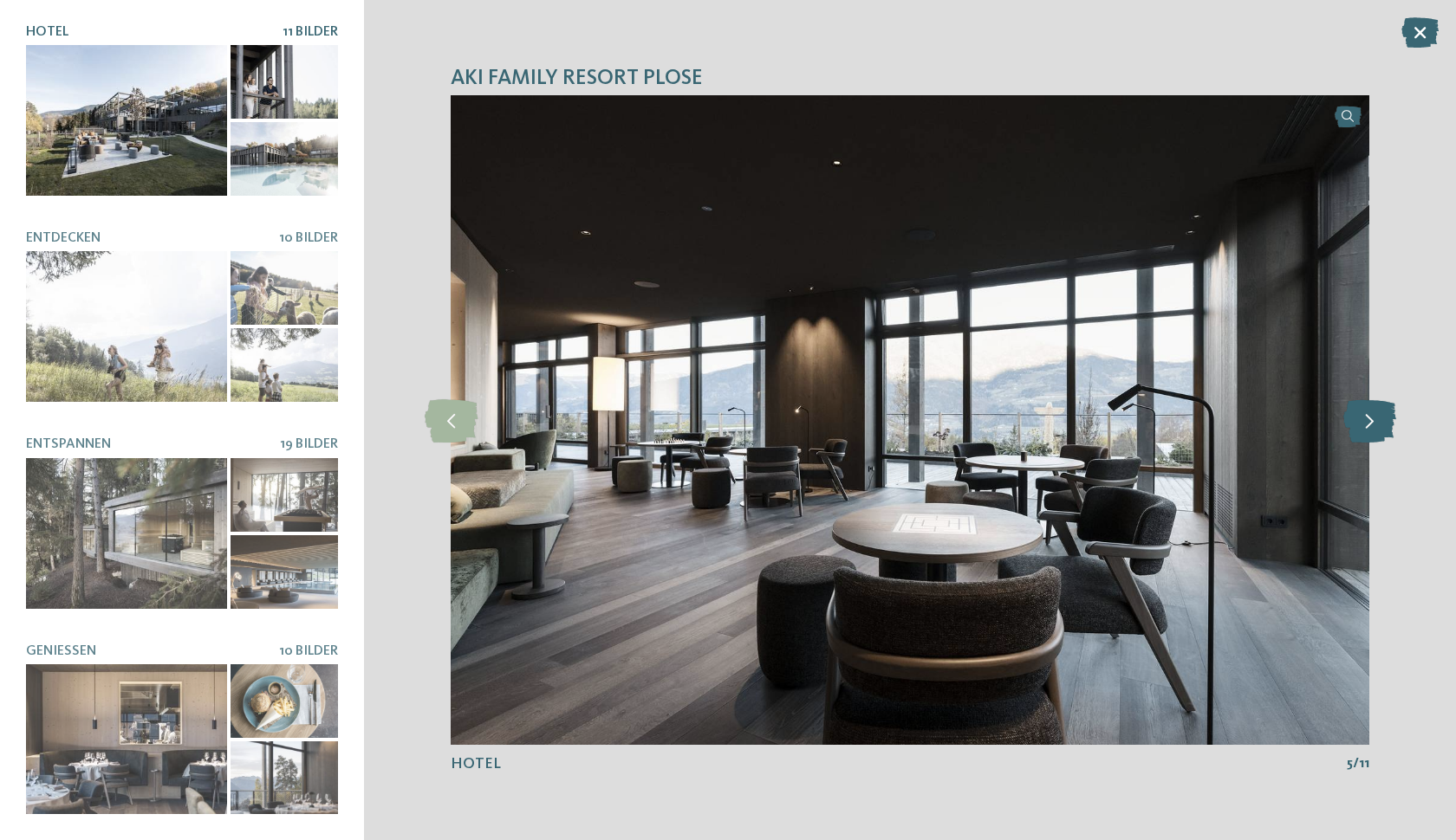
click at [1364, 424] on icon at bounding box center [1369, 420] width 53 height 43
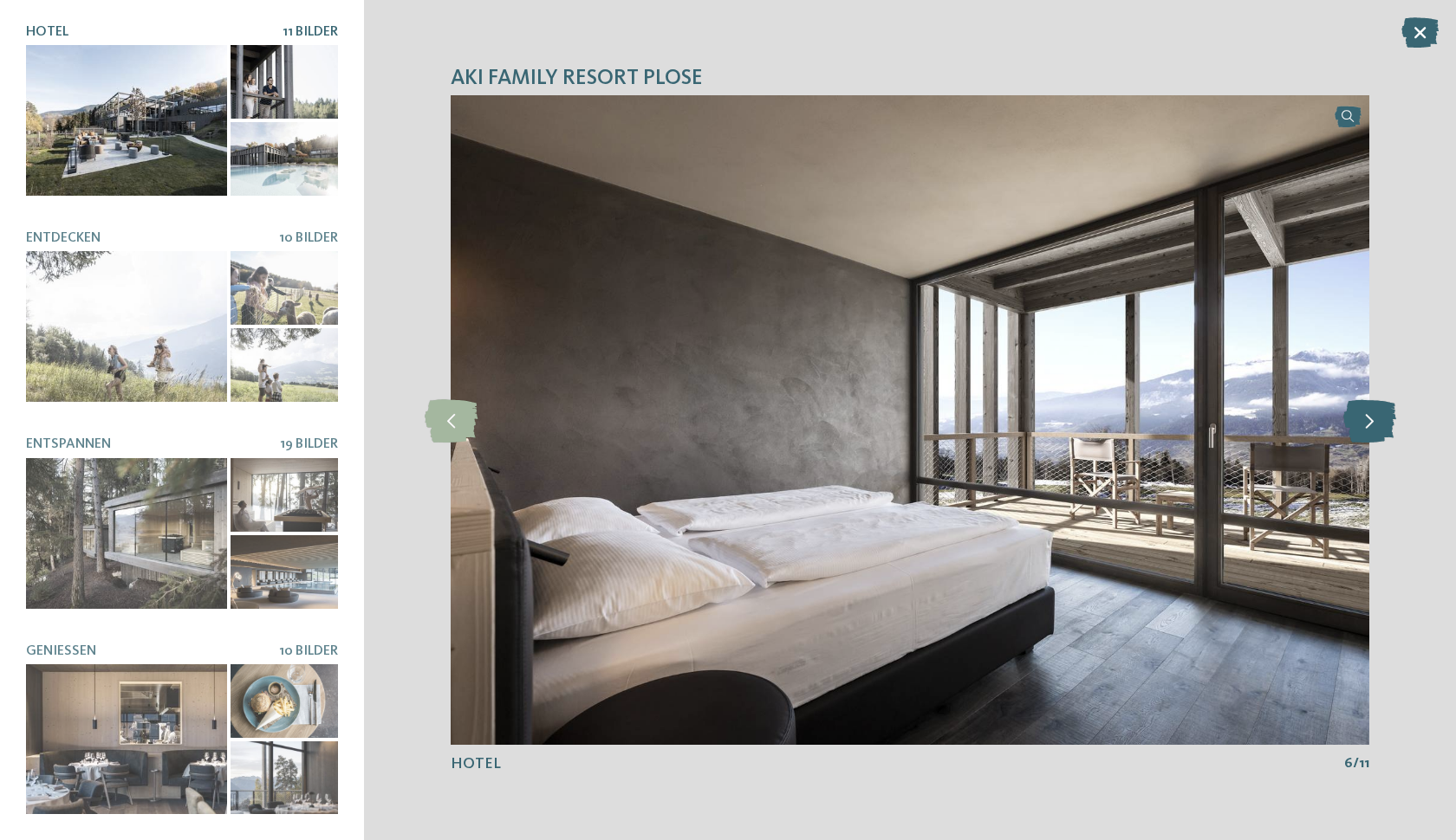
click at [1364, 424] on icon at bounding box center [1369, 420] width 53 height 43
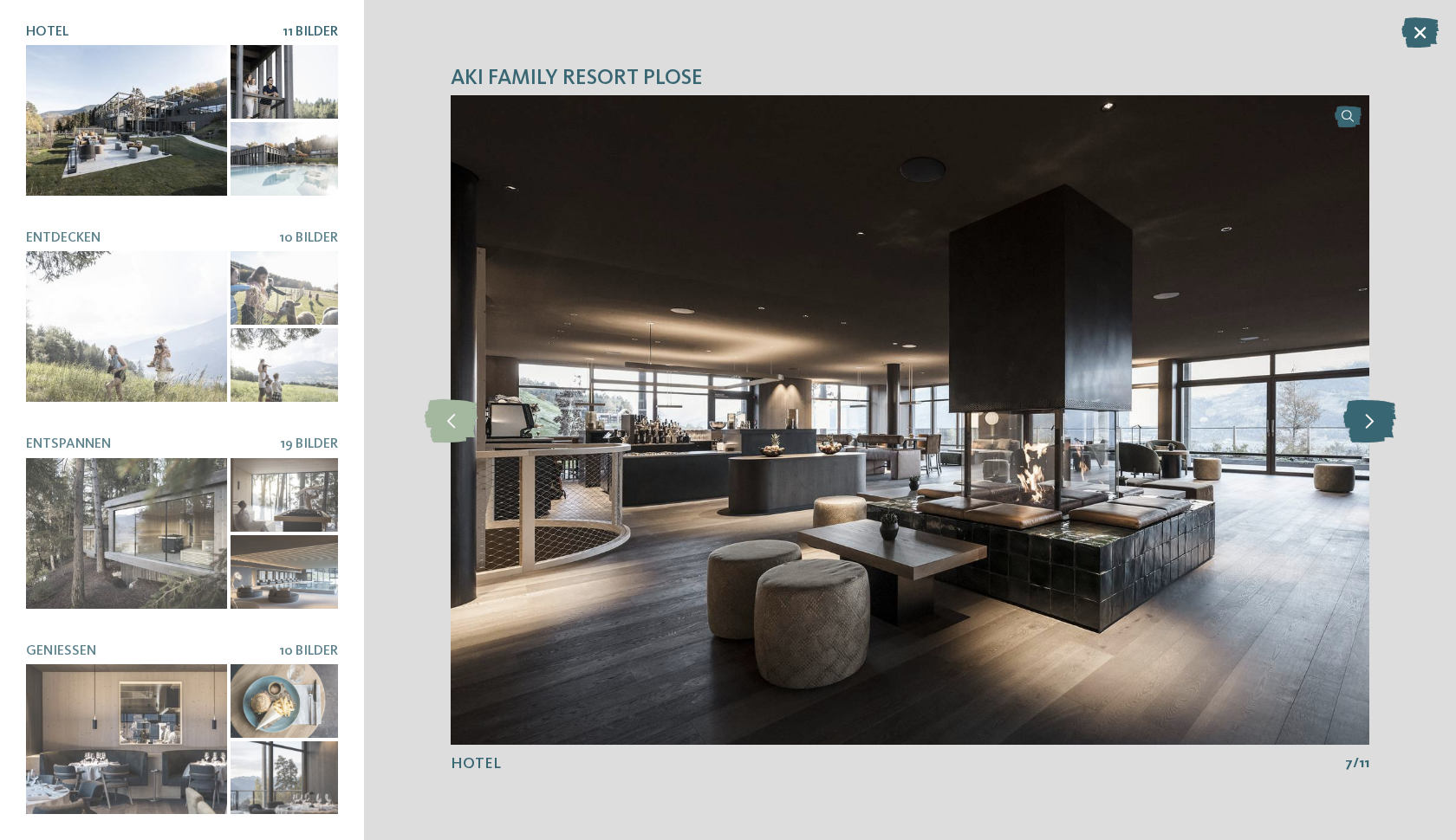
click at [1364, 424] on icon at bounding box center [1369, 420] width 53 height 43
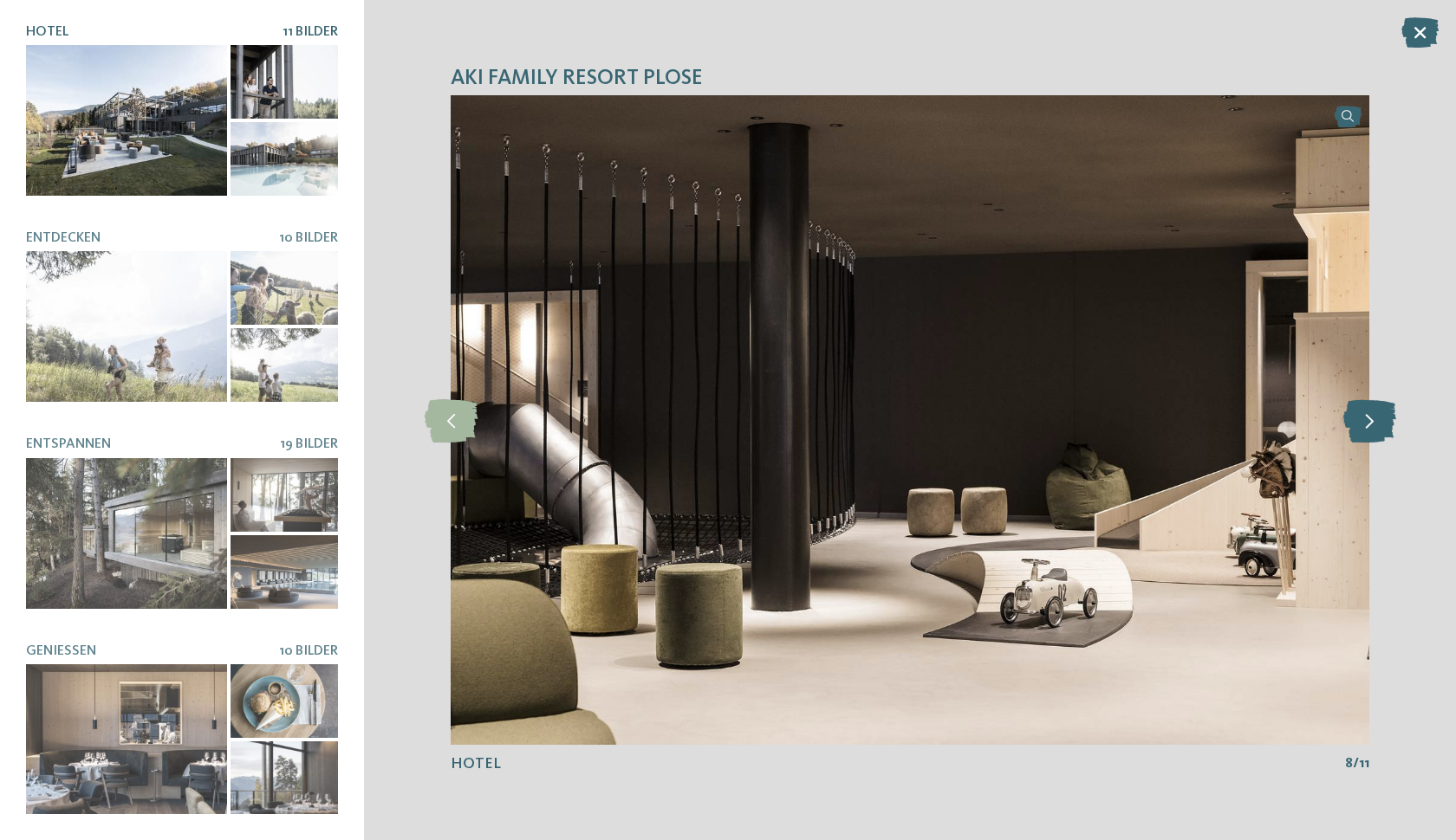
click at [1364, 424] on icon at bounding box center [1369, 420] width 53 height 43
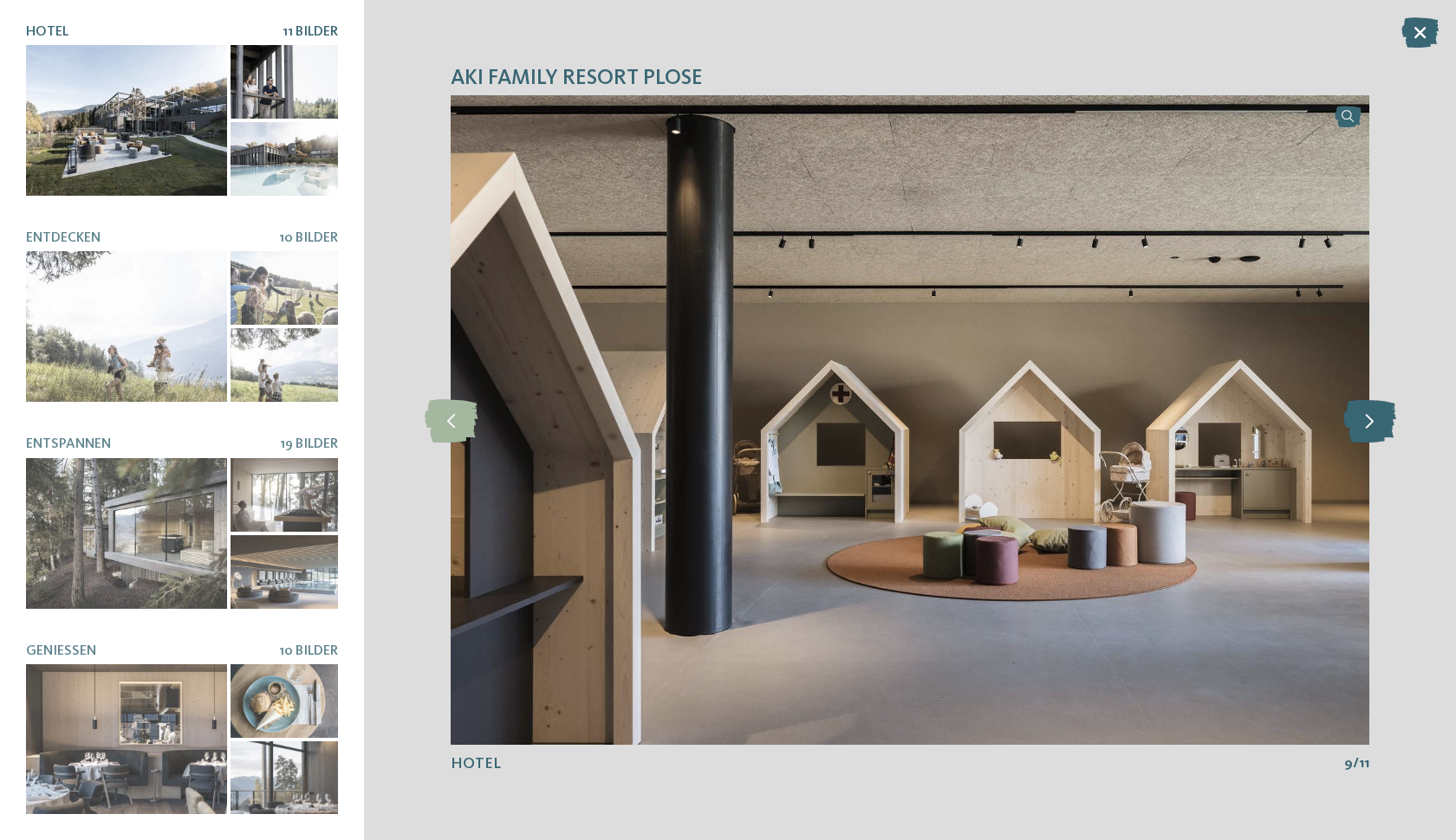
click at [1364, 424] on icon at bounding box center [1369, 420] width 53 height 43
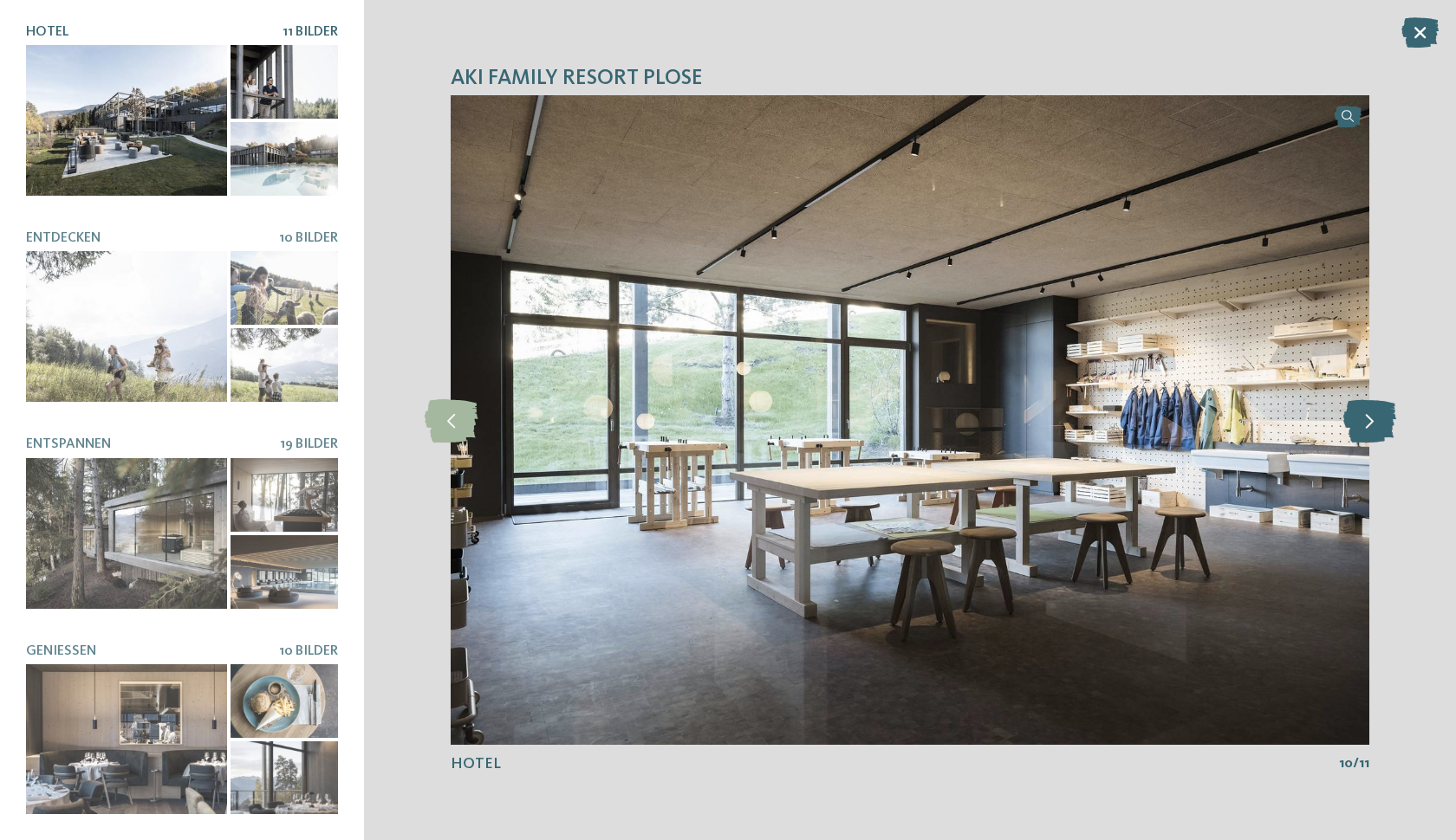
click at [1364, 424] on icon at bounding box center [1369, 420] width 53 height 43
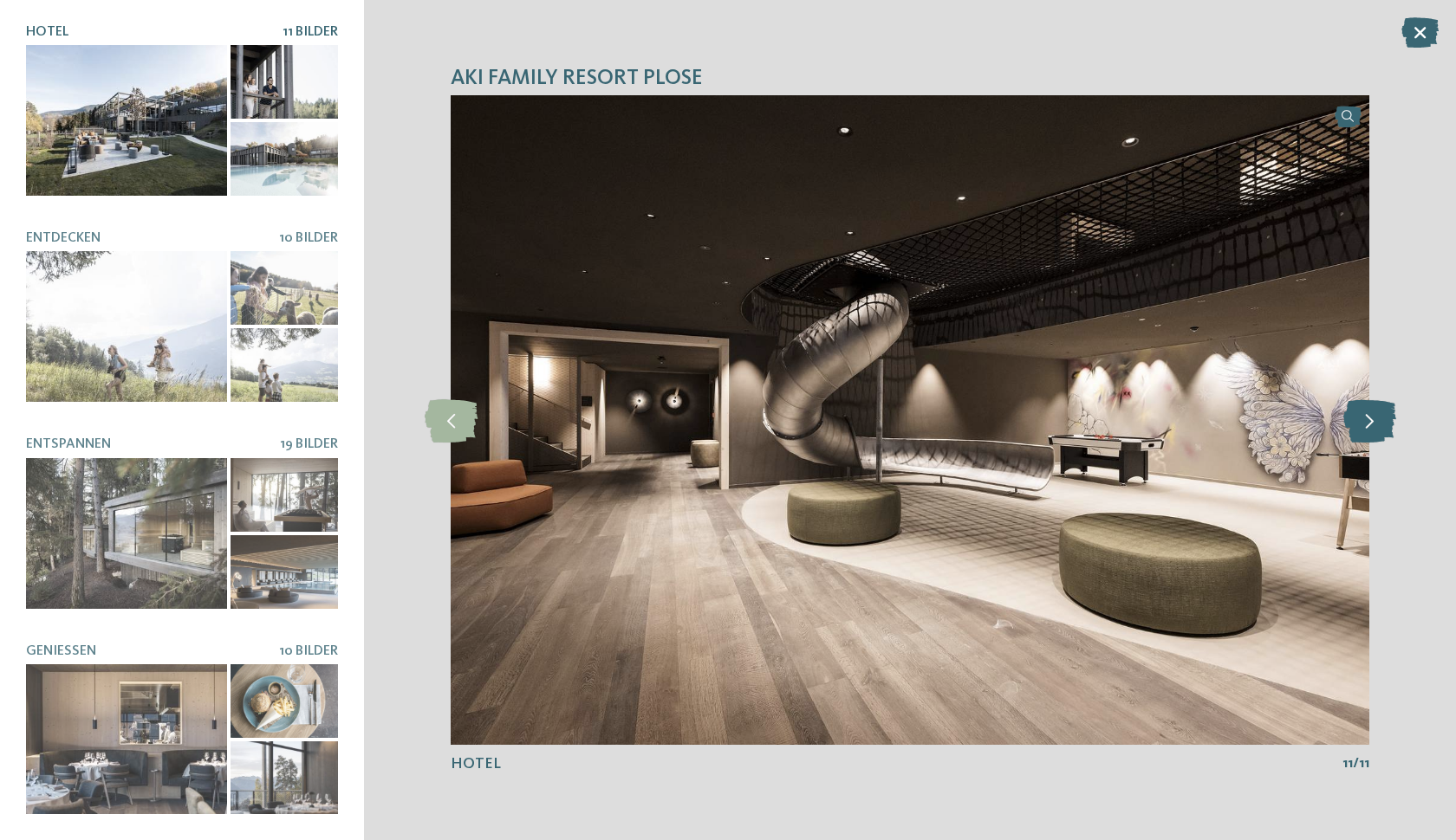
click at [1364, 424] on icon at bounding box center [1369, 420] width 53 height 43
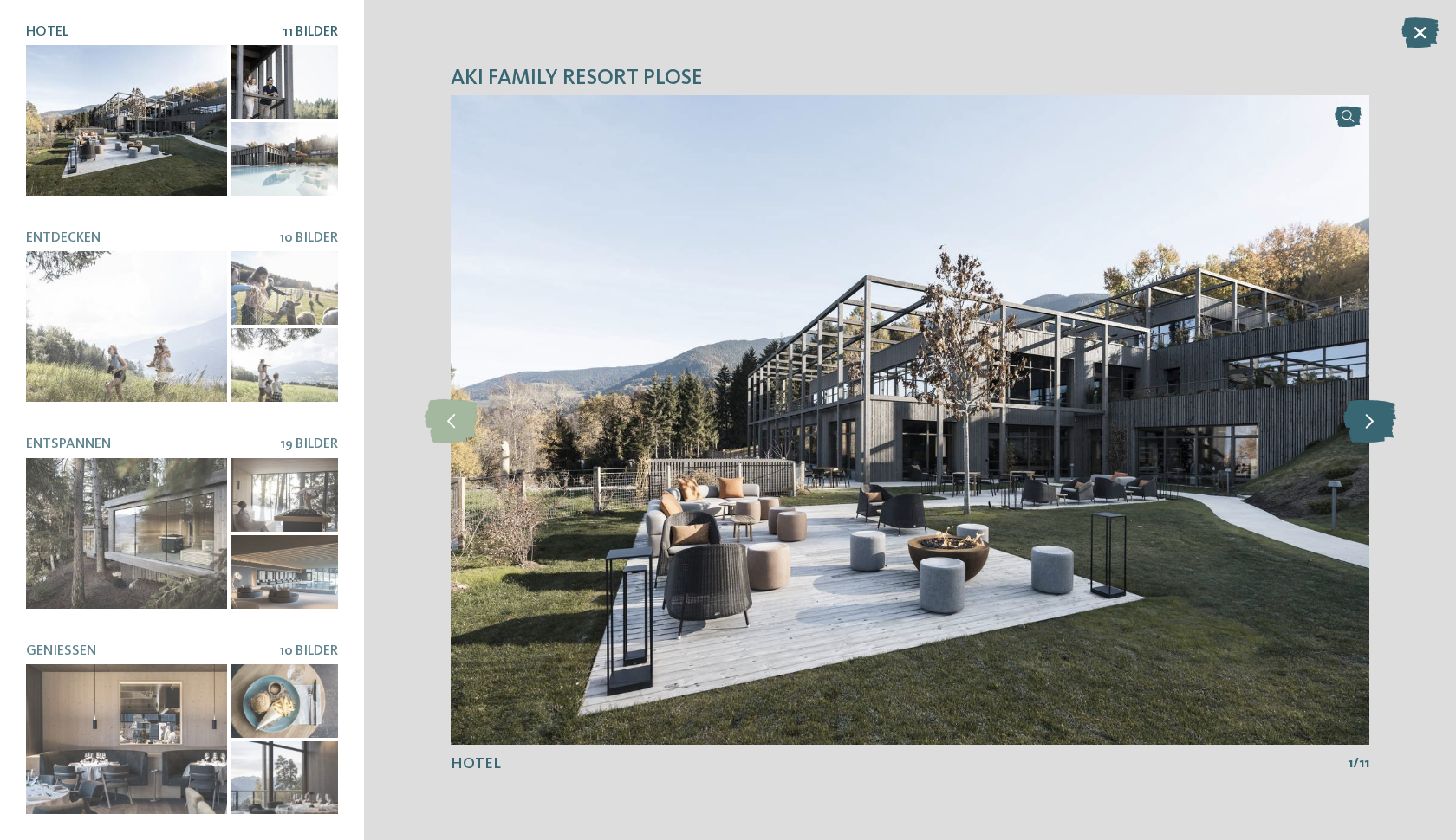
click at [1364, 424] on icon at bounding box center [1369, 420] width 53 height 43
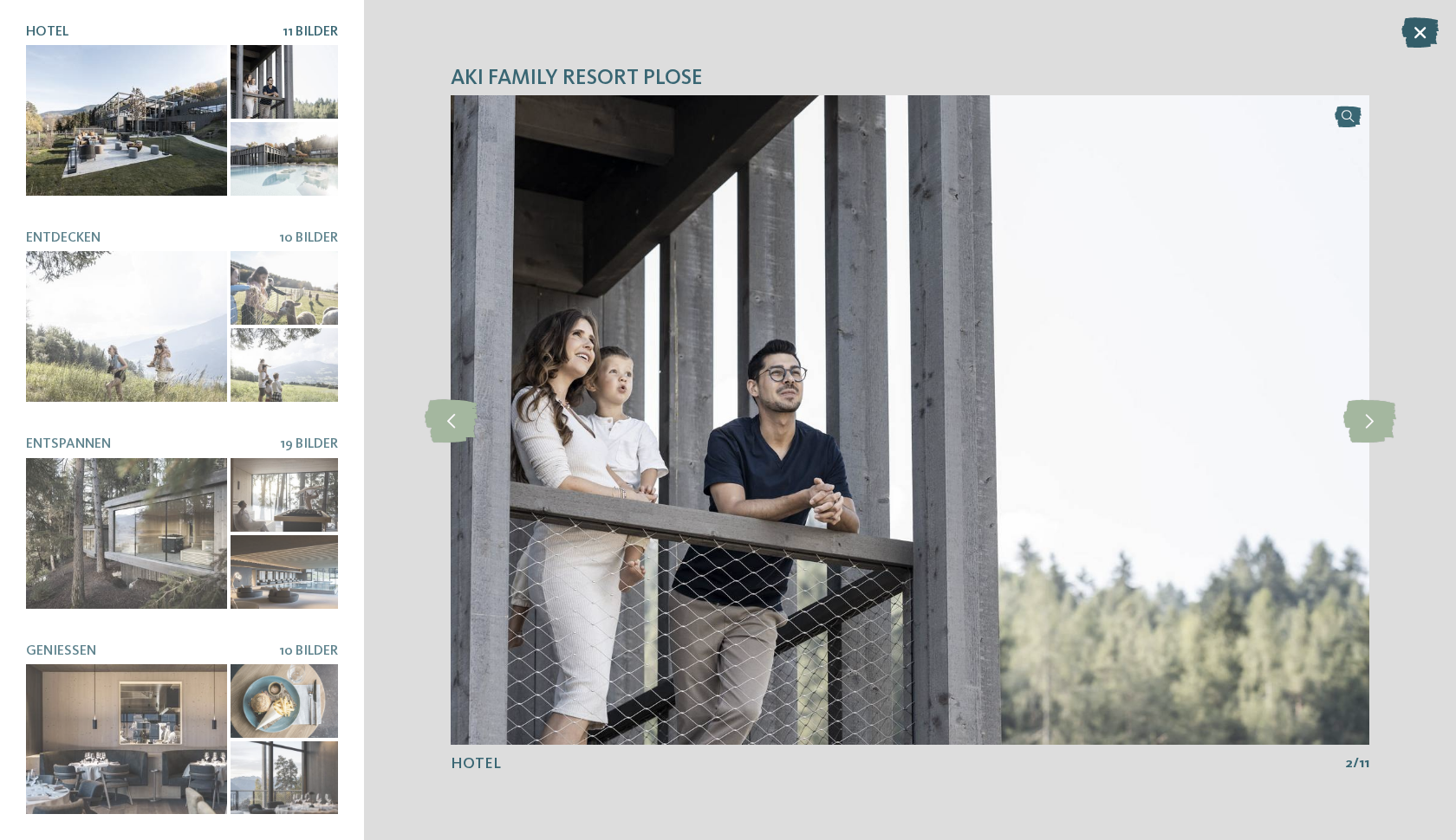
click at [1422, 27] on icon at bounding box center [1420, 33] width 37 height 30
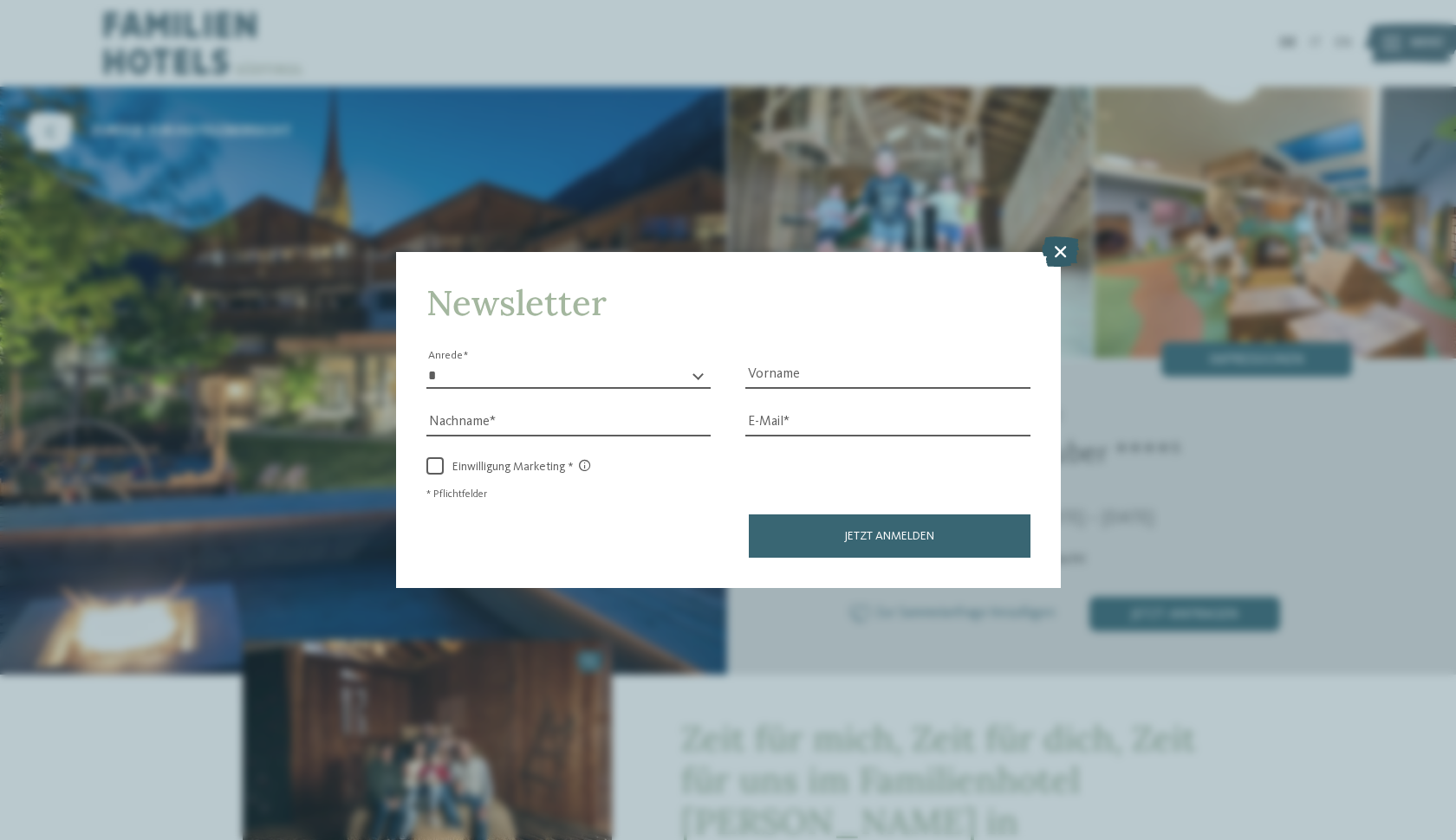
click at [1053, 235] on icon at bounding box center [1060, 250] width 37 height 30
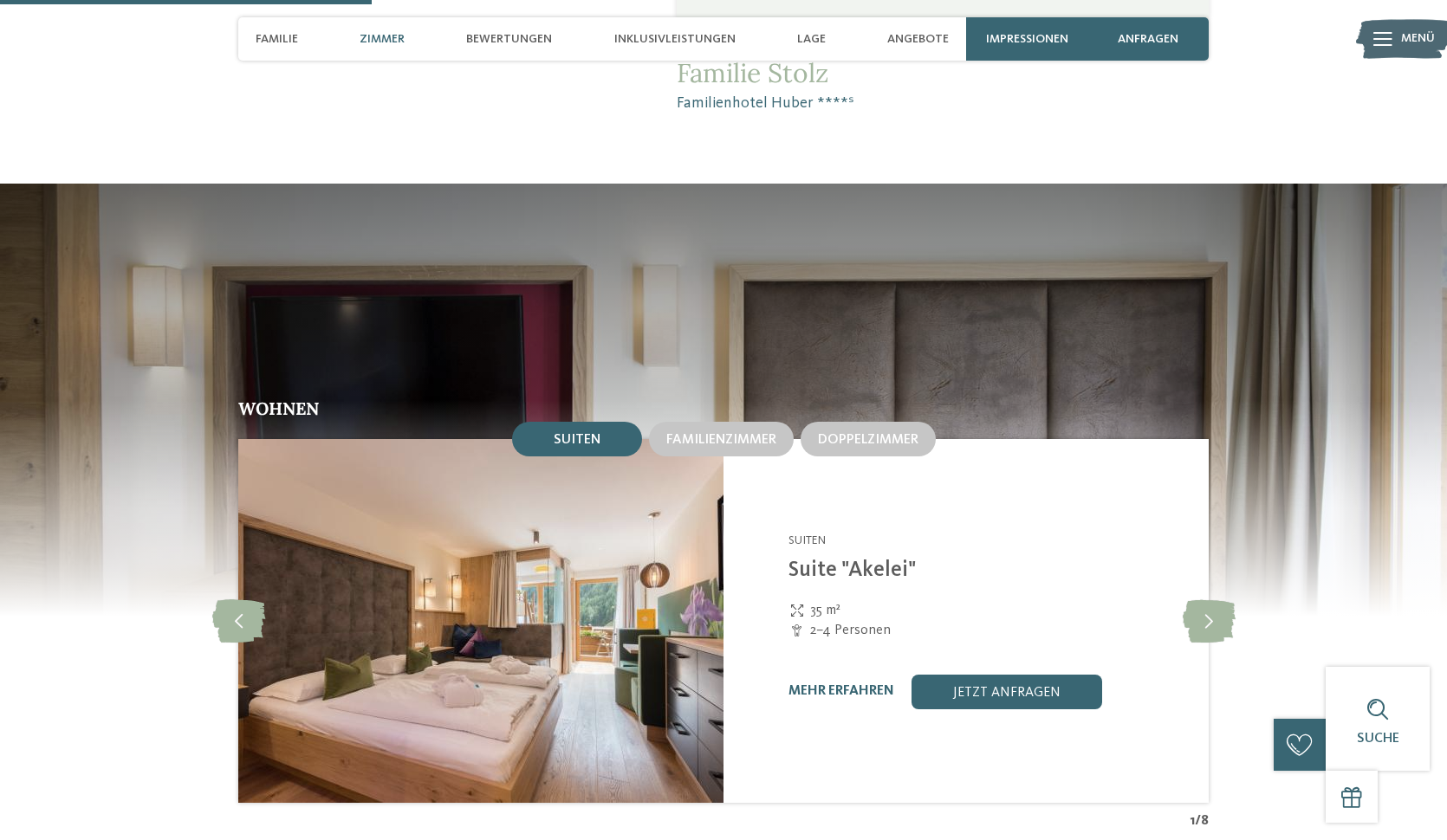
scroll to position [1824, 0]
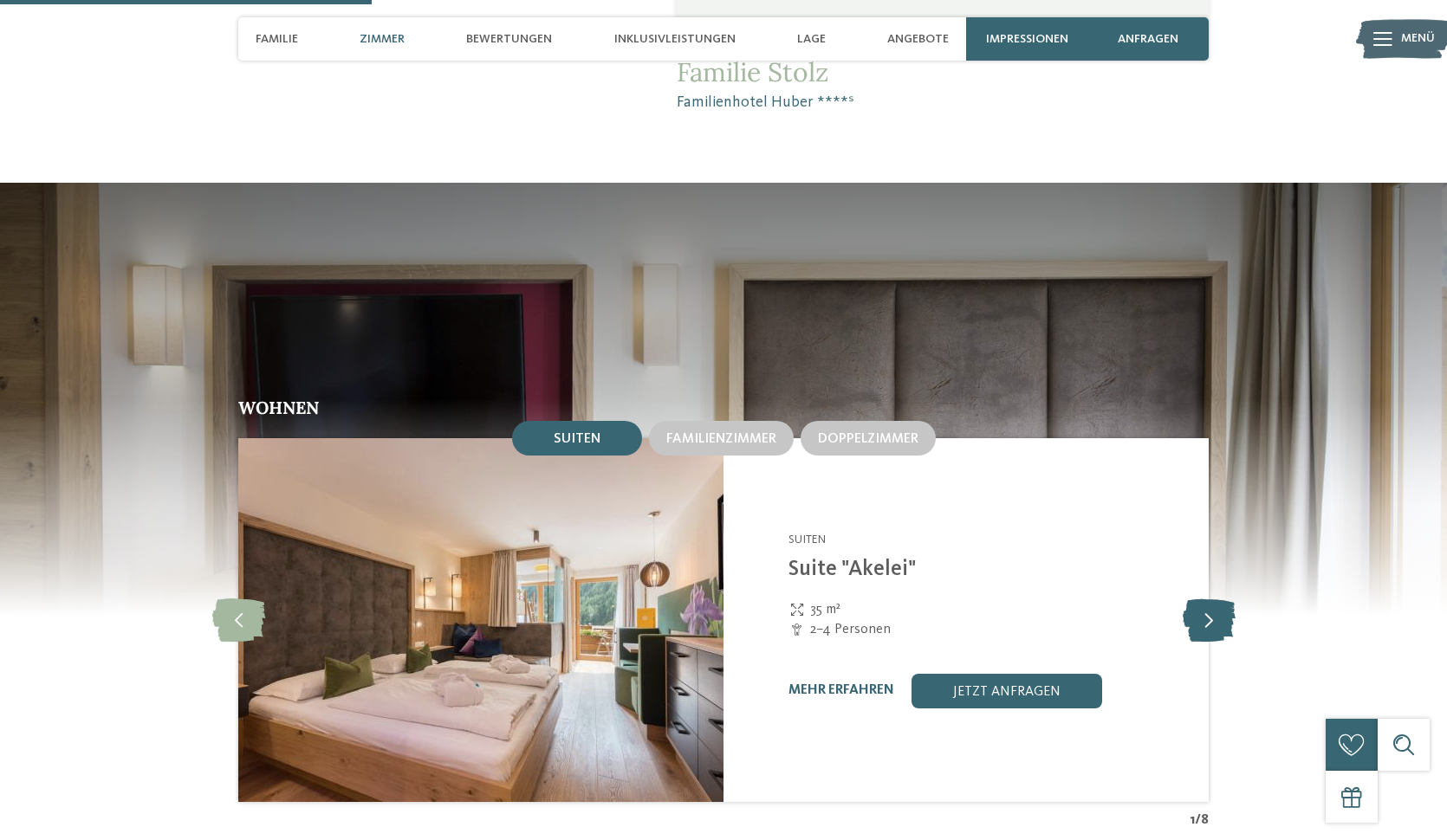
click at [1218, 599] on icon at bounding box center [1209, 620] width 53 height 43
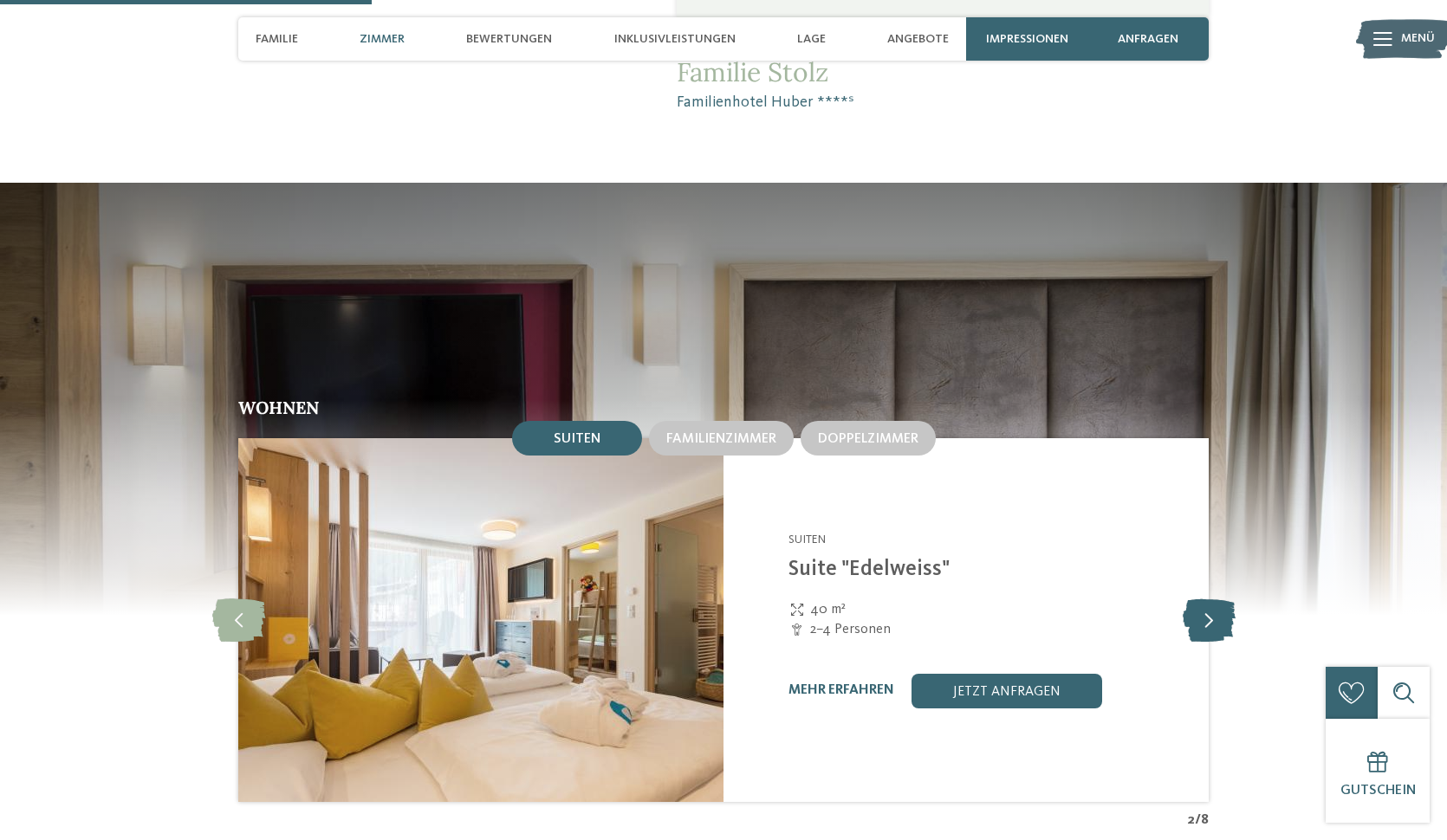
click at [1218, 599] on icon at bounding box center [1209, 620] width 53 height 43
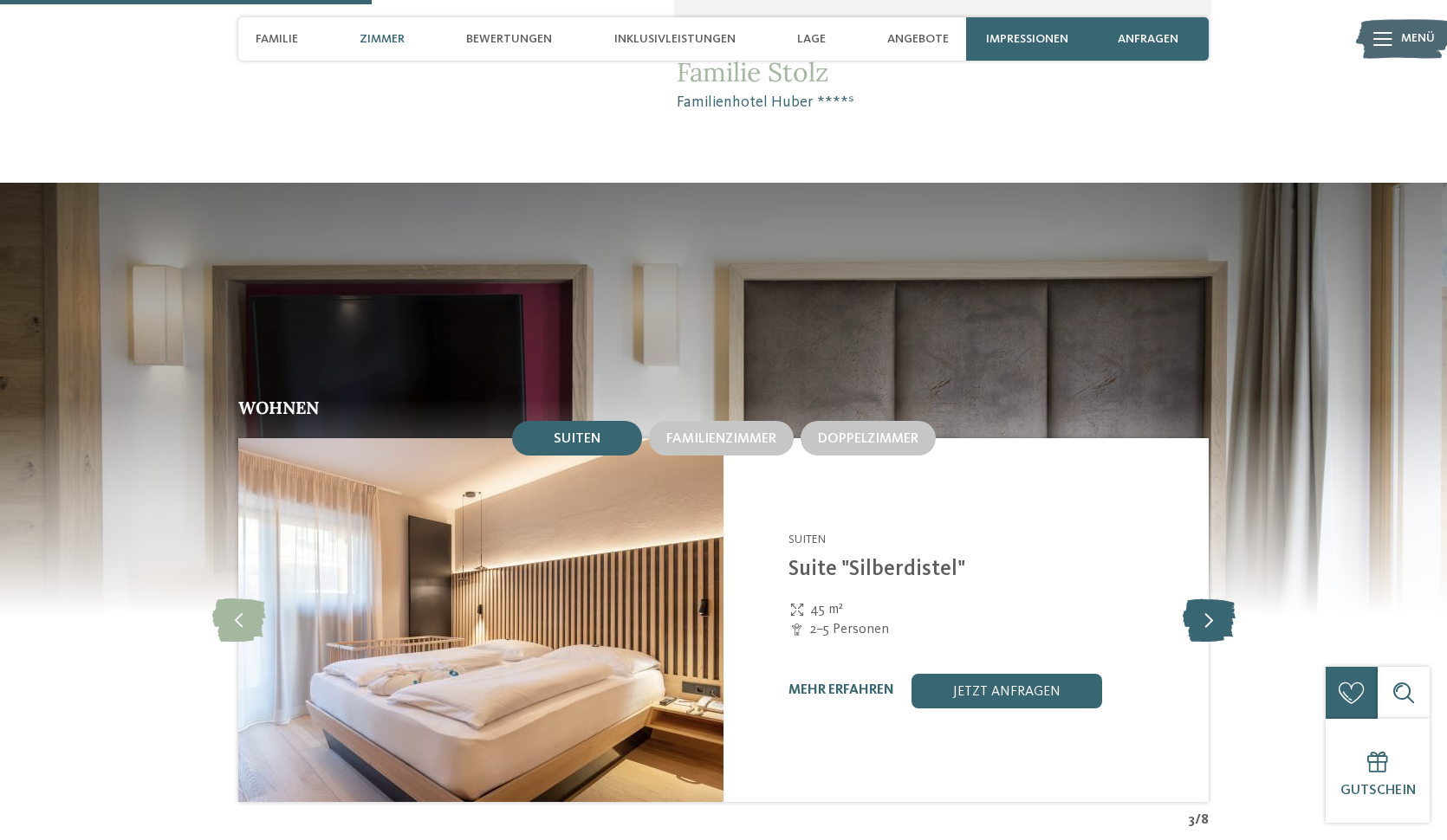
click at [1218, 599] on icon at bounding box center [1209, 620] width 53 height 43
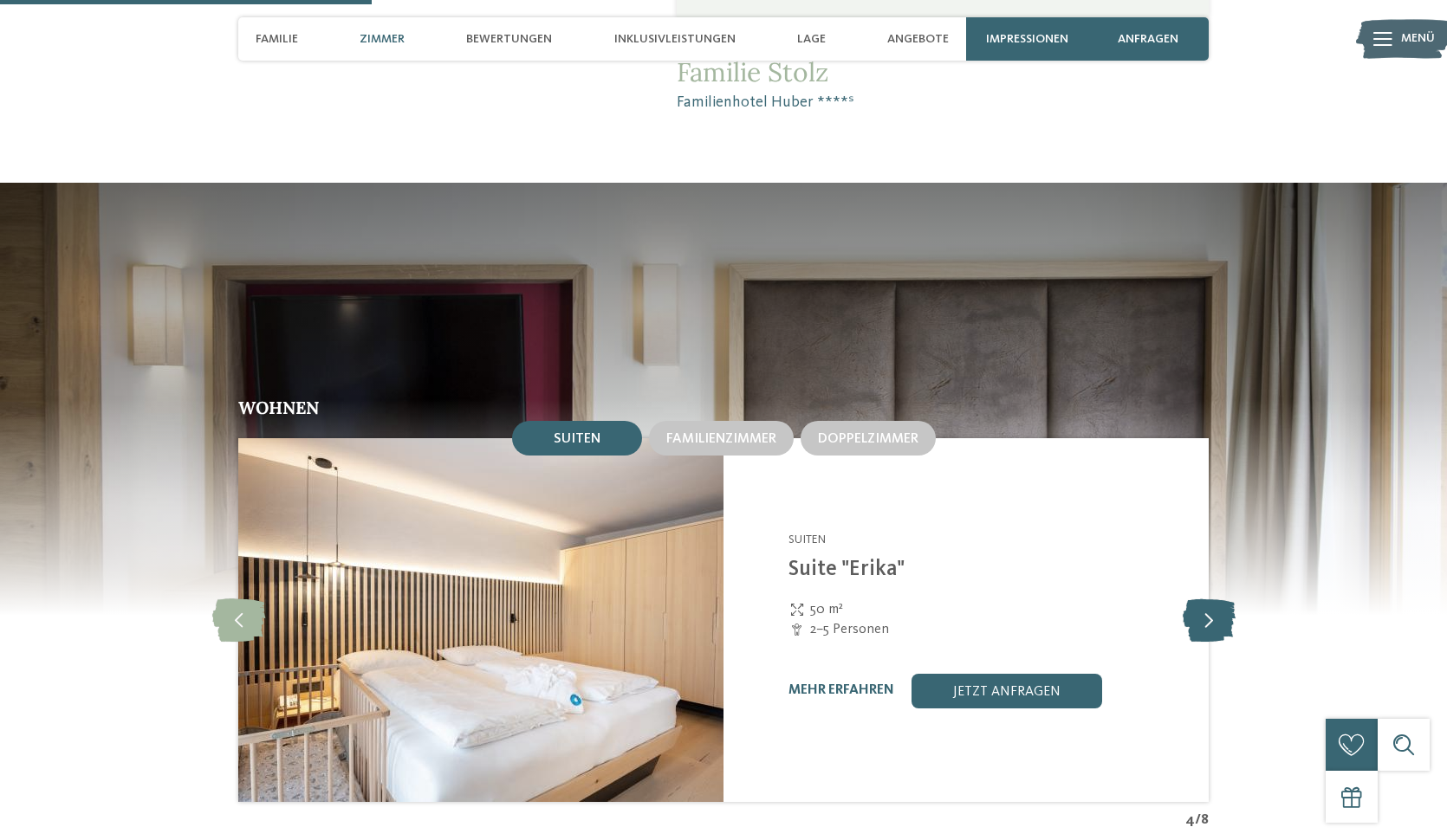
click at [1218, 599] on icon at bounding box center [1209, 620] width 53 height 43
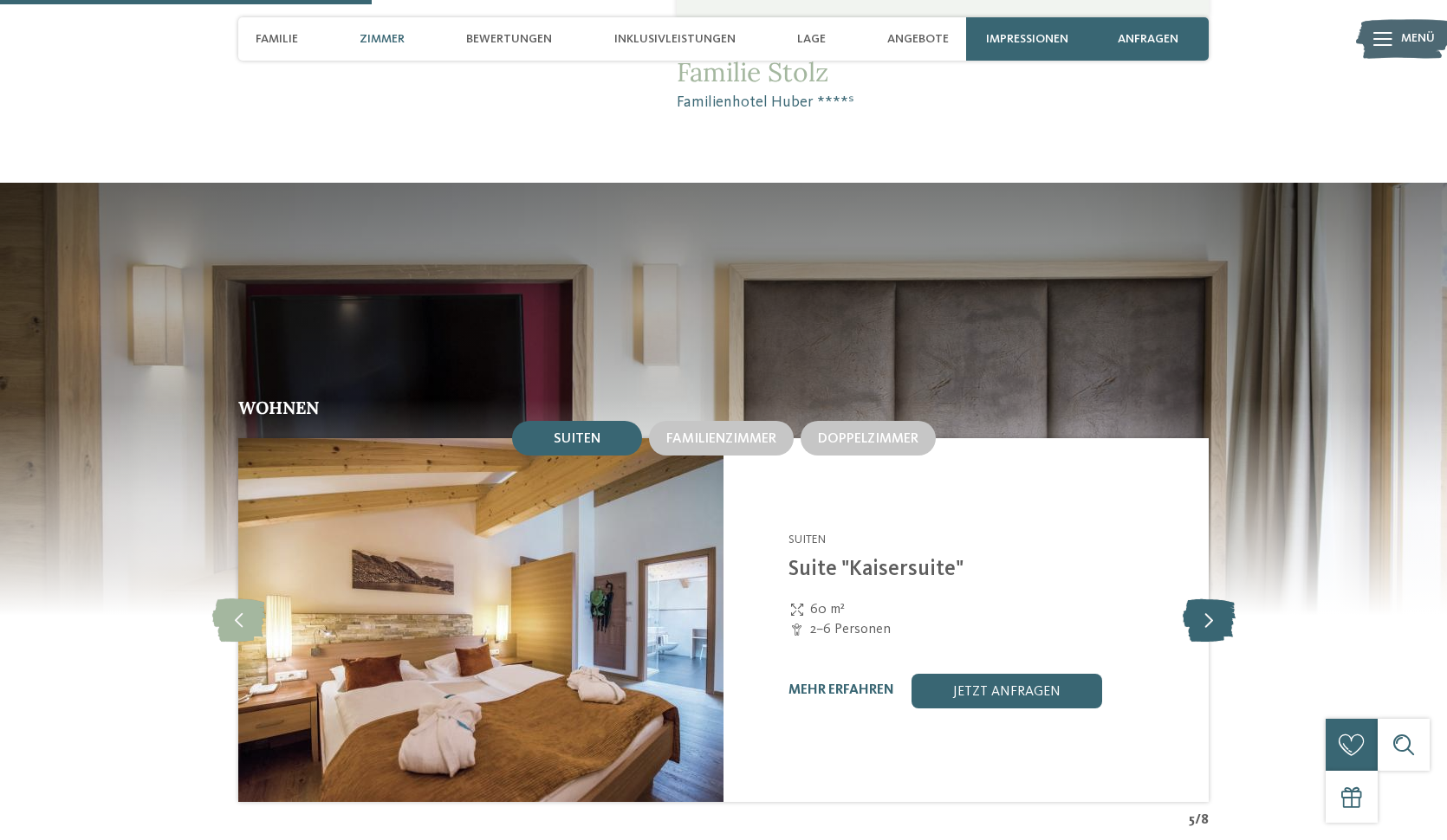
click at [1218, 599] on icon at bounding box center [1209, 620] width 53 height 43
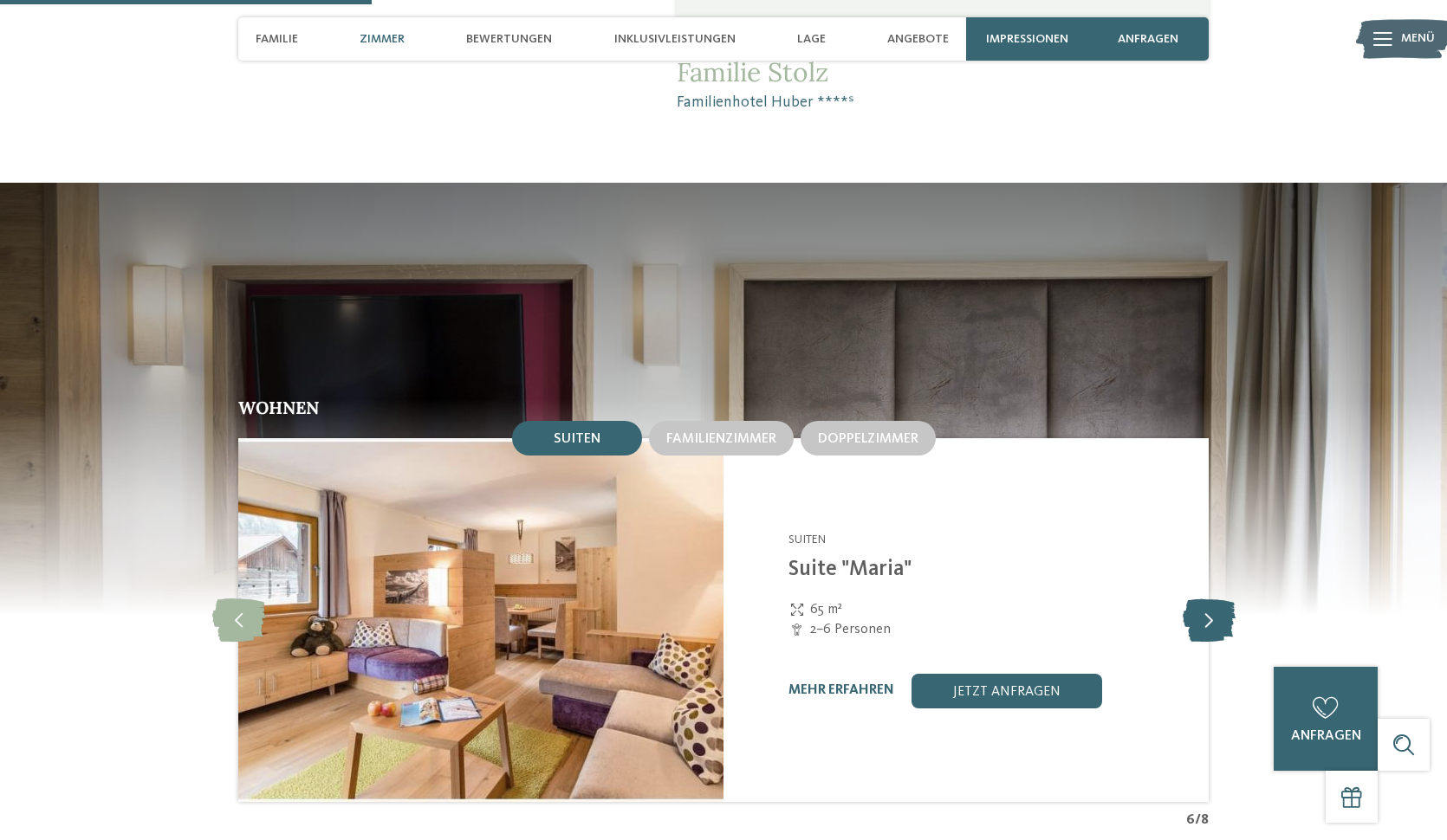
click at [1214, 599] on icon at bounding box center [1209, 620] width 53 height 43
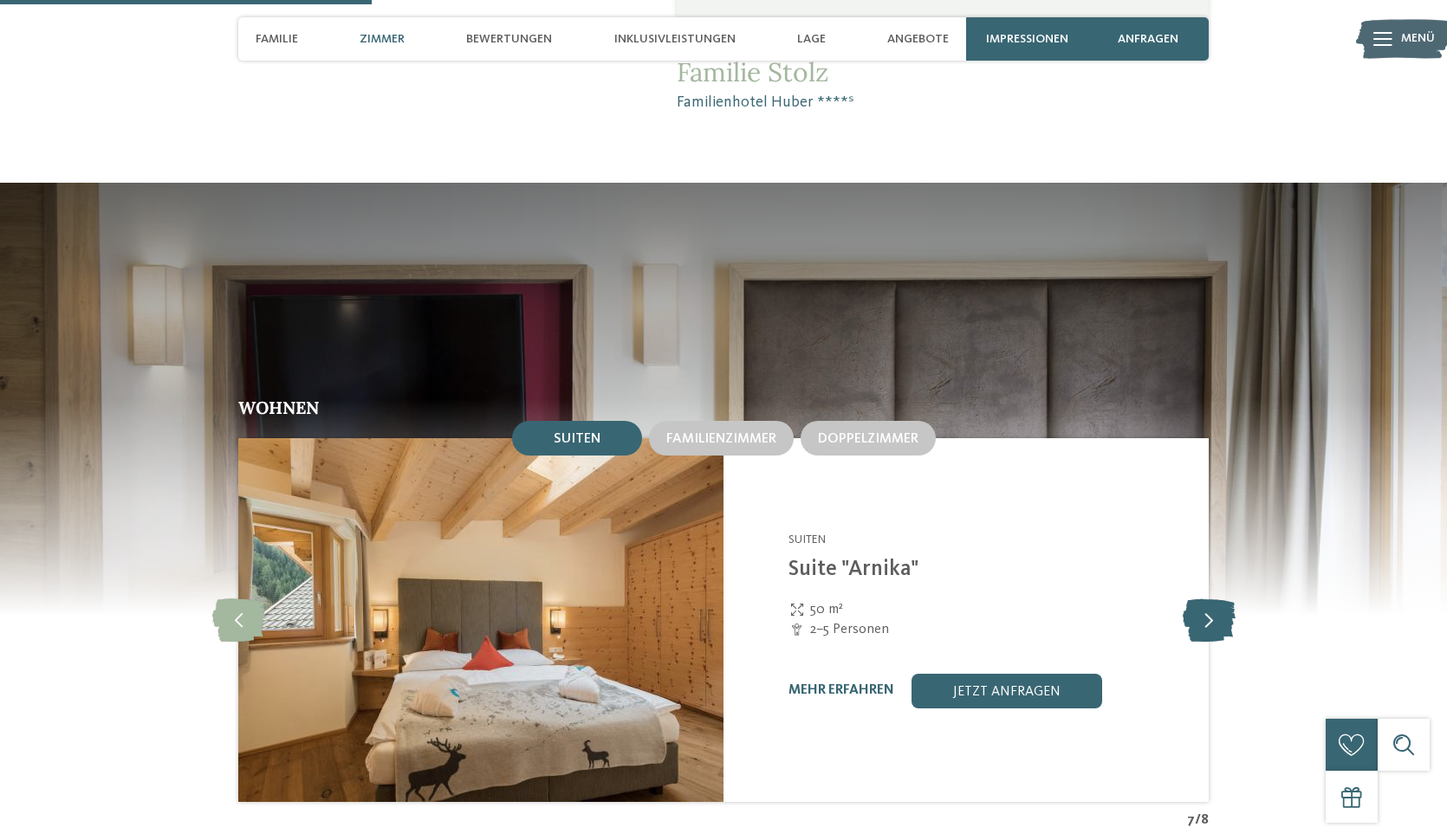
click at [1207, 599] on icon at bounding box center [1209, 620] width 53 height 43
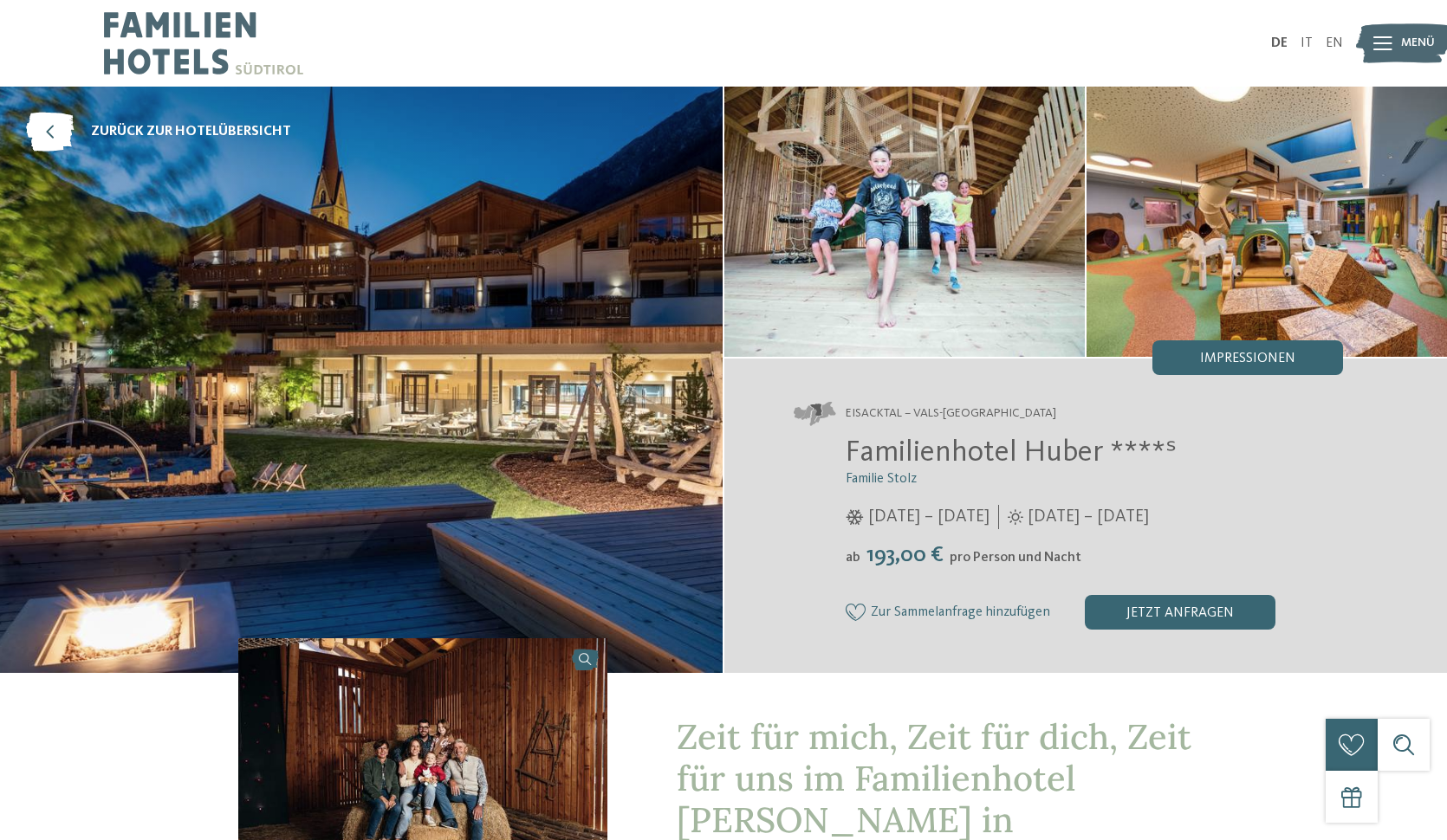
scroll to position [0, 0]
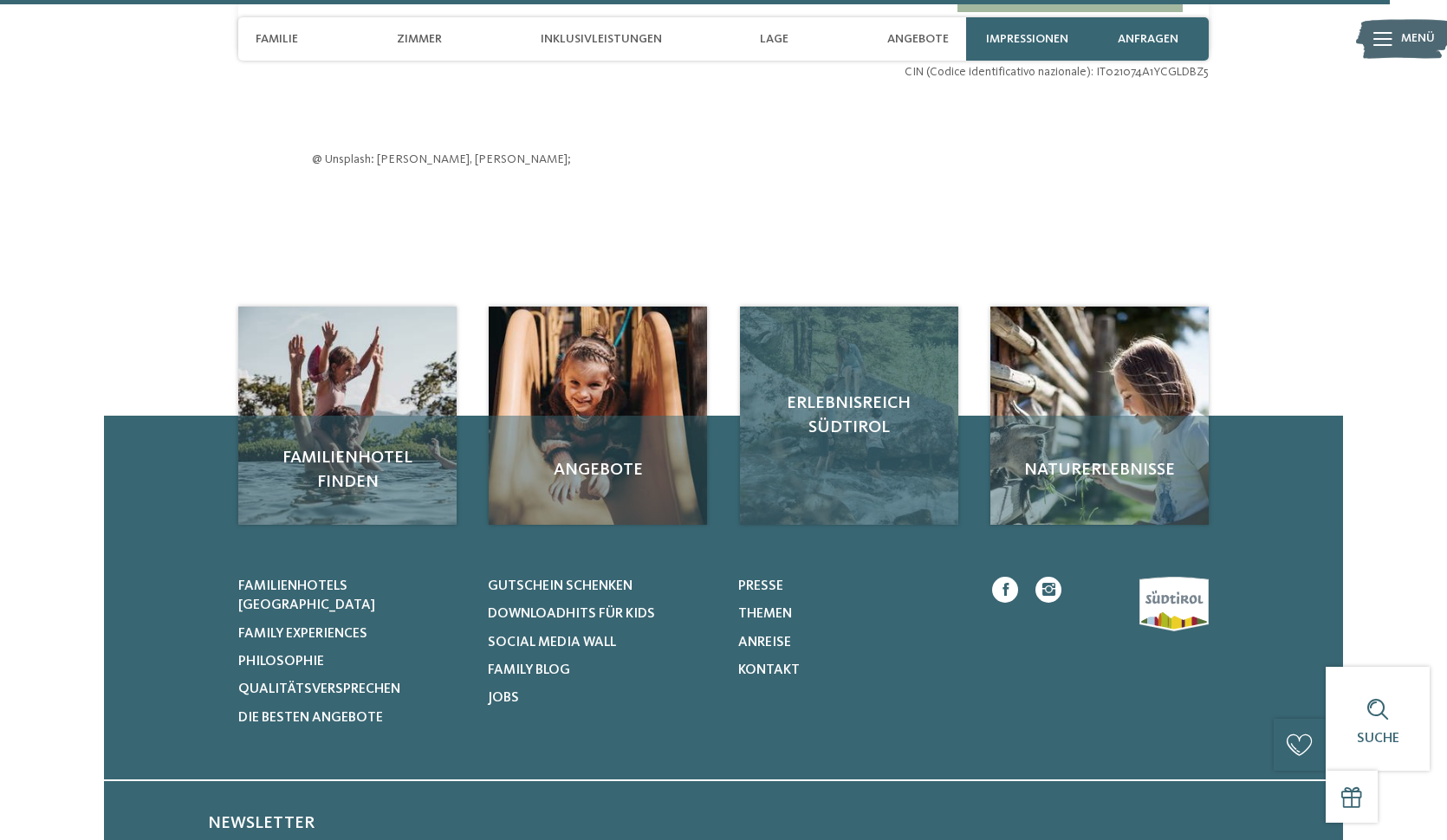
scroll to position [5273, 0]
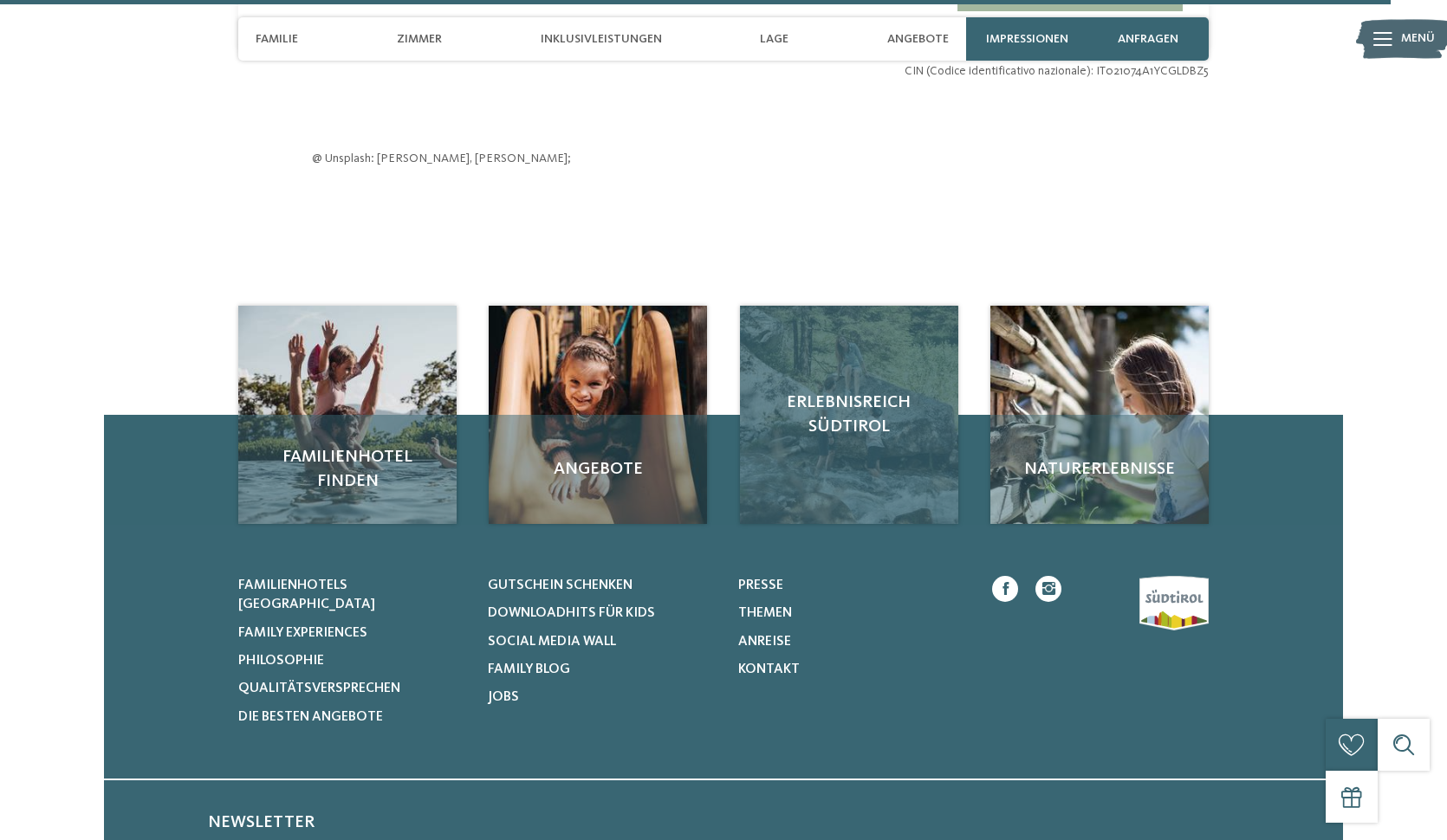
click at [853, 391] on span "Erlebnisreich Südtirol" at bounding box center [849, 415] width 184 height 49
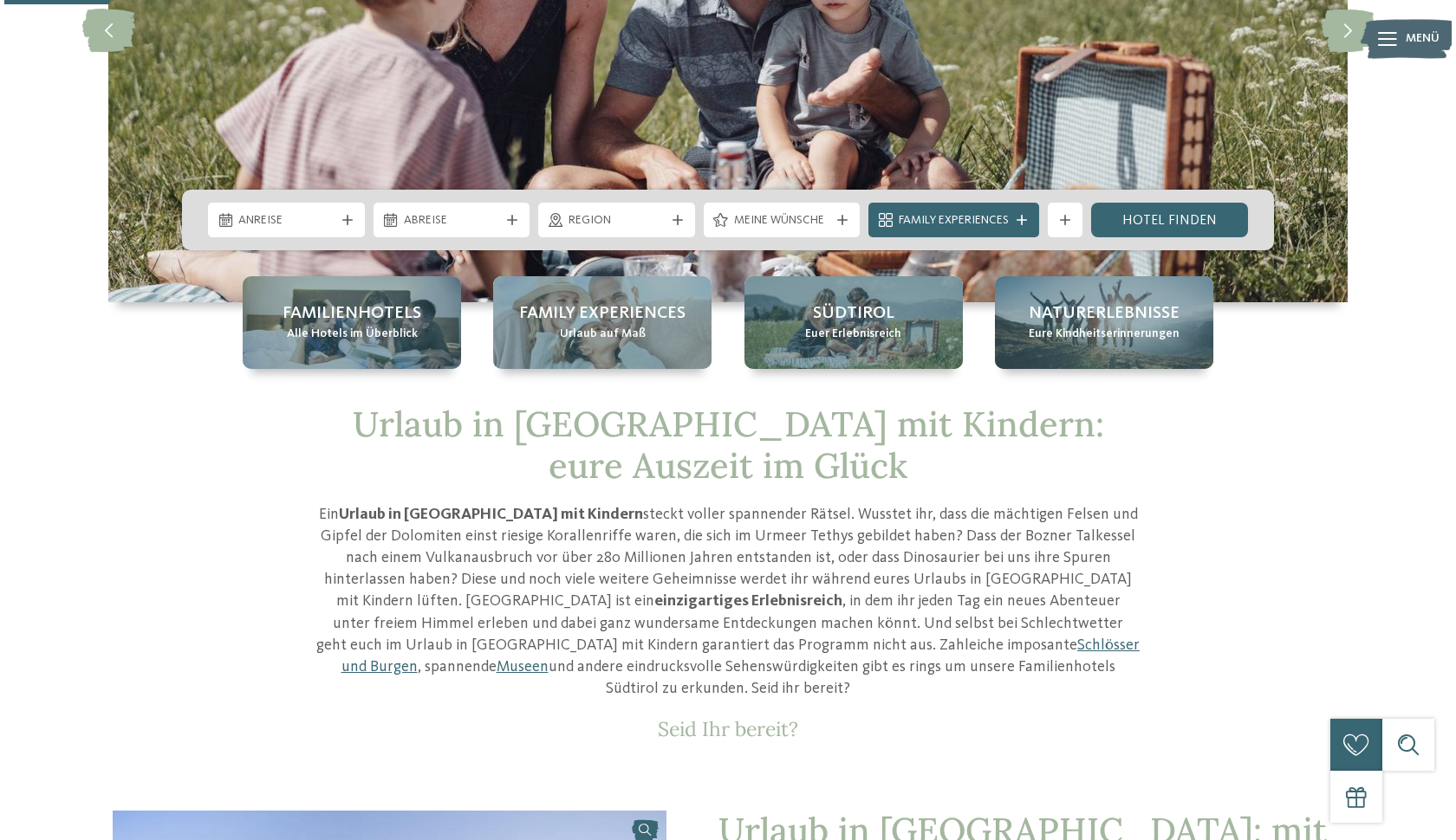
scroll to position [331, 0]
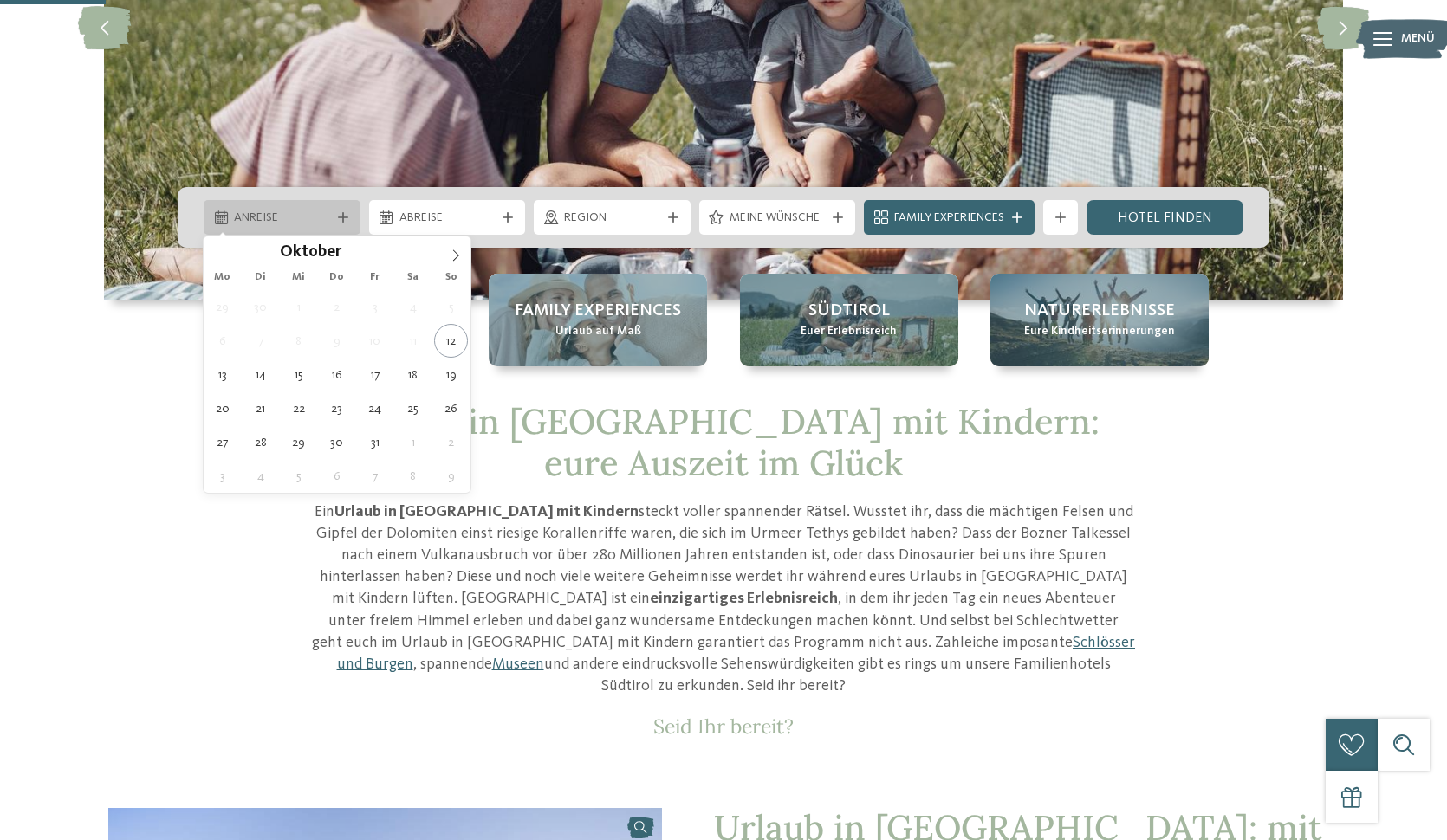
click at [273, 218] on span "Anreise" at bounding box center [281, 218] width 96 height 18
click at [456, 258] on icon at bounding box center [456, 256] width 6 height 11
type input "****"
click at [456, 258] on icon at bounding box center [456, 256] width 6 height 11
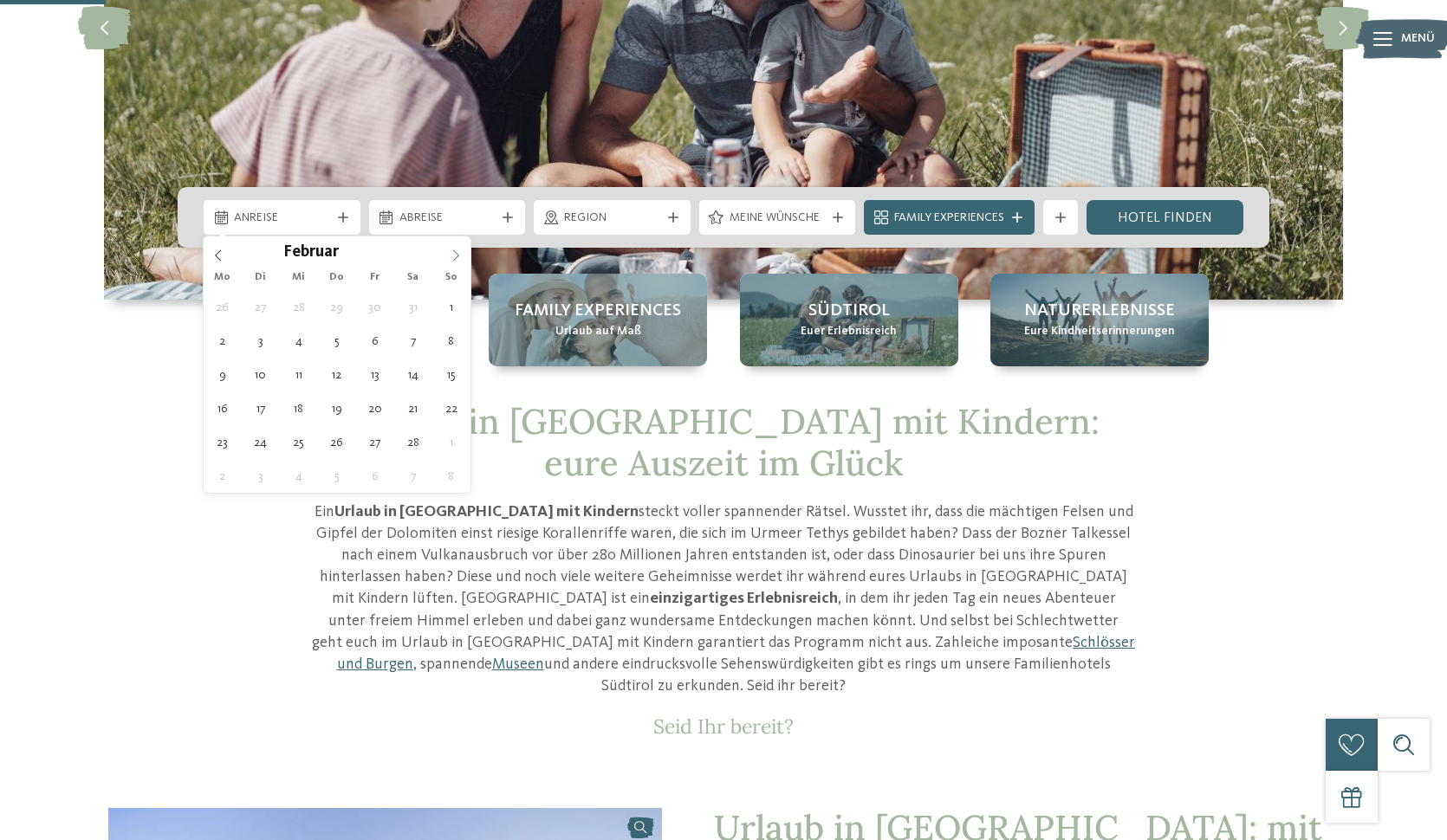
click at [456, 258] on icon at bounding box center [456, 256] width 6 height 11
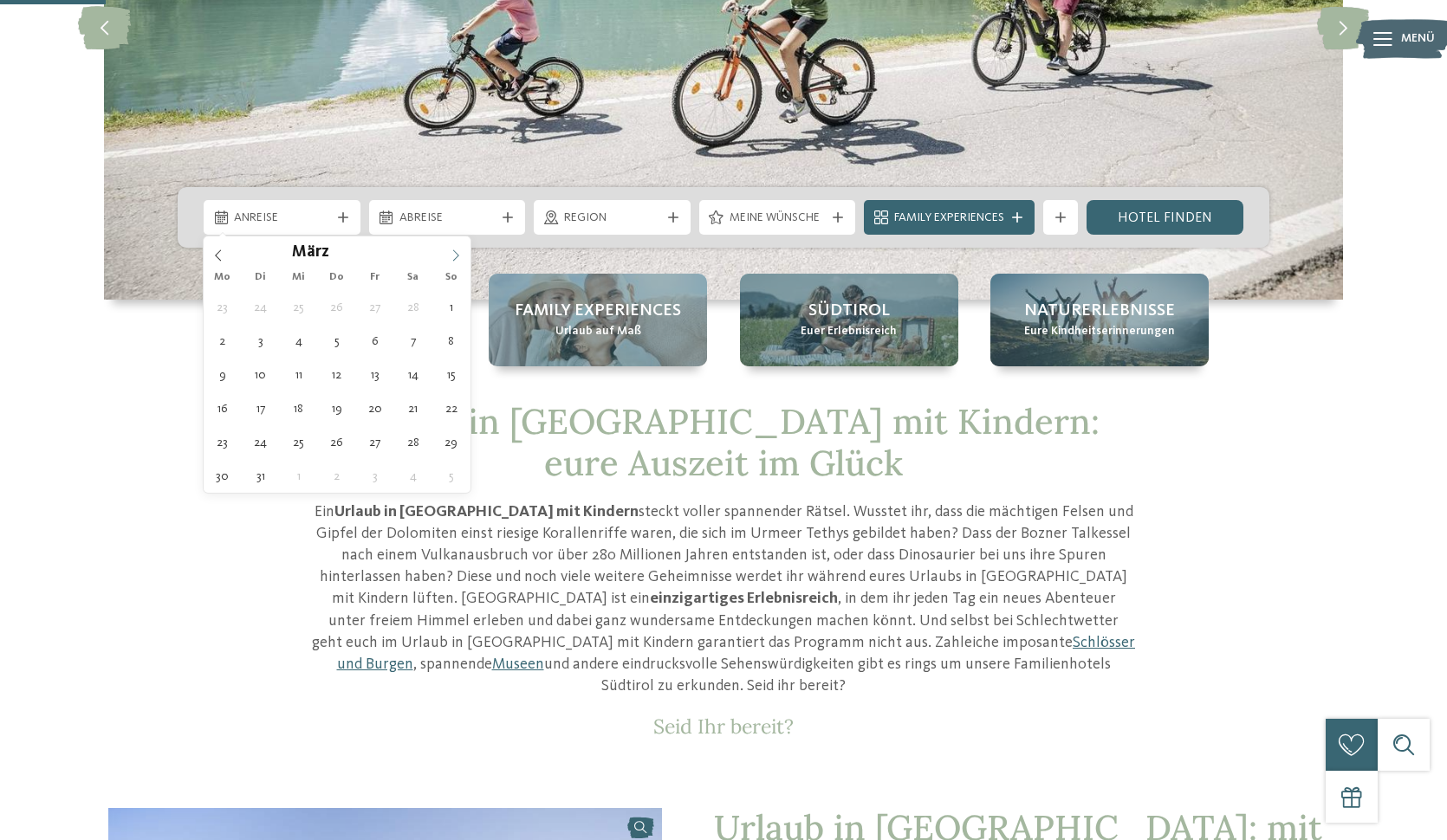
click at [456, 258] on icon at bounding box center [456, 256] width 6 height 11
type div "[DATE]"
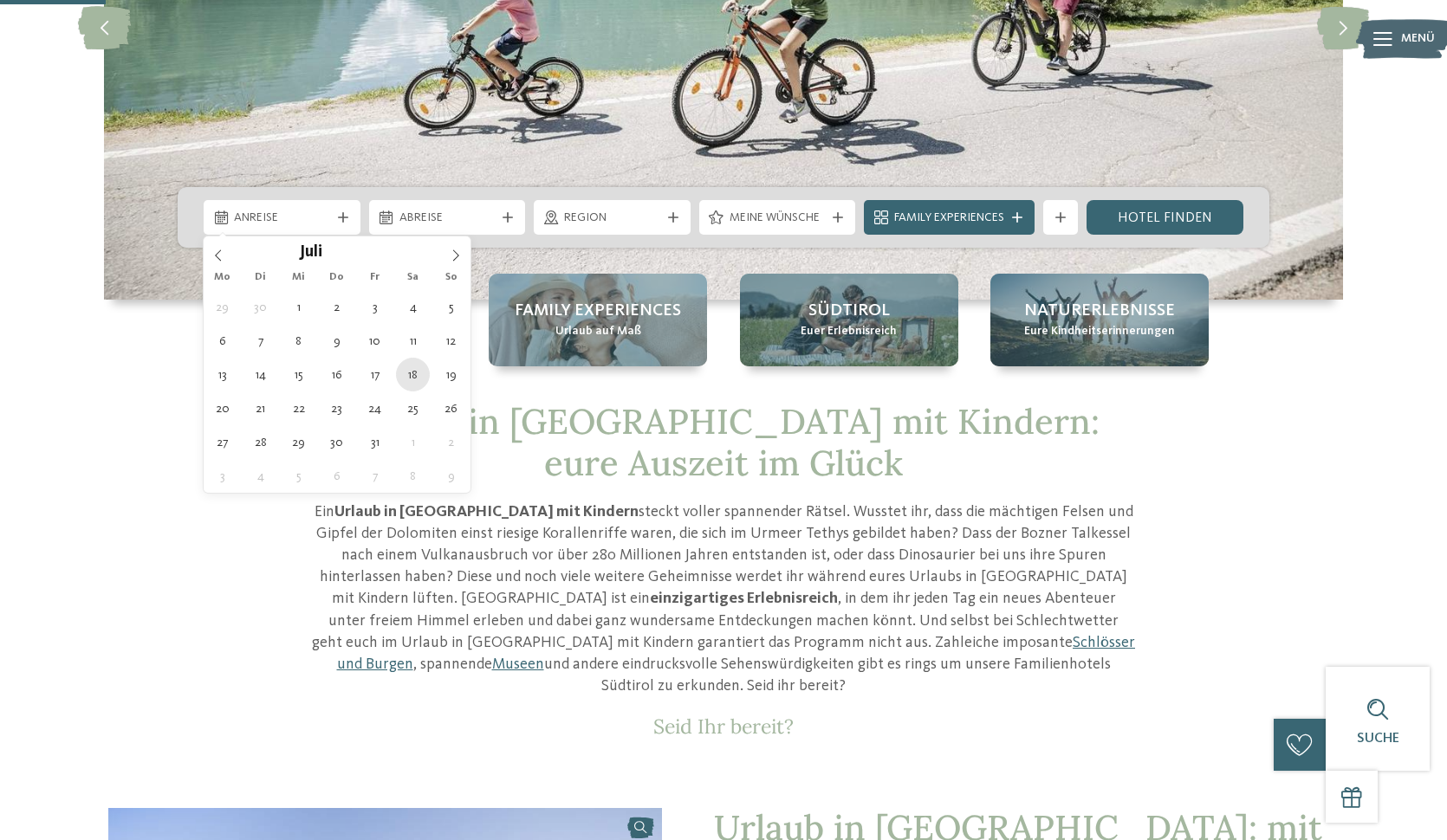
type input "****"
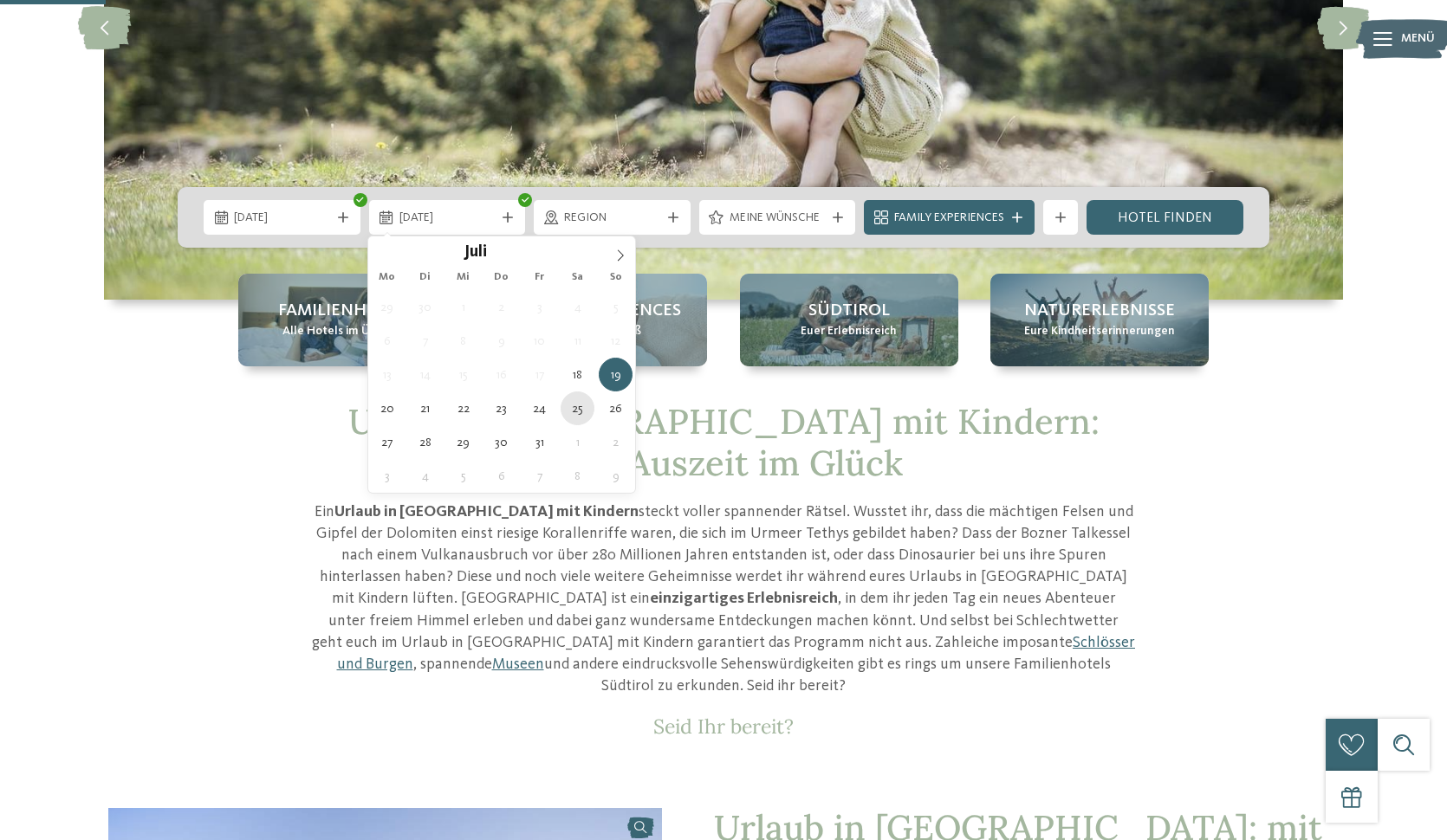
type div "[DATE]"
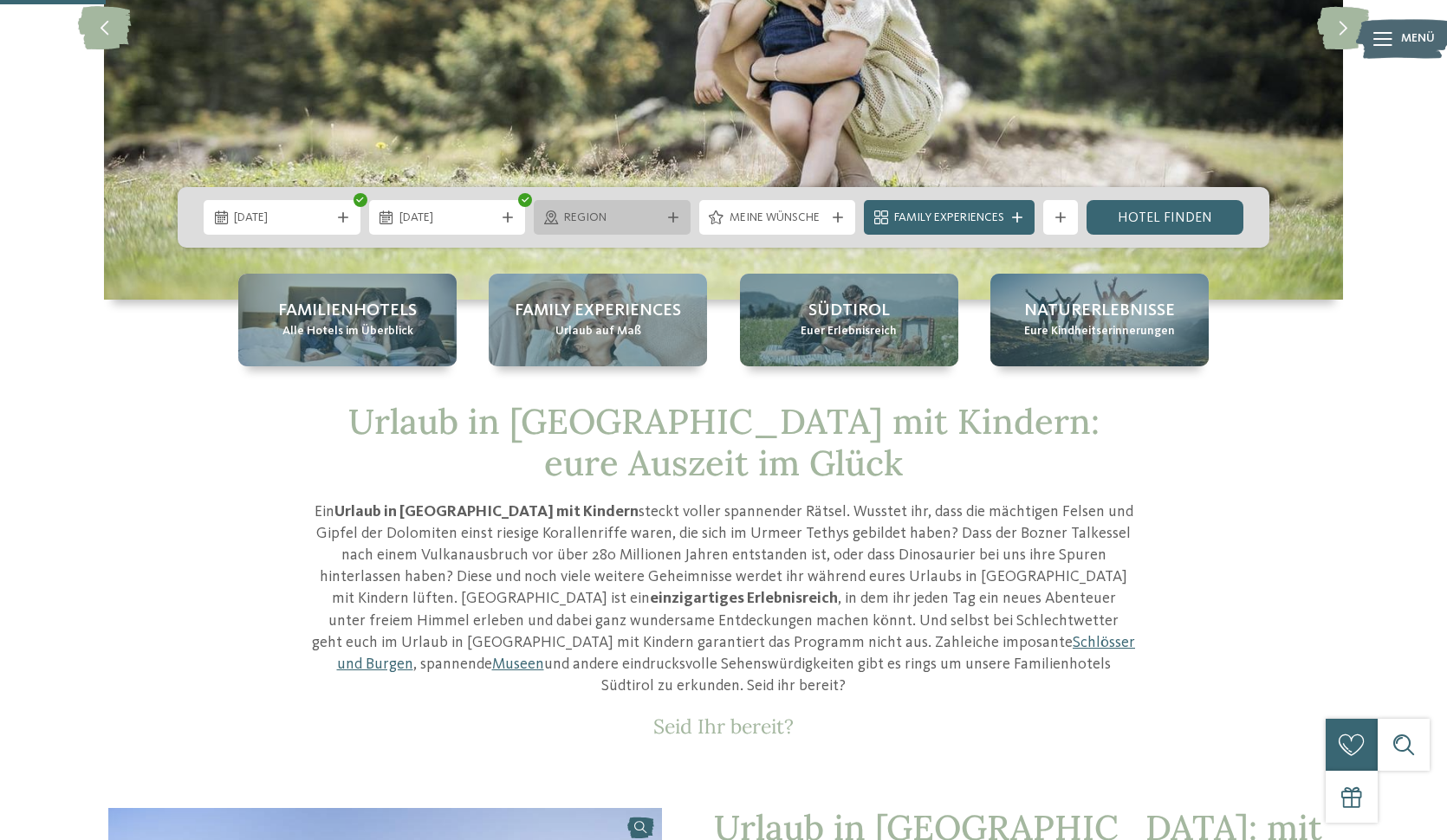
click at [632, 222] on span "Region" at bounding box center [612, 218] width 96 height 18
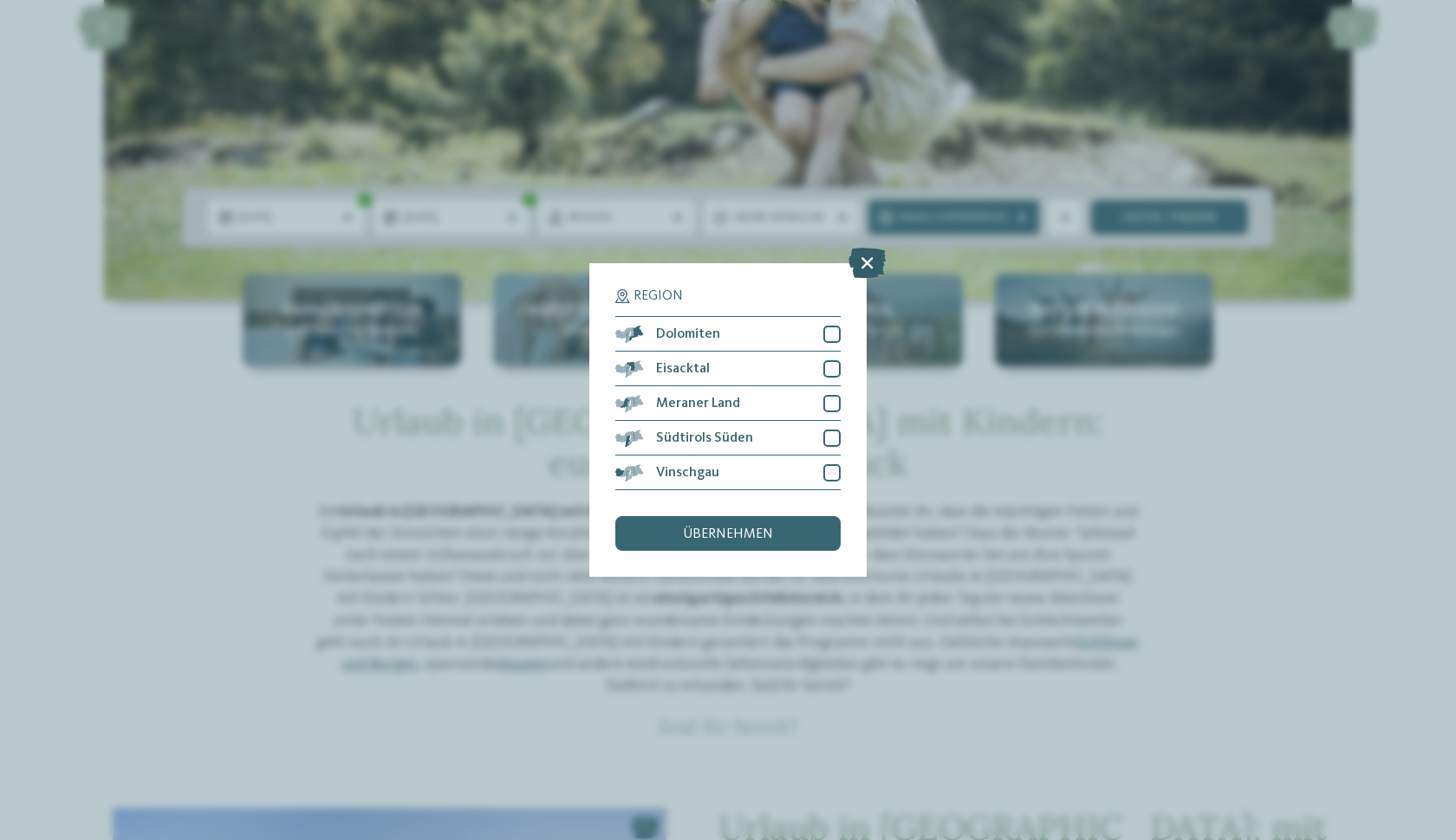
click at [863, 248] on icon at bounding box center [867, 263] width 37 height 30
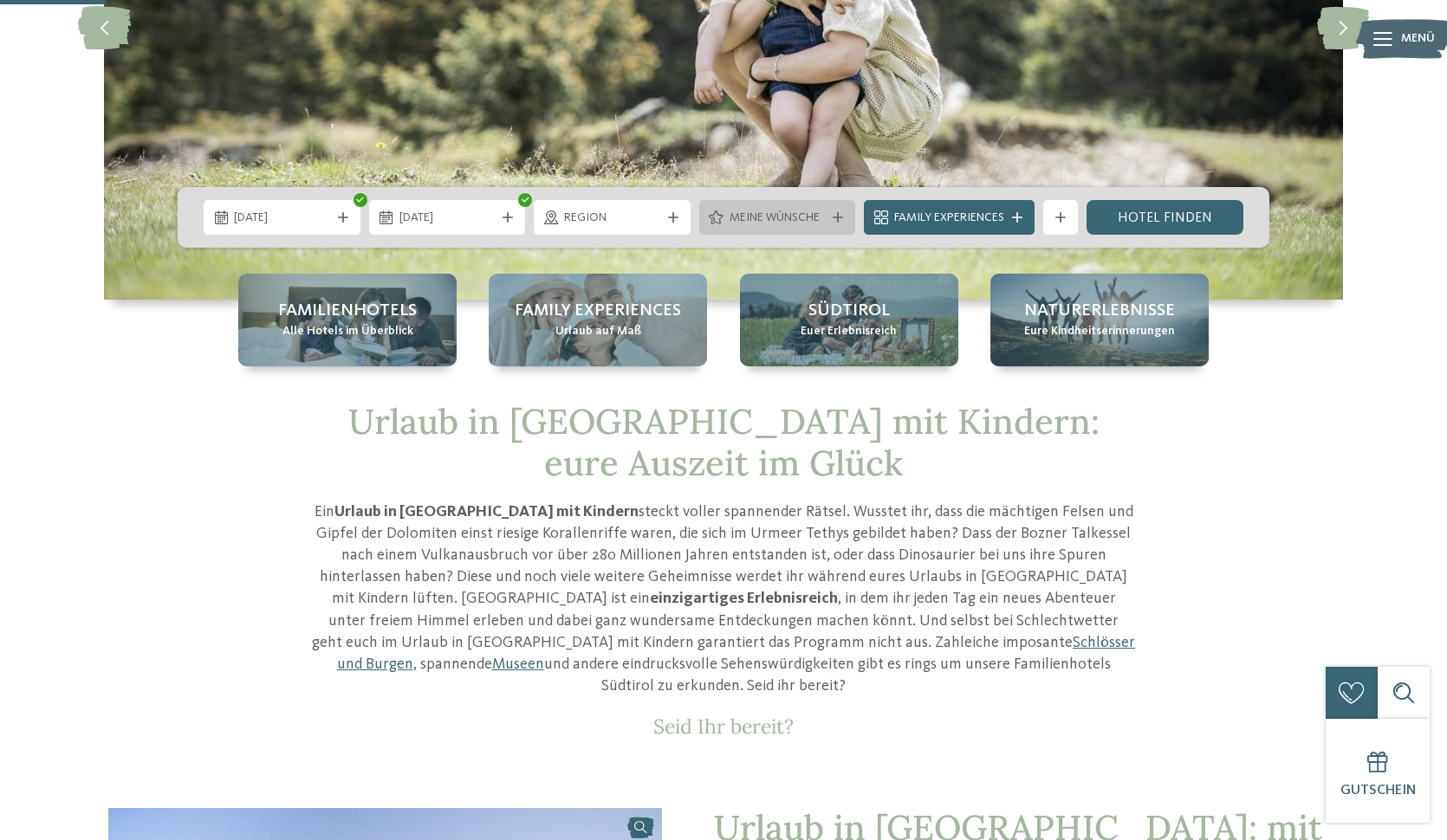
click at [769, 220] on span "Meine Wünsche" at bounding box center [777, 218] width 96 height 18
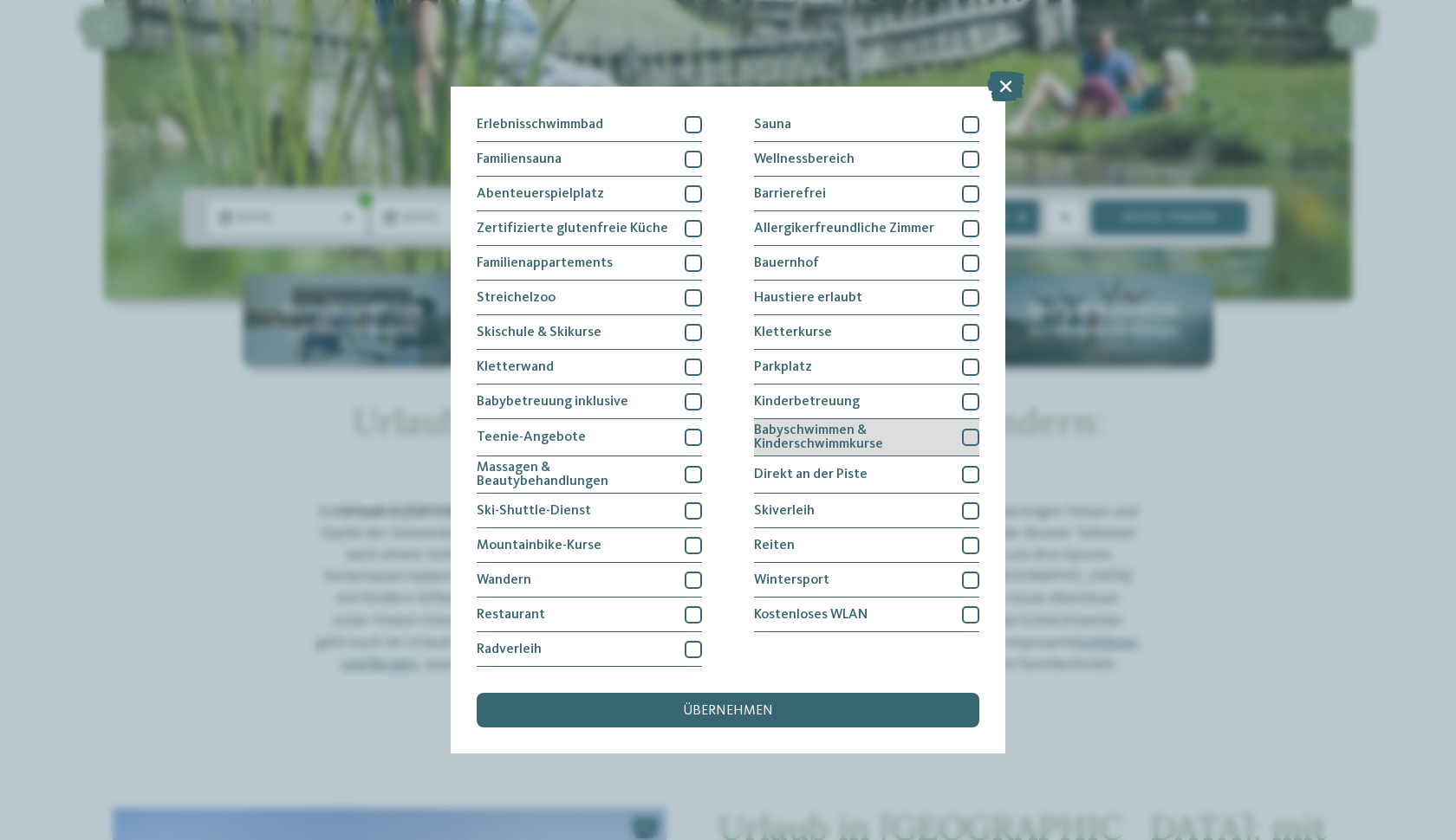
scroll to position [241, 0]
click at [694, 572] on div at bounding box center [694, 581] width 18 height 18
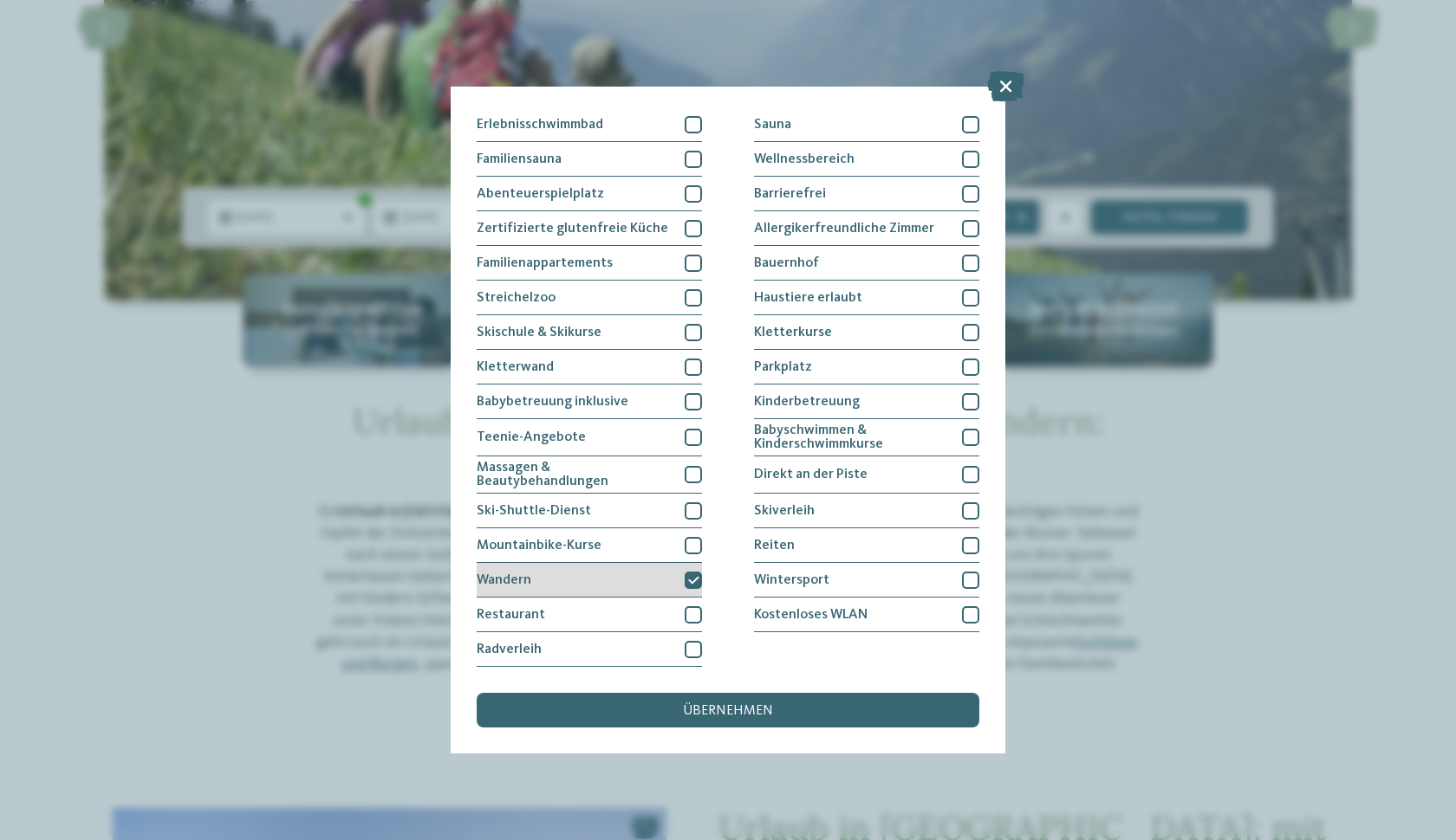
scroll to position [87, 0]
click at [694, 255] on div at bounding box center [694, 263] width 18 height 18
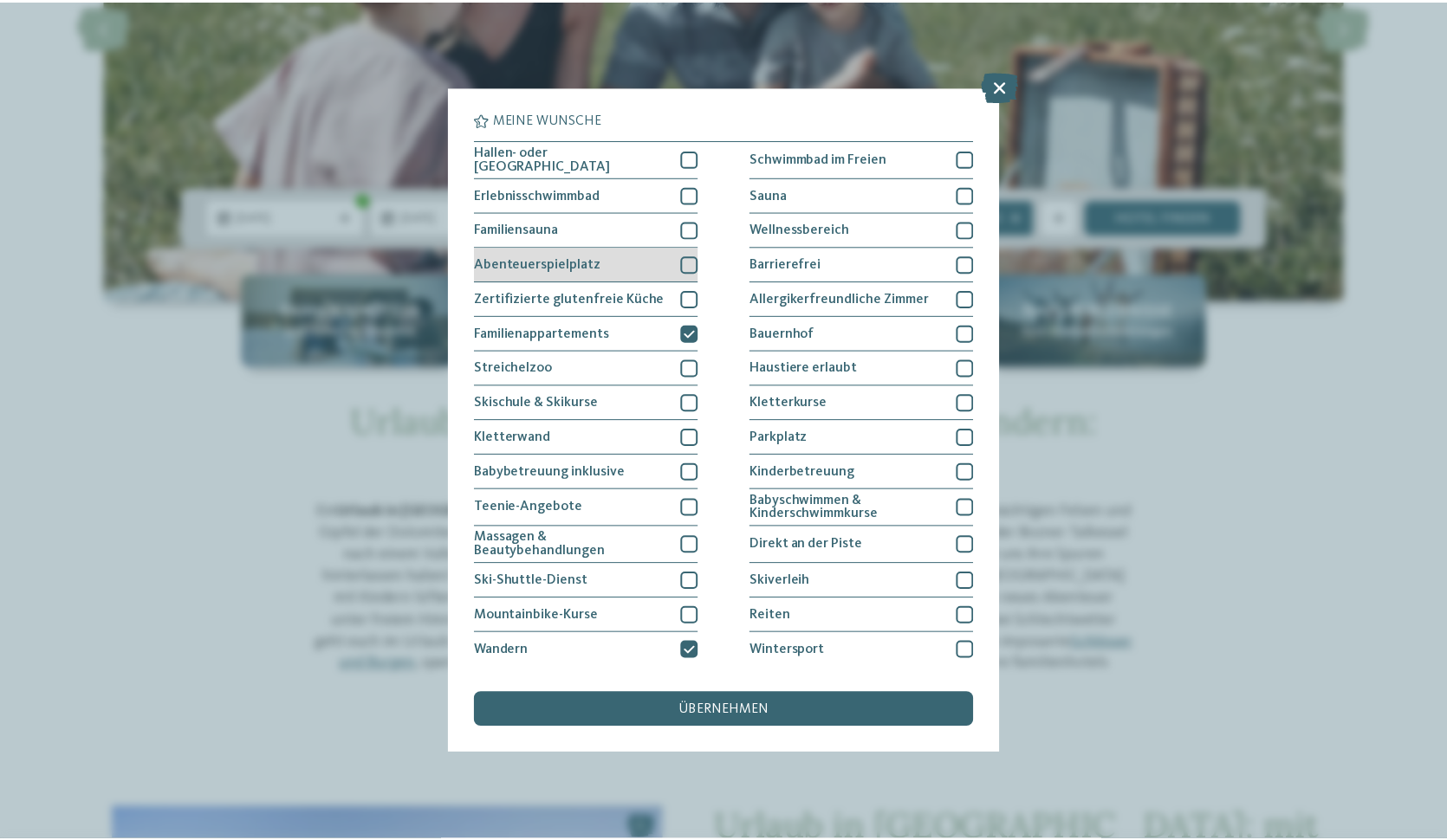
scroll to position [0, 0]
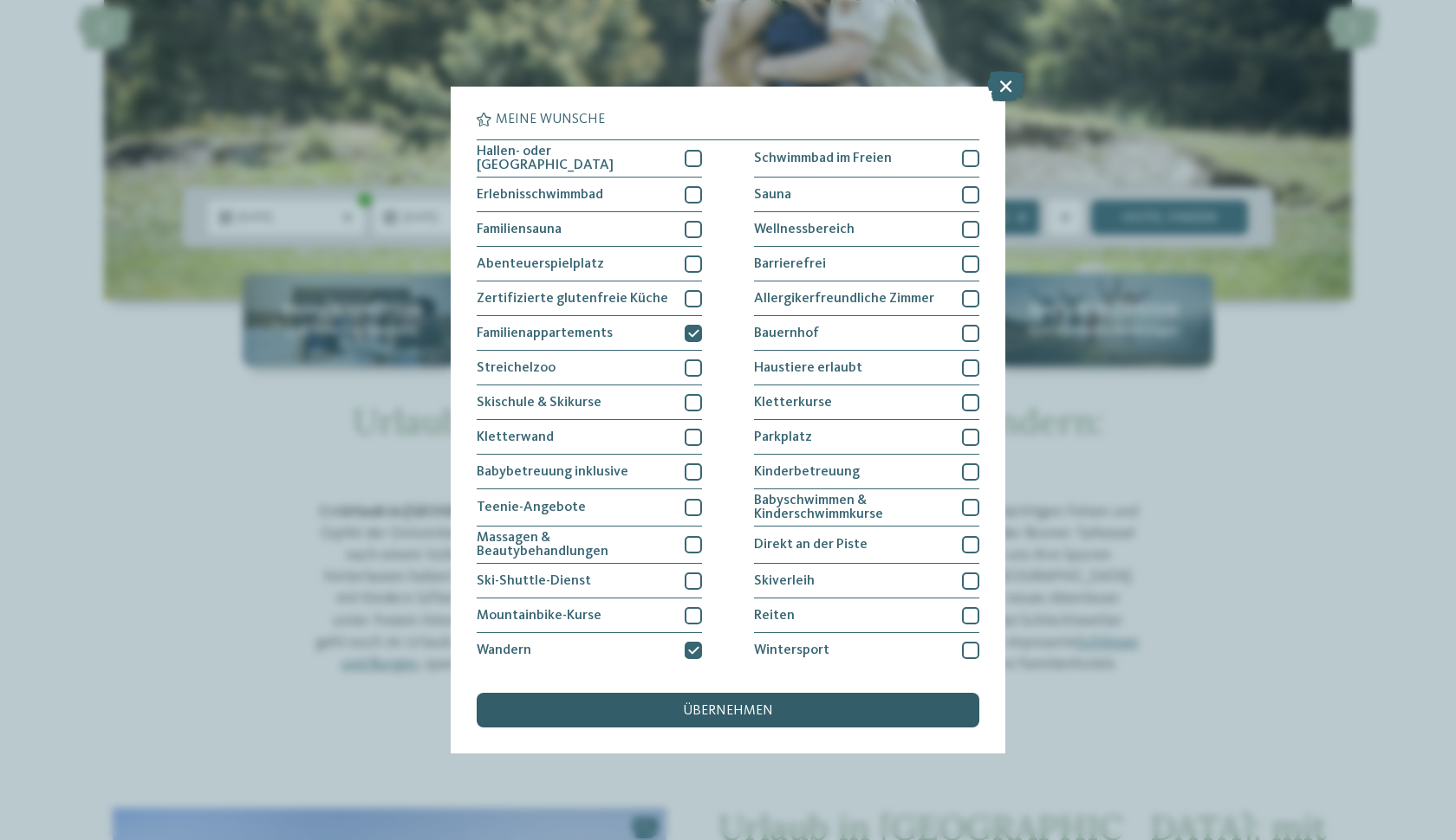
click at [787, 693] on div "übernehmen" at bounding box center [728, 710] width 502 height 34
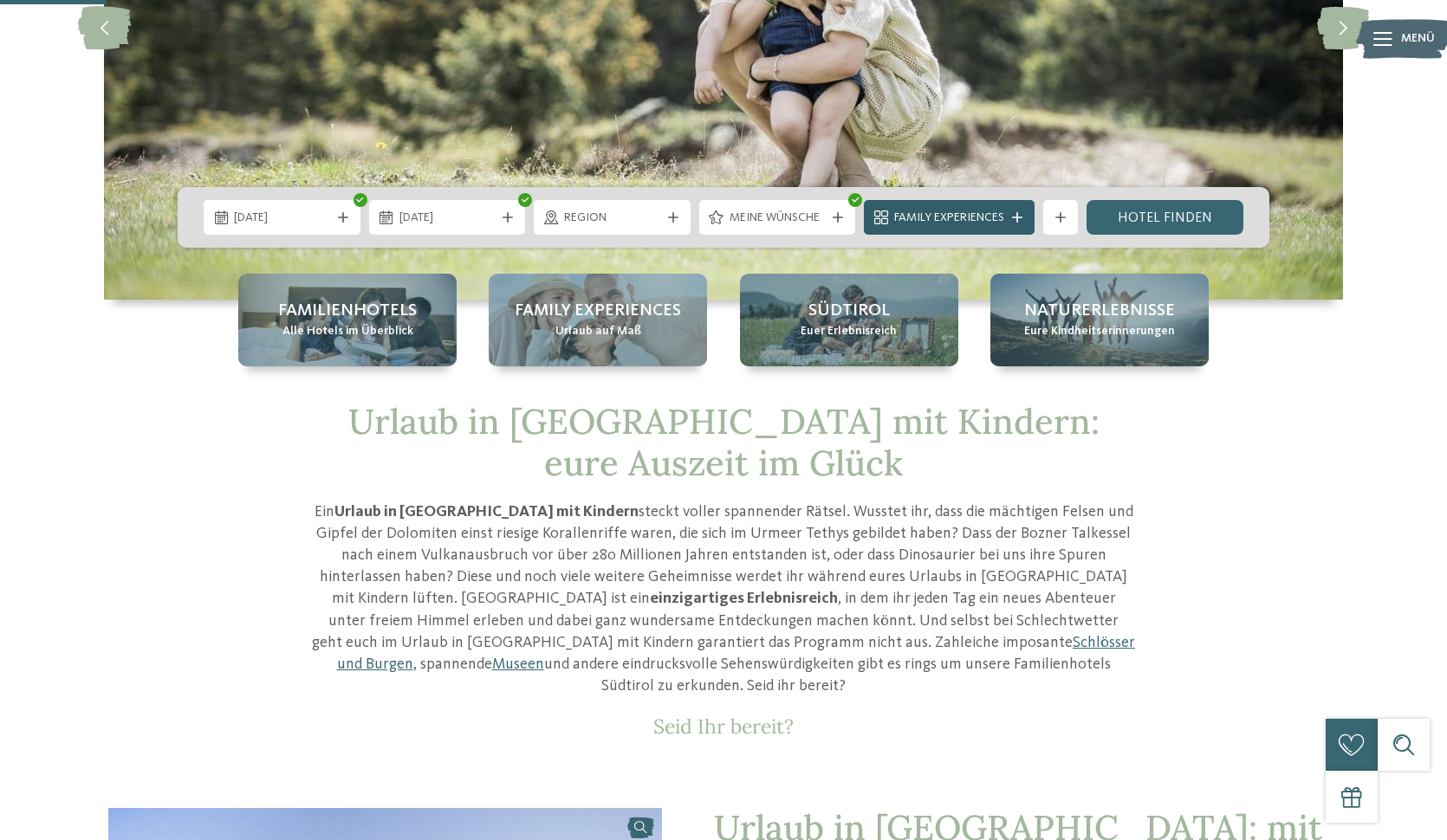
click at [1026, 217] on div at bounding box center [1017, 218] width 18 height 11
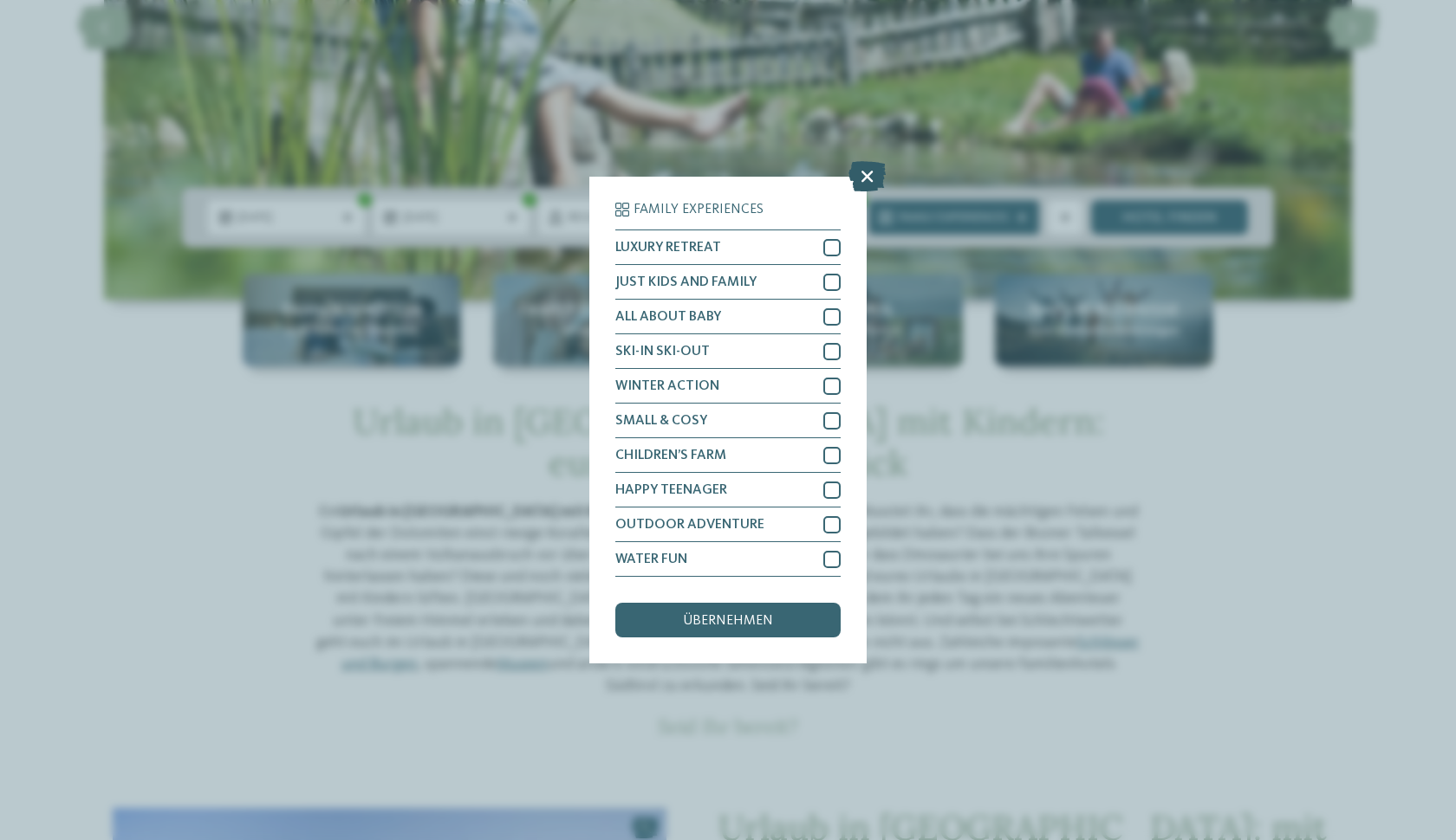
click at [868, 161] on icon at bounding box center [867, 176] width 37 height 30
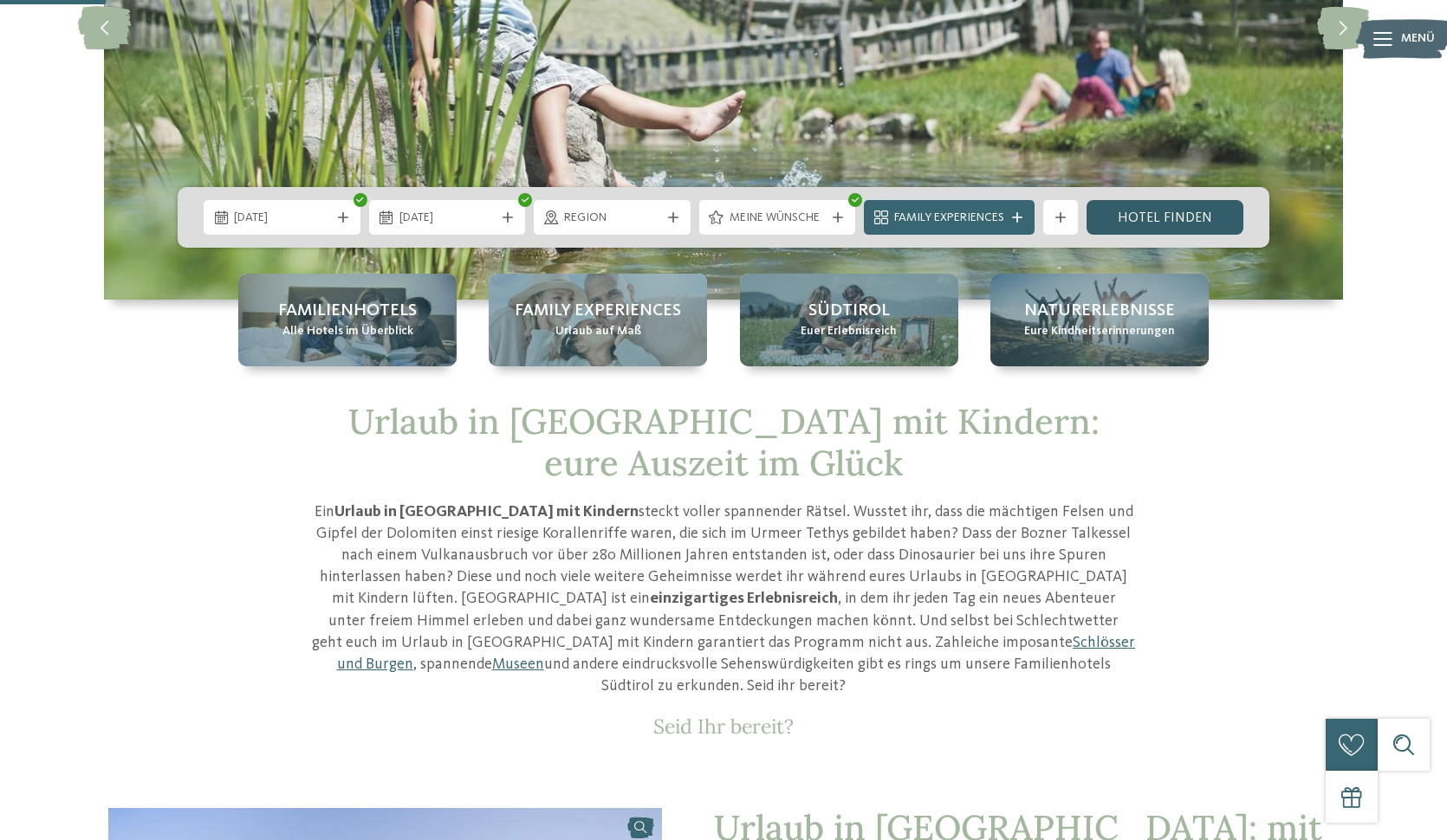
click at [1137, 217] on link "Hotel finden" at bounding box center [1164, 217] width 157 height 34
